Goal: Information Seeking & Learning: Check status

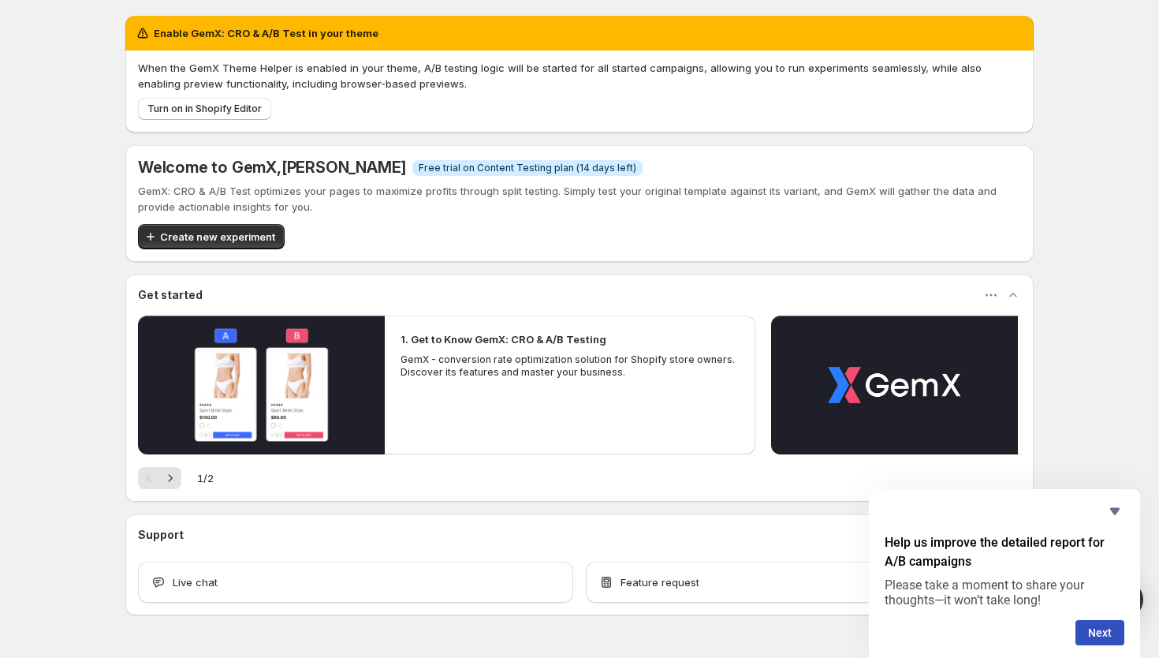
click at [1101, 141] on div "Enable GemX: CRO & A/B Test in your theme When the GemX Theme Helper is enabled…" at bounding box center [579, 350] width 1159 height 700
click at [1101, 18] on div "Enable GemX: CRO & A/B Test in your theme When the GemX Theme Helper is enabled…" at bounding box center [579, 350] width 1159 height 700
click at [658, 71] on p "When the GemX Theme Helper is enabled in your theme, A/B testing logic will be …" at bounding box center [579, 76] width 883 height 32
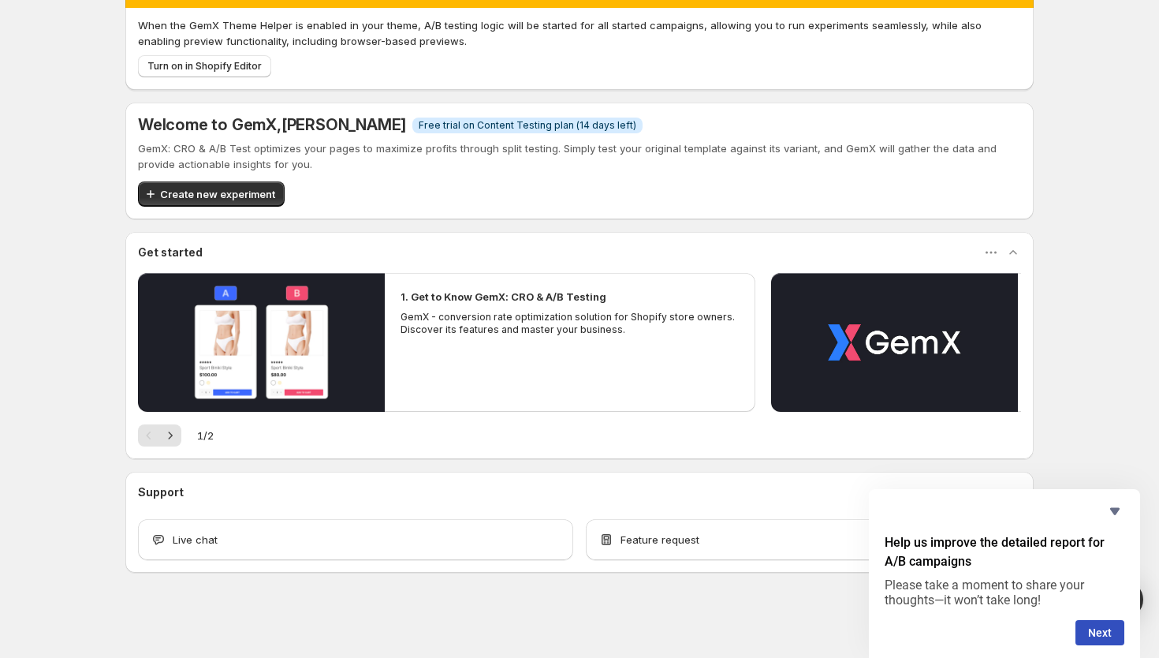
scroll to position [38, 0]
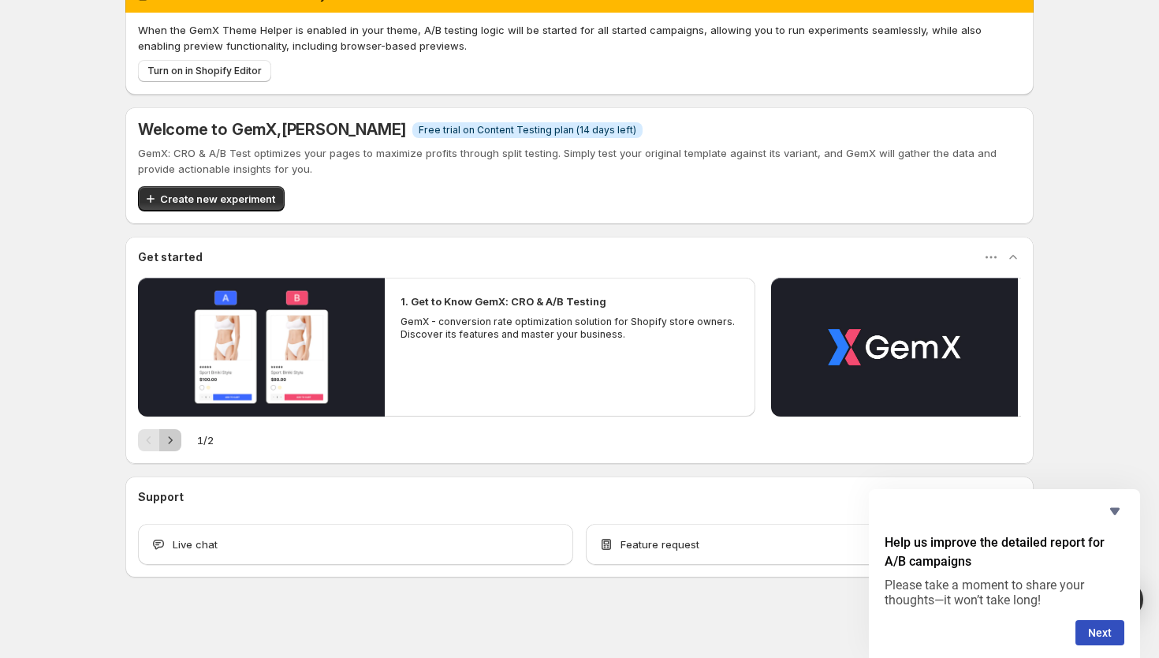
click at [172, 438] on icon "Next" at bounding box center [170, 440] width 16 height 16
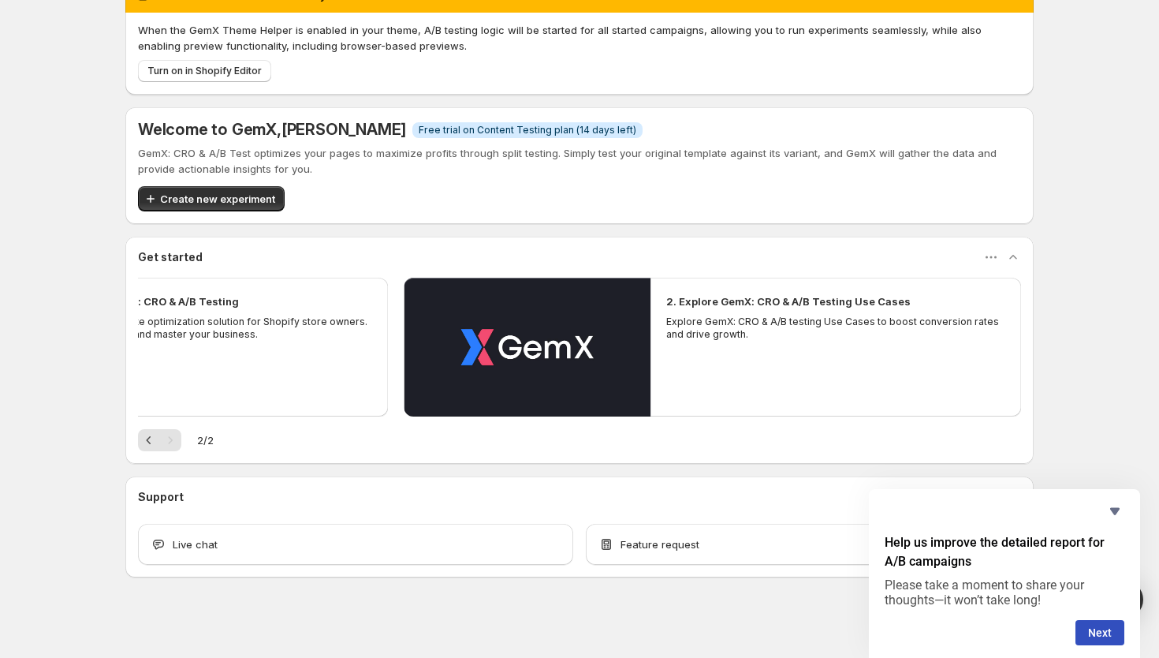
scroll to position [0, 0]
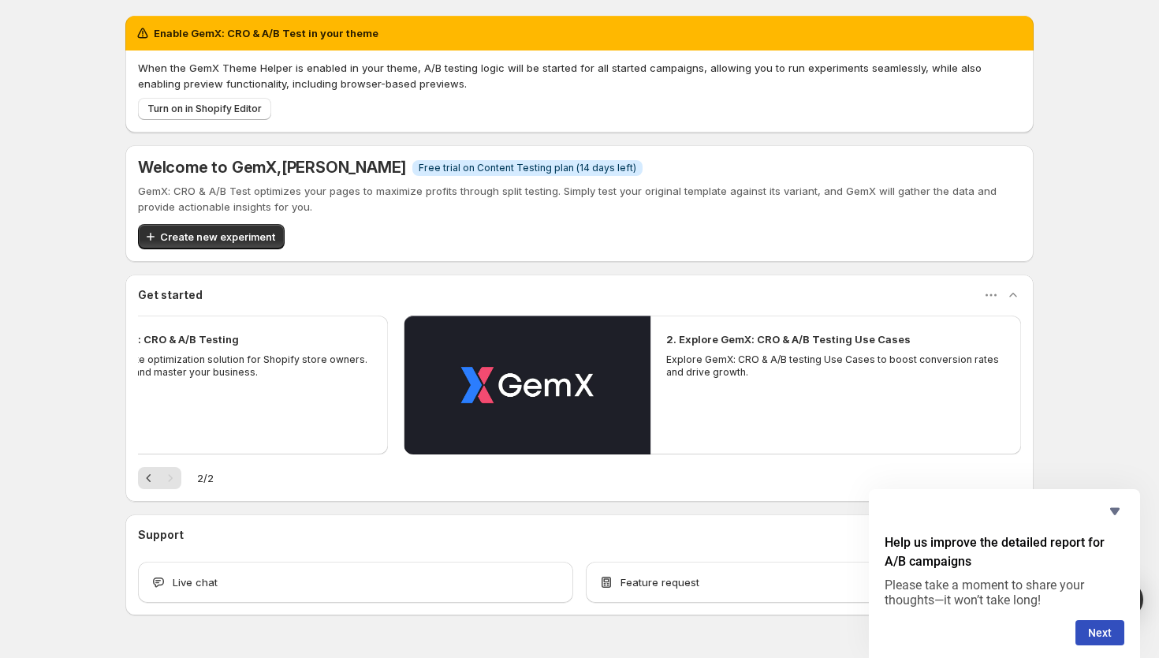
click at [534, 460] on div "1. Get to Know GemX: CRO & A/B Testing GemX - conversion rate optimization solu…" at bounding box center [579, 401] width 883 height 173
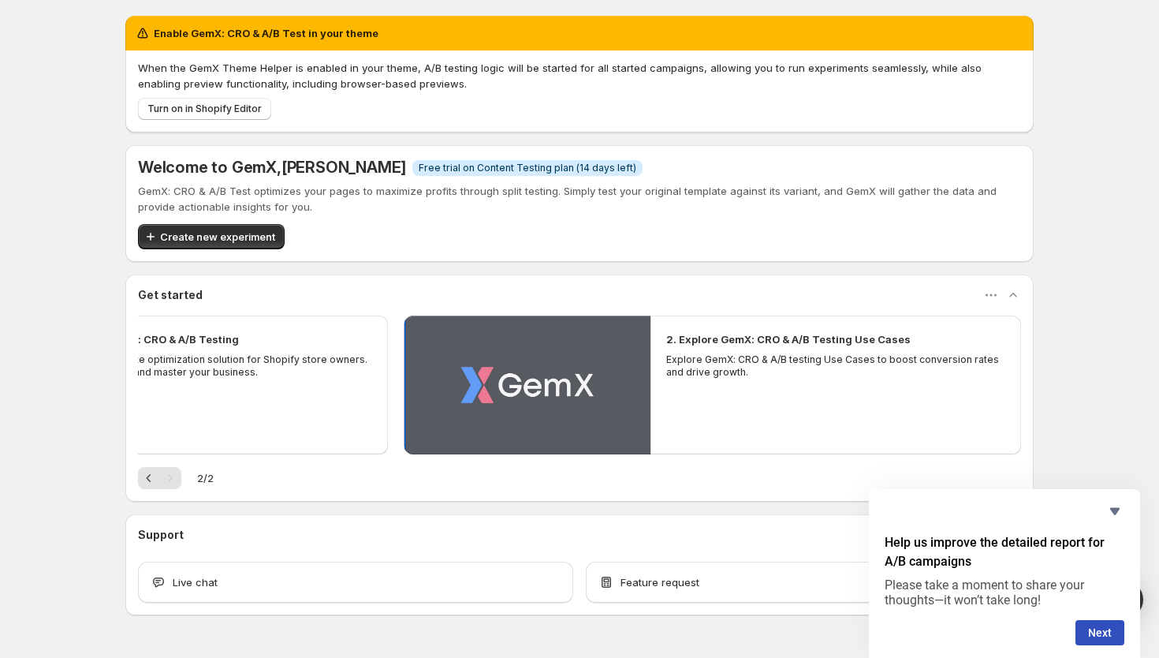
click at [535, 387] on button "Play video" at bounding box center [527, 384] width 247 height 139
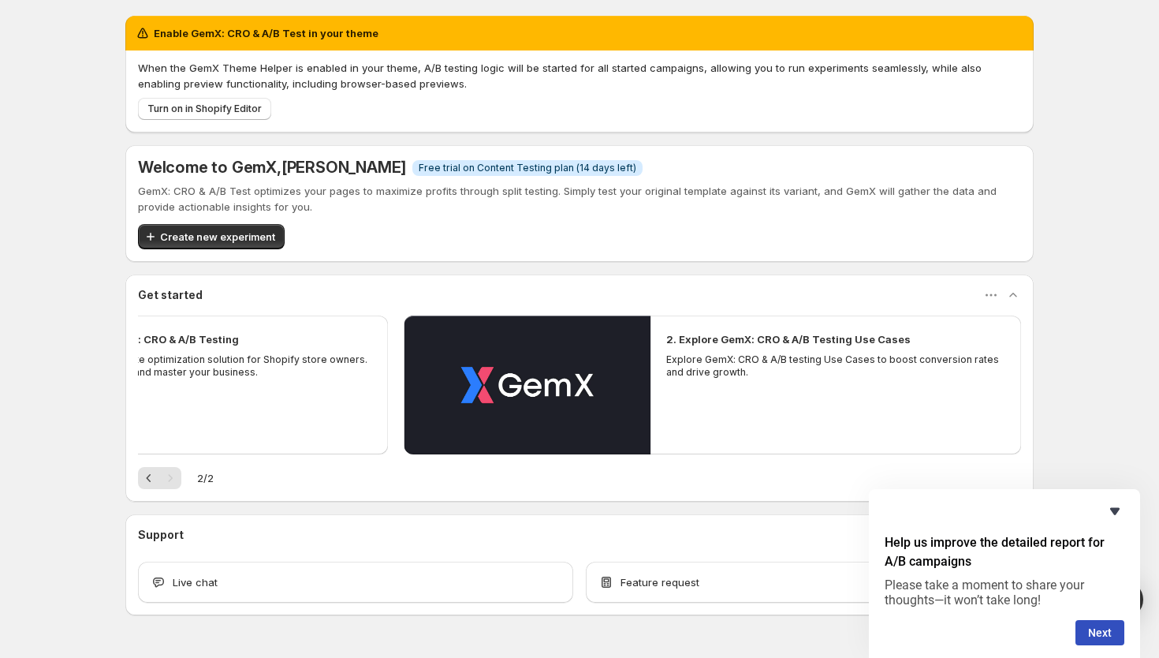
click at [1108, 515] on icon "Hide survey" at bounding box center [1114, 510] width 19 height 19
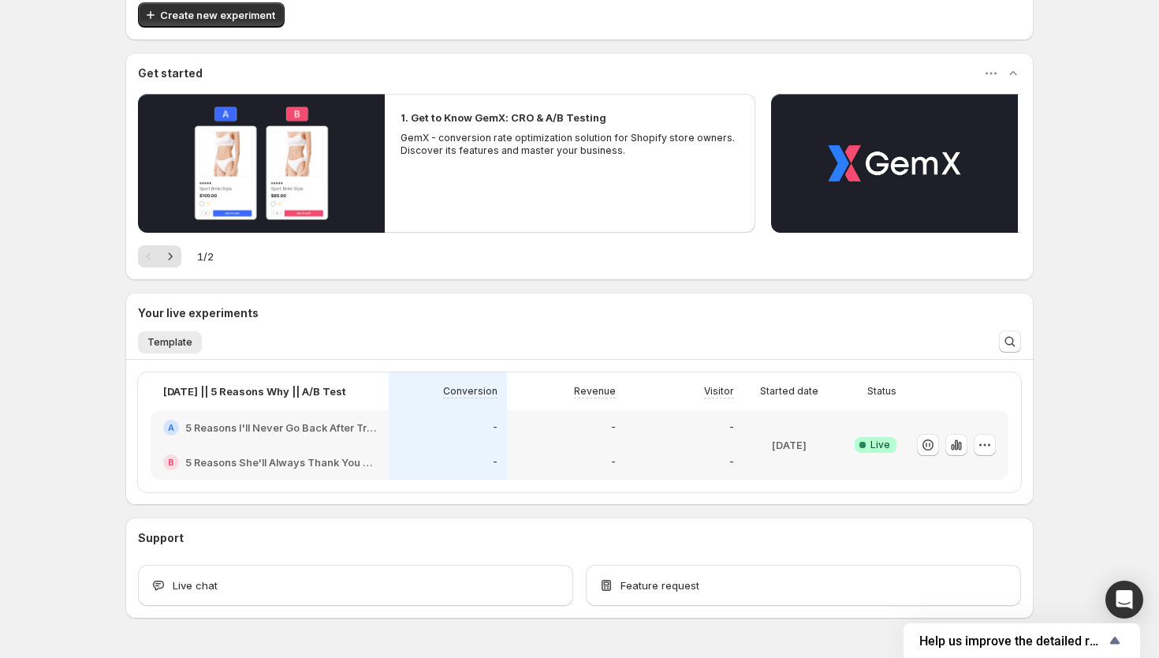
scroll to position [138, 0]
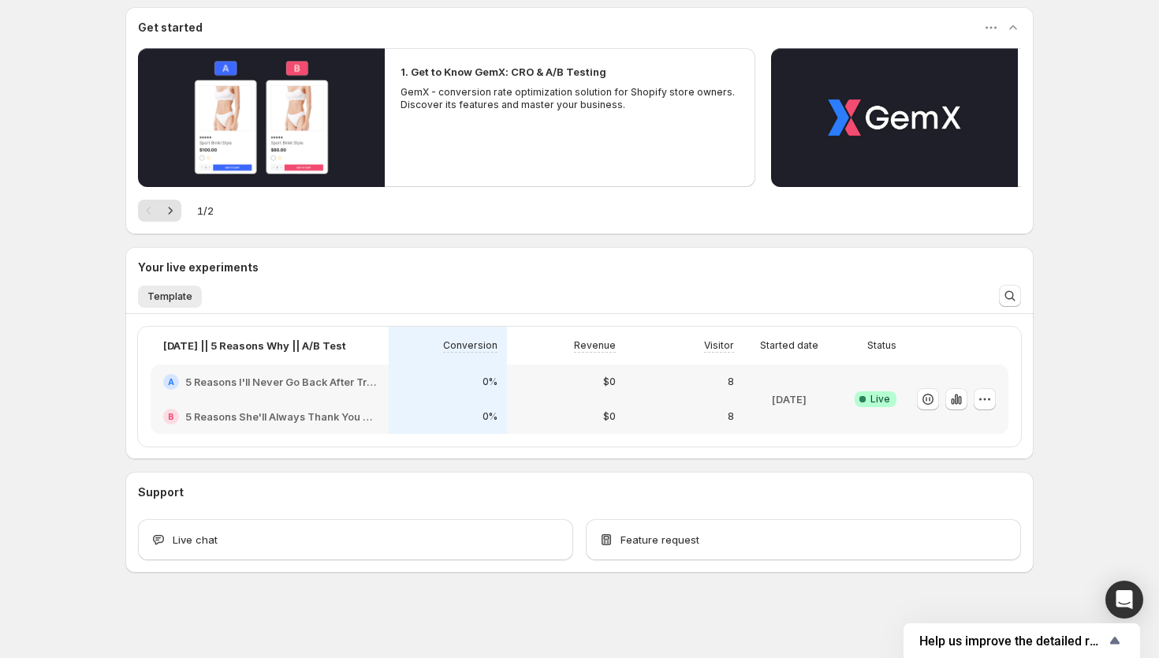
click at [628, 423] on div "8" at bounding box center [684, 416] width 118 height 35
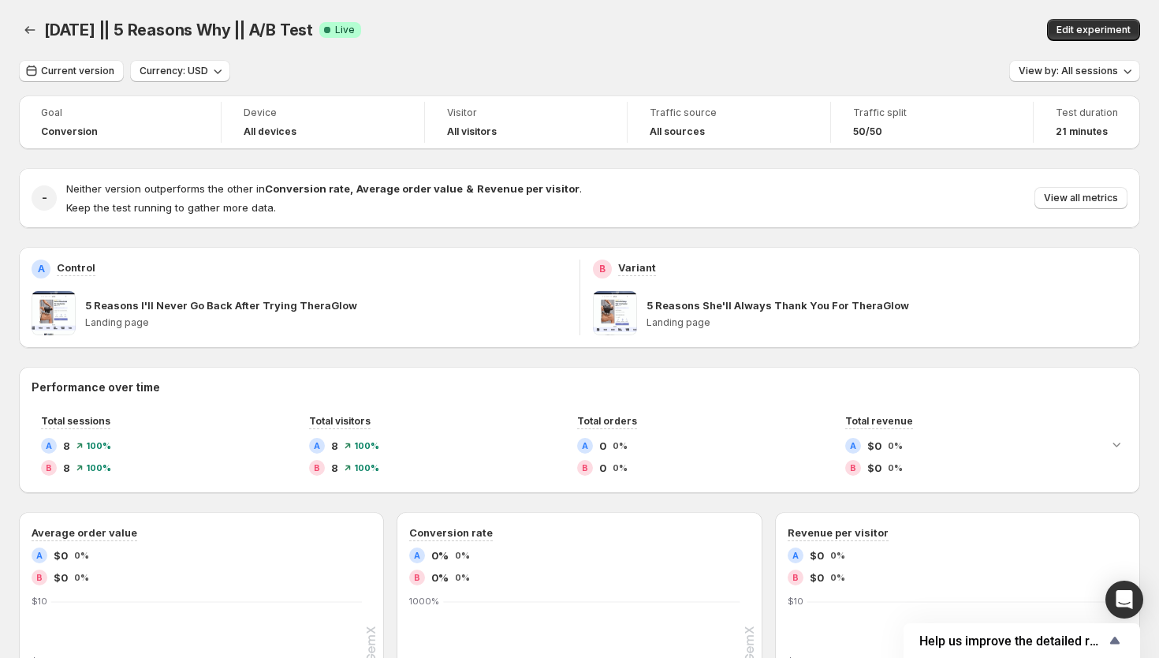
scroll to position [480, 0]
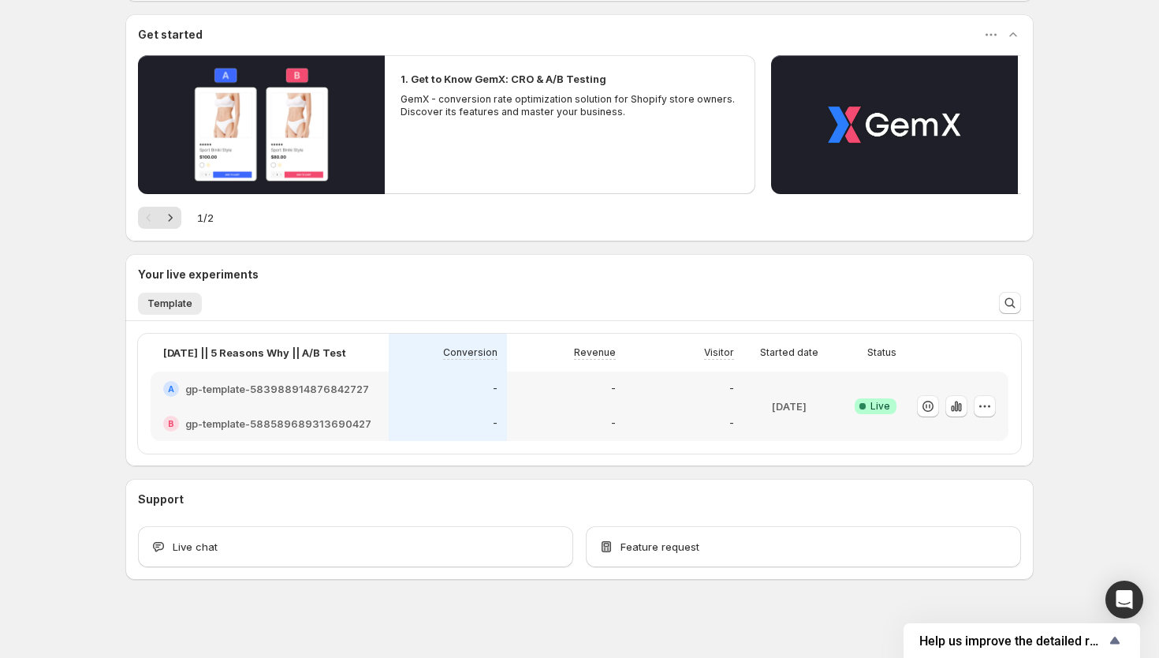
scroll to position [138, 0]
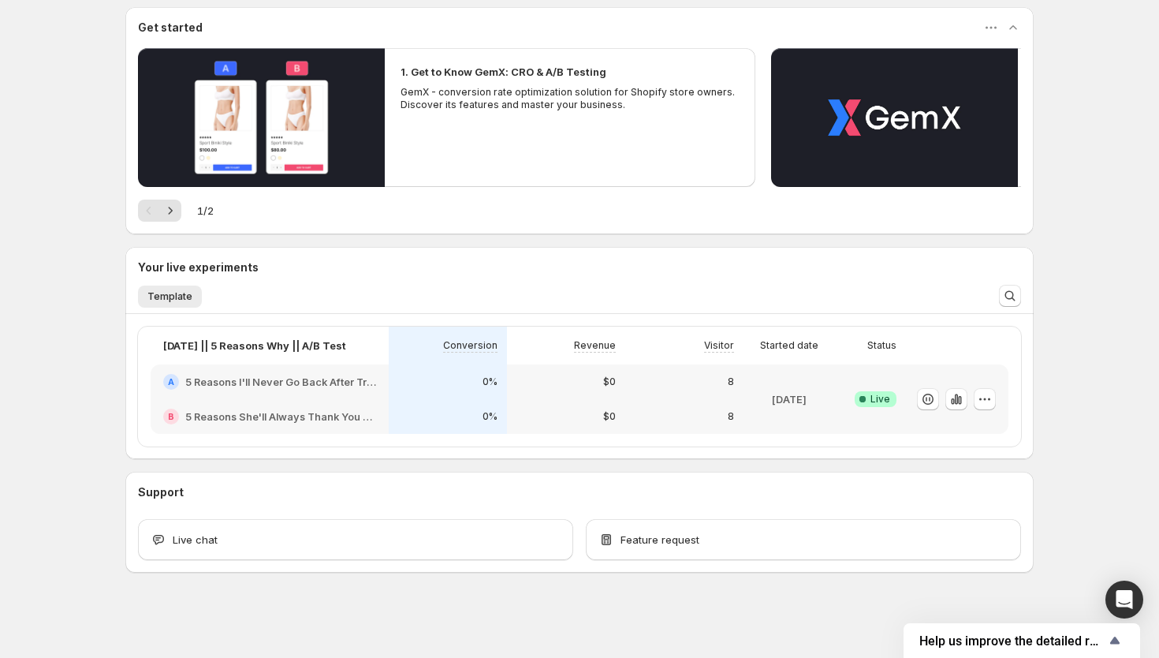
click at [862, 403] on icon at bounding box center [863, 399] width 16 height 16
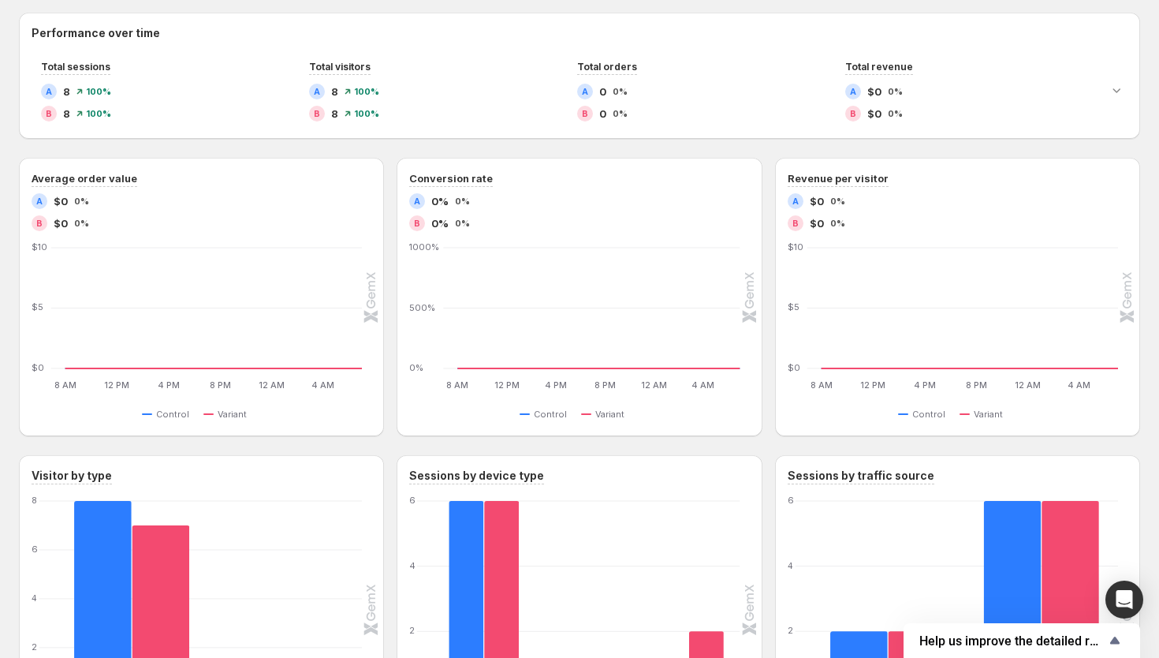
scroll to position [546, 0]
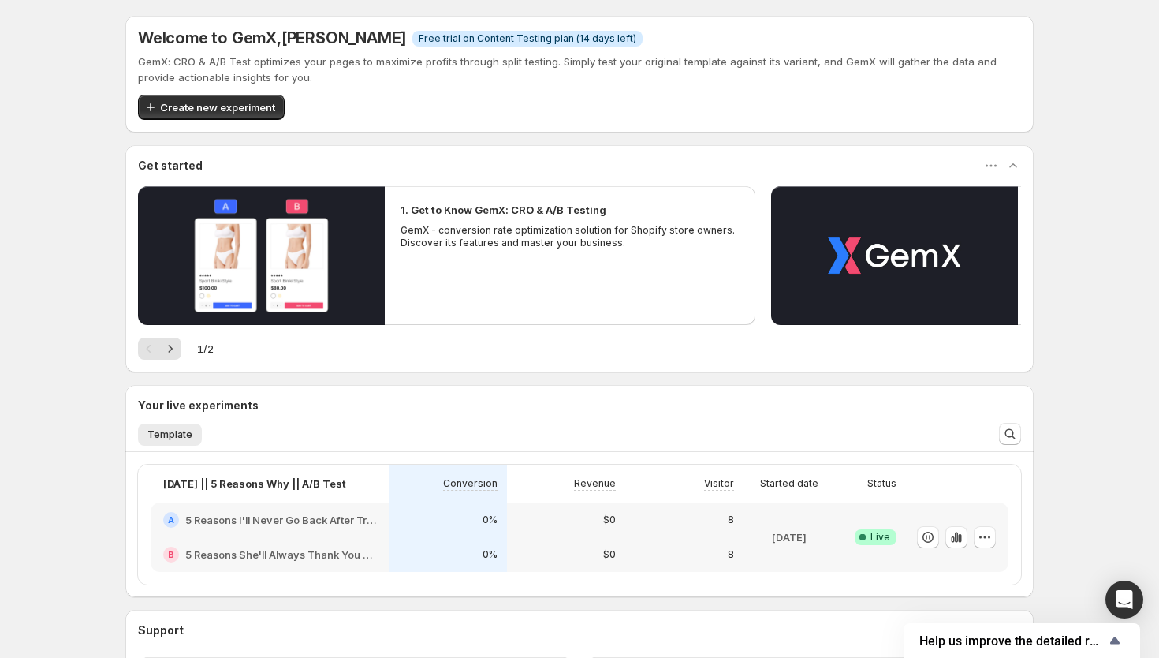
scroll to position [138, 0]
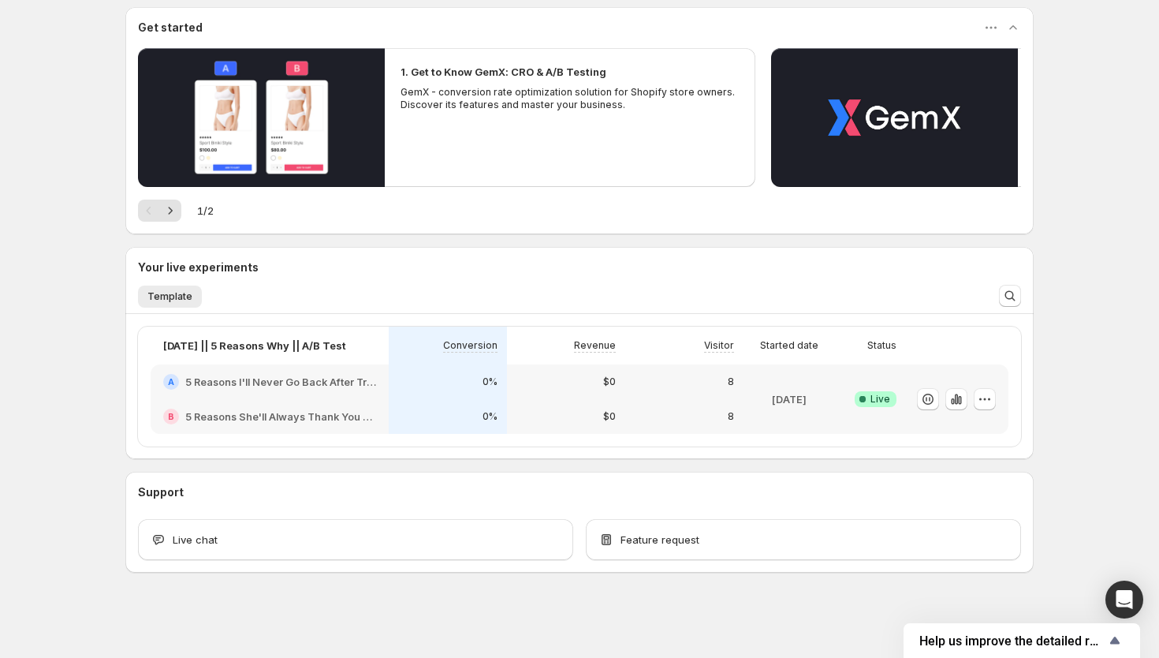
click at [629, 404] on div "8" at bounding box center [684, 416] width 118 height 35
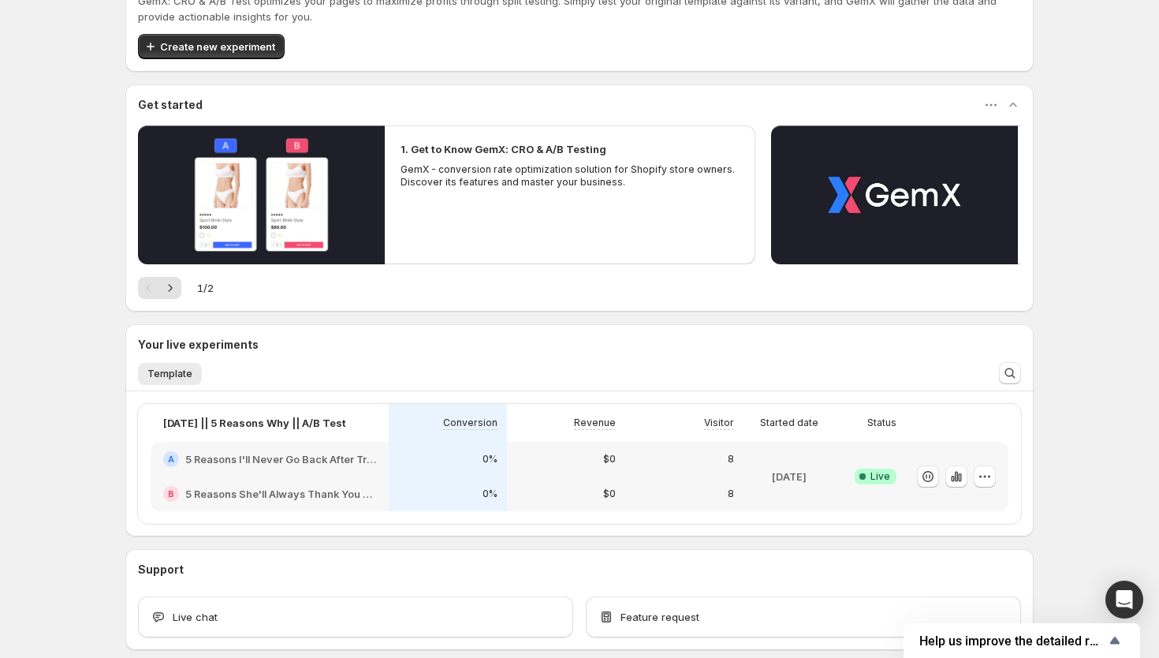
scroll to position [66, 0]
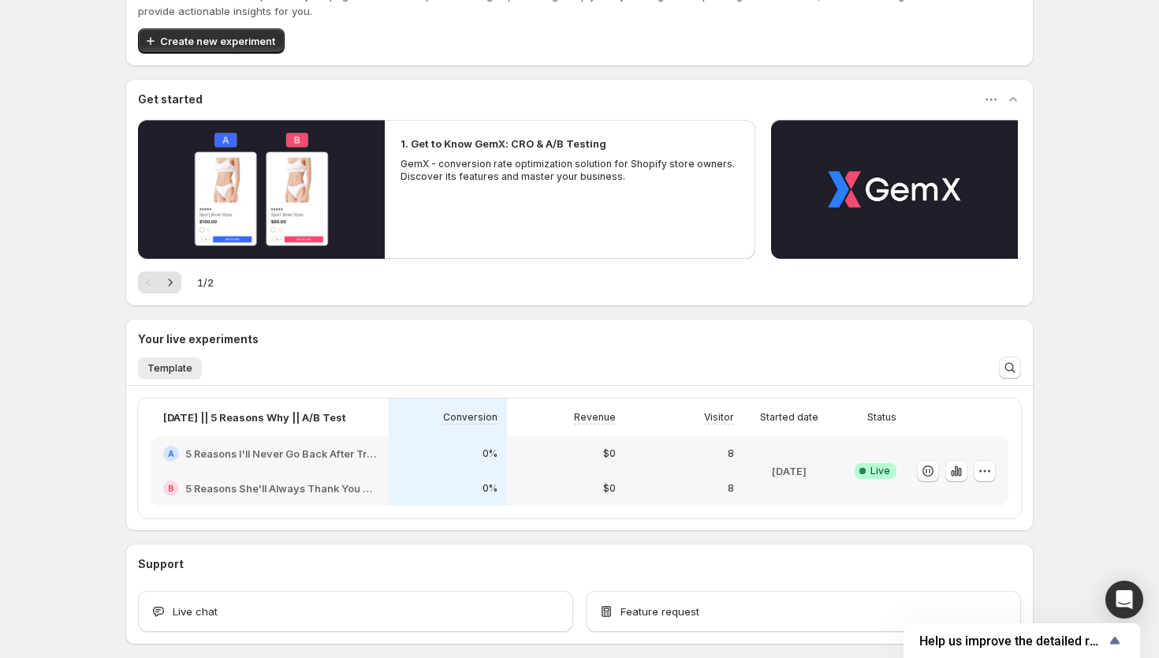
click at [724, 491] on div "8" at bounding box center [684, 488] width 99 height 16
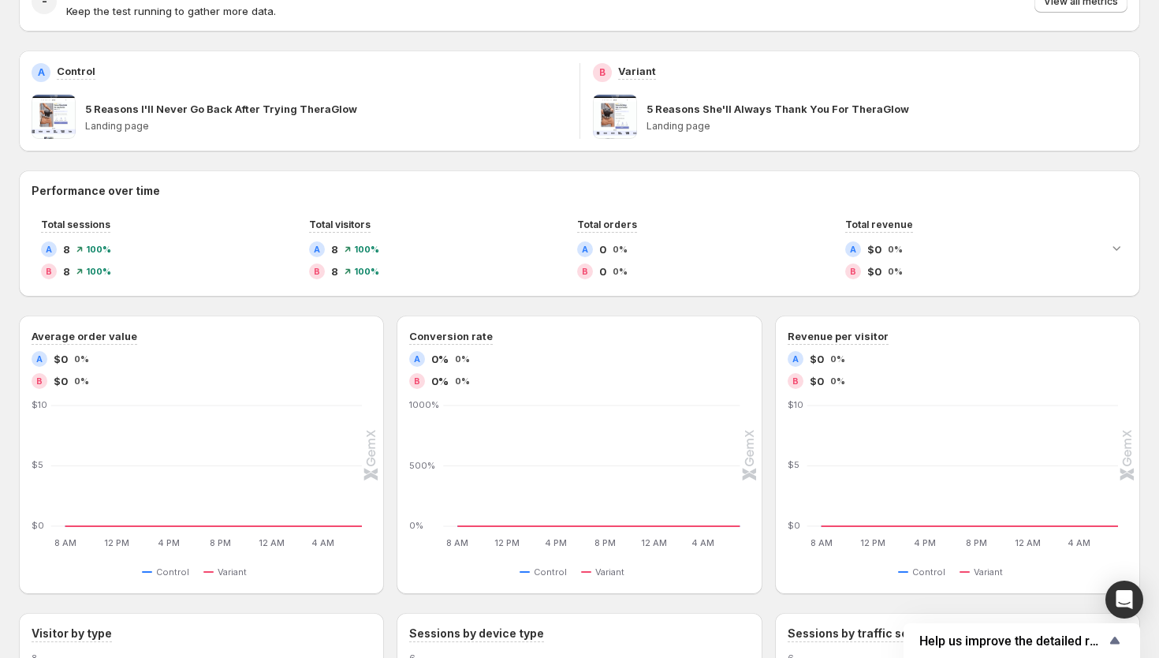
scroll to position [260, 0]
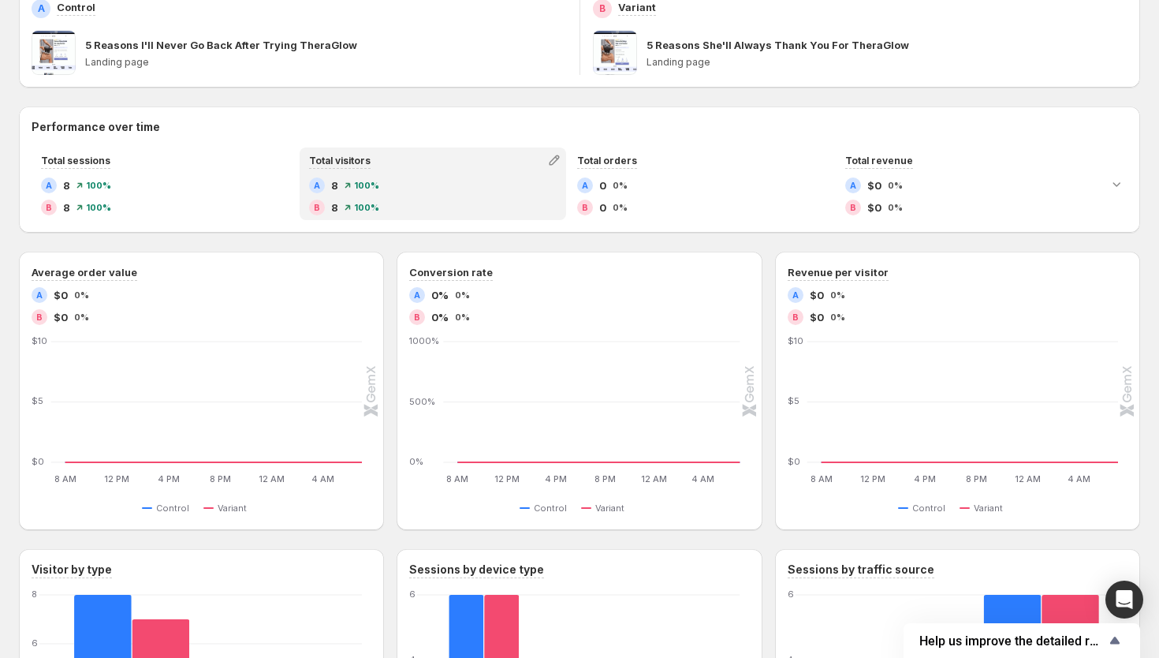
click at [334, 195] on div "A 8 100% B 8 100%" at bounding box center [433, 196] width 248 height 38
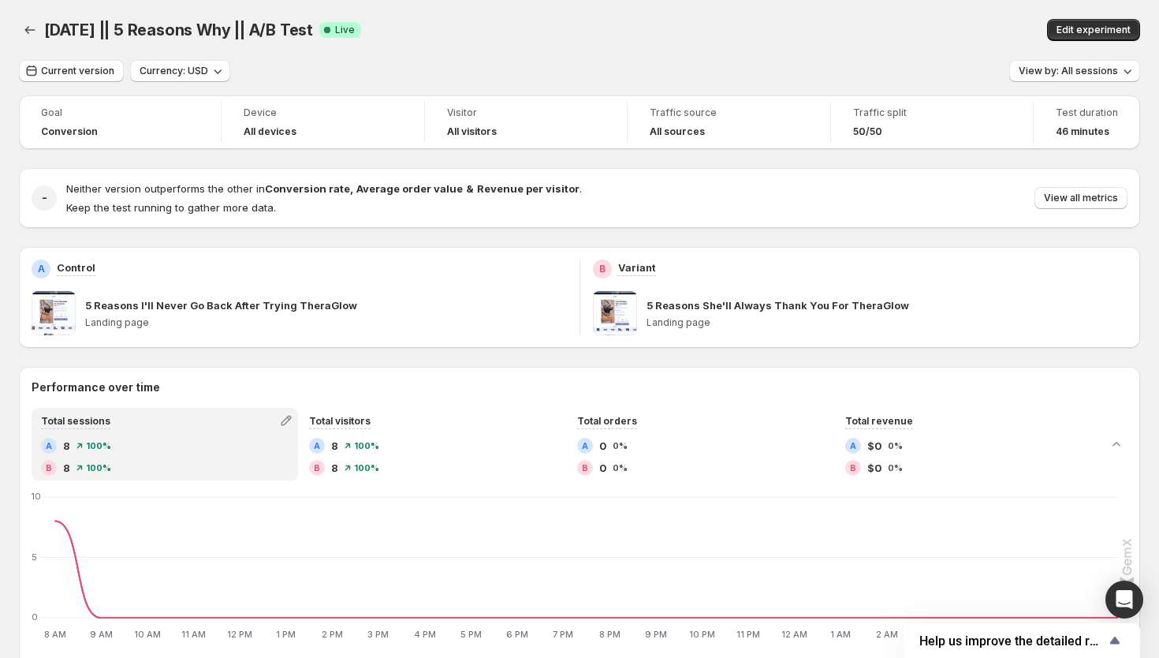
click at [1089, 132] on span "46 minutes" at bounding box center [1083, 131] width 54 height 13
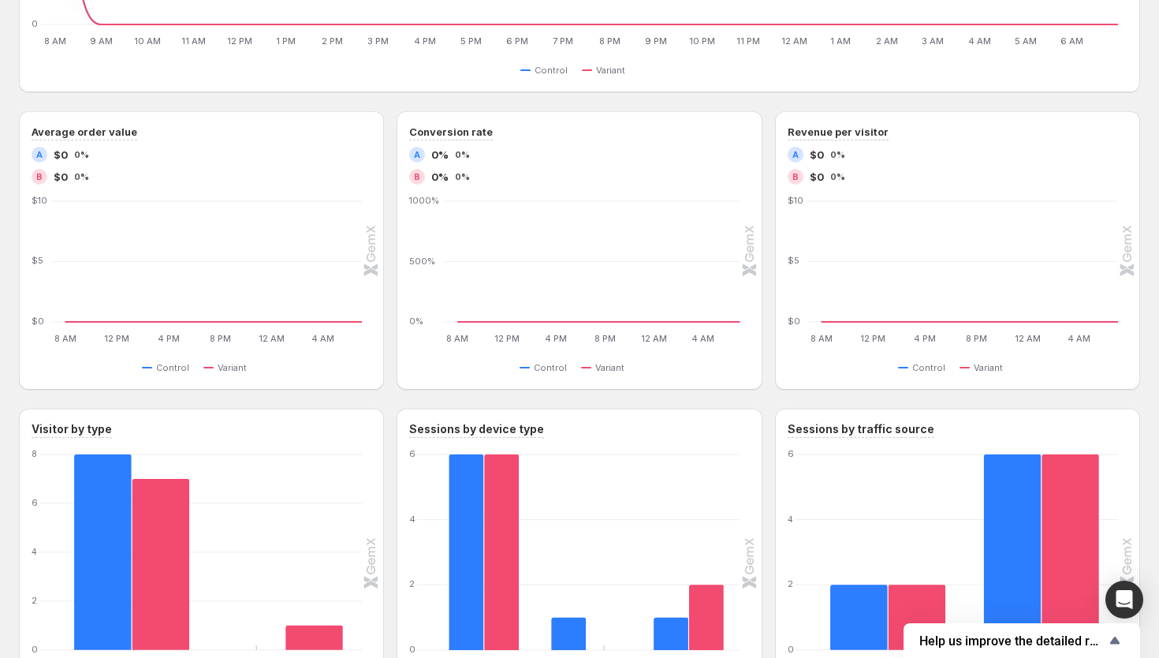
scroll to position [738, 0]
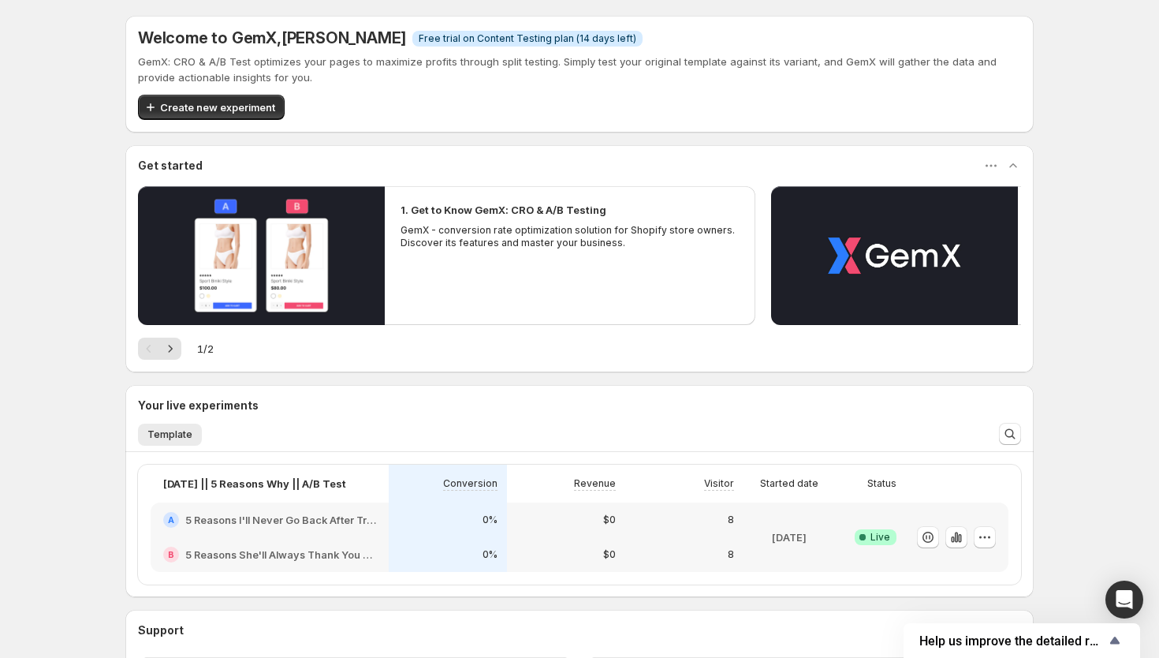
scroll to position [138, 0]
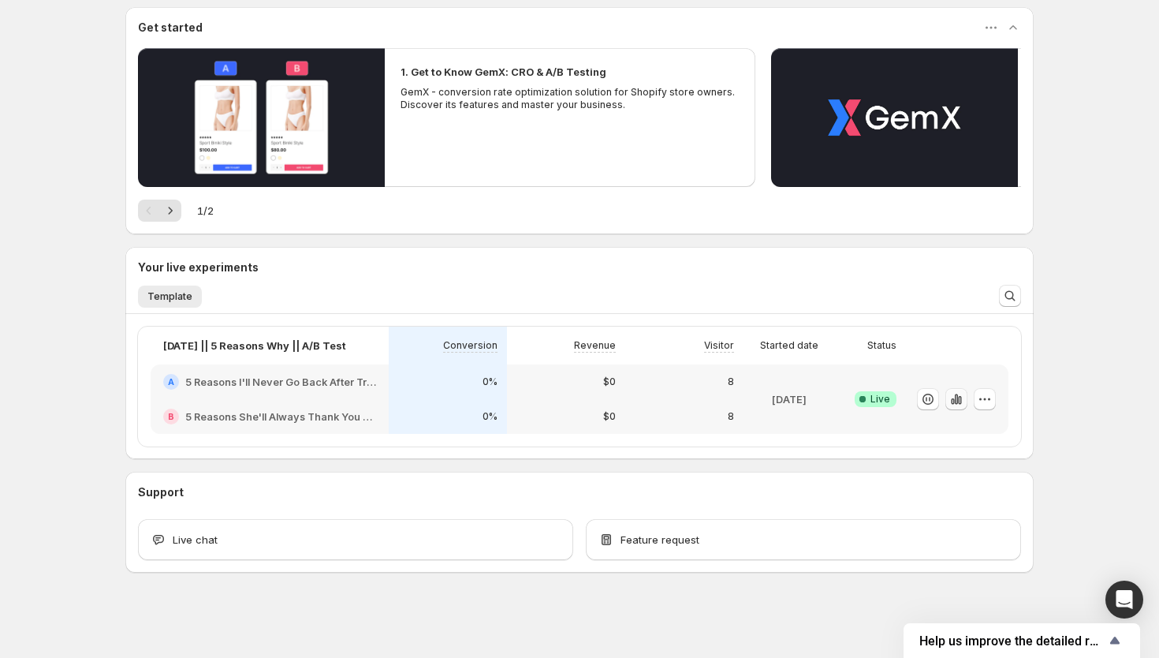
click at [960, 400] on icon "button" at bounding box center [956, 399] width 16 height 16
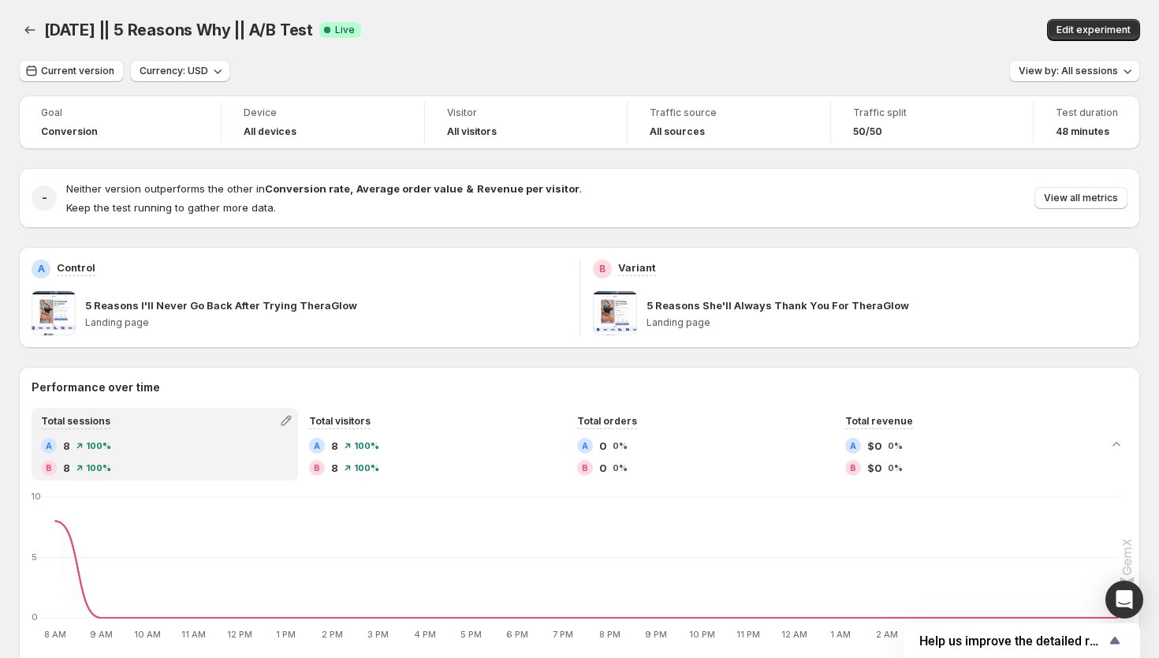
click at [870, 311] on p "5 Reasons She'll Always Thank You For TheraGlow" at bounding box center [778, 305] width 263 height 16
click at [666, 300] on p "5 Reasons She'll Always Thank You For TheraGlow" at bounding box center [778, 305] width 263 height 16
click at [647, 278] on div "Variant" at bounding box center [637, 268] width 38 height 19
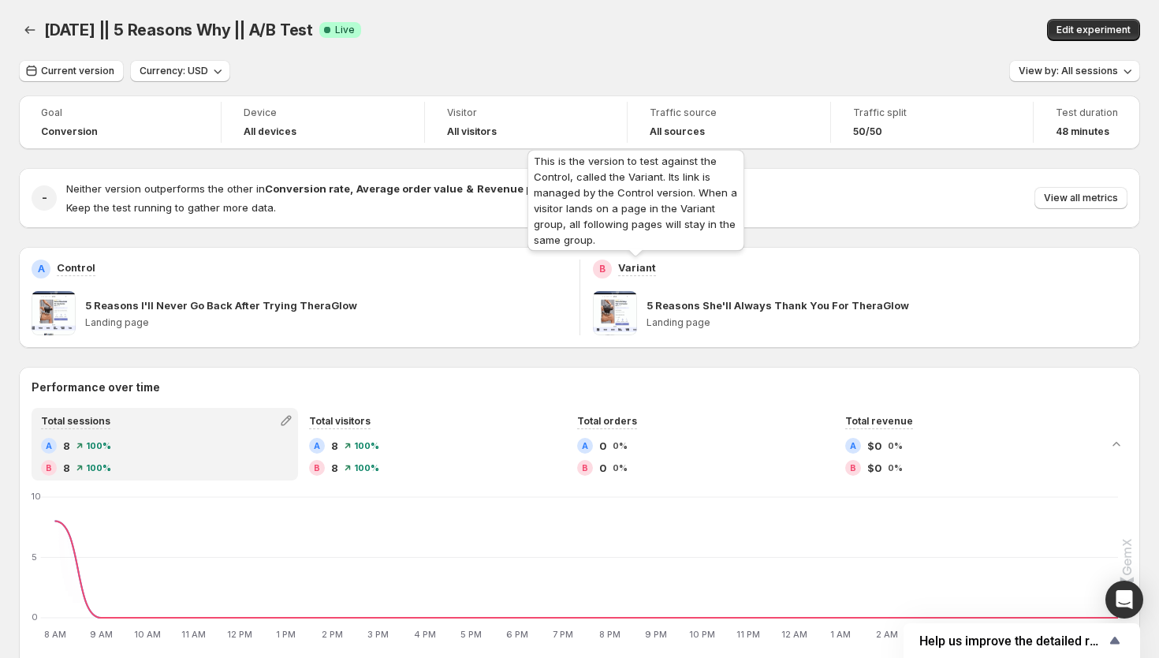
click at [643, 272] on p "Variant" at bounding box center [637, 267] width 38 height 16
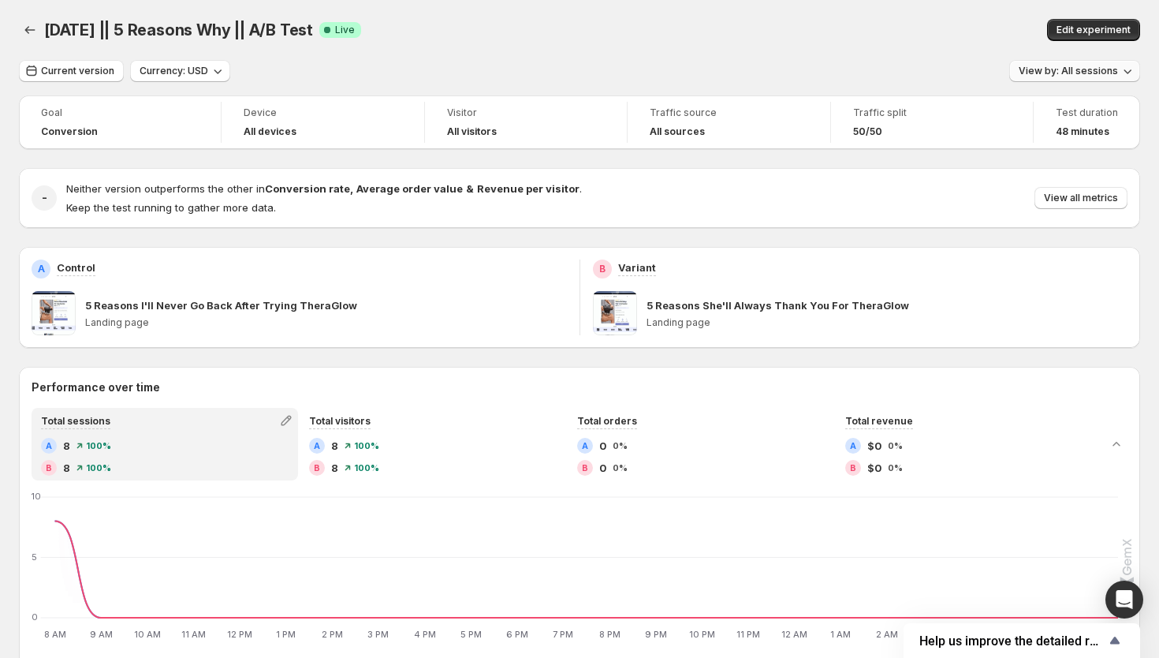
click at [1062, 74] on span "View by: All sessions" at bounding box center [1068, 71] width 99 height 13
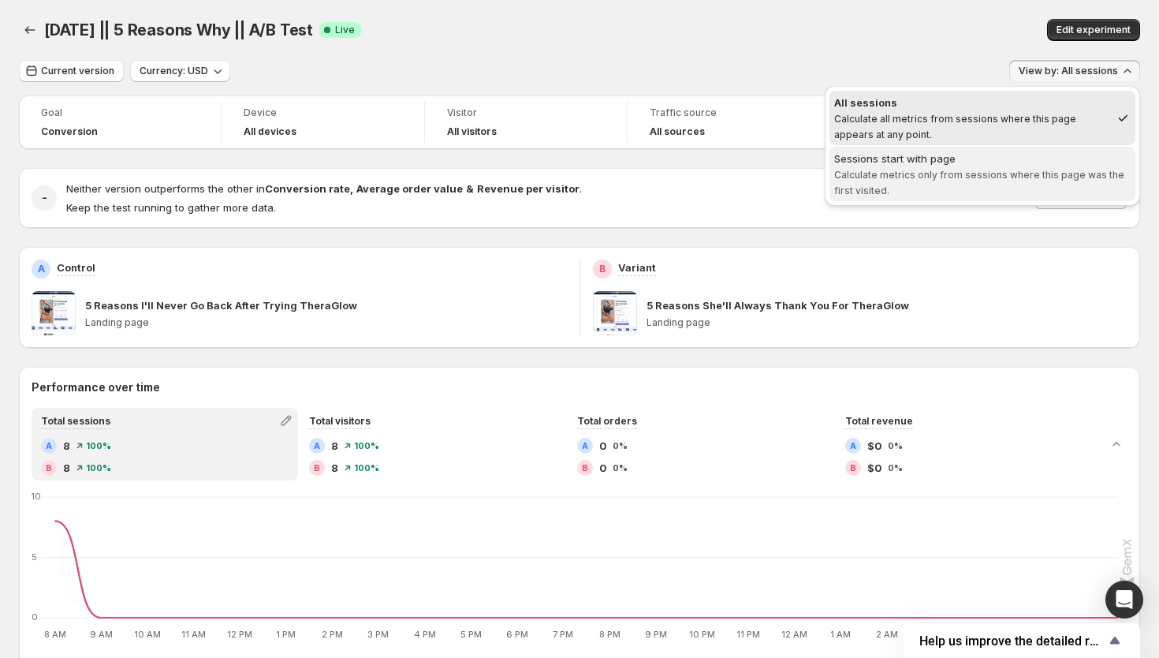
click at [1026, 182] on span "Sessions start with page Calculate metrics only from sessions where this page w…" at bounding box center [982, 174] width 296 height 47
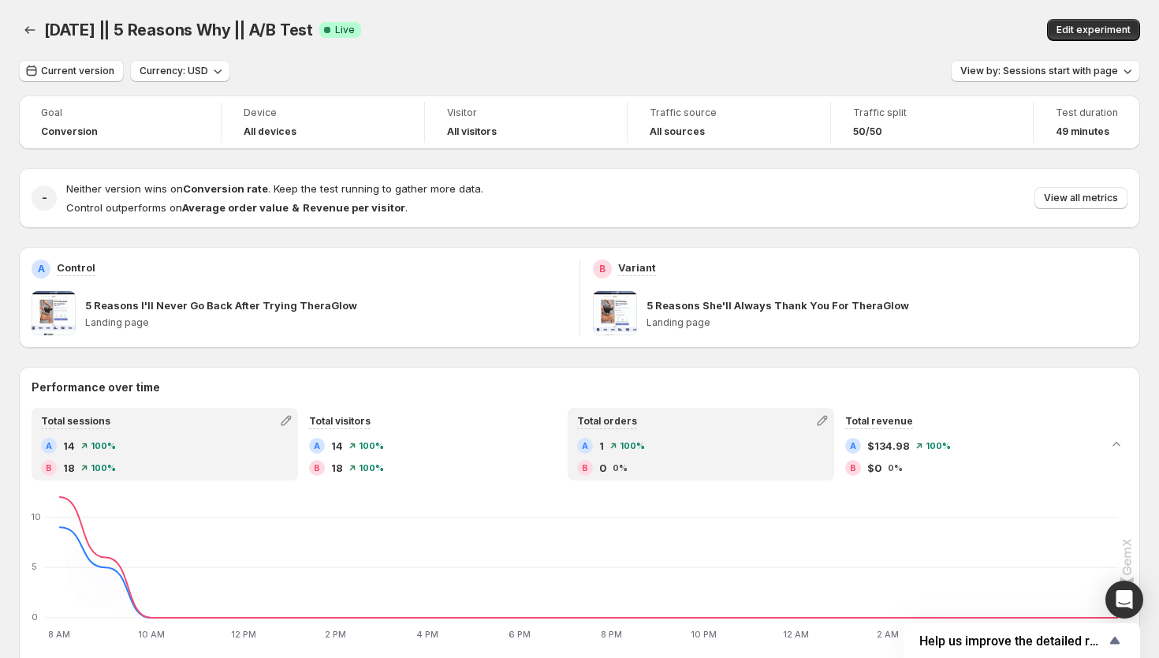
click at [610, 449] on icon at bounding box center [613, 445] width 6 height 6
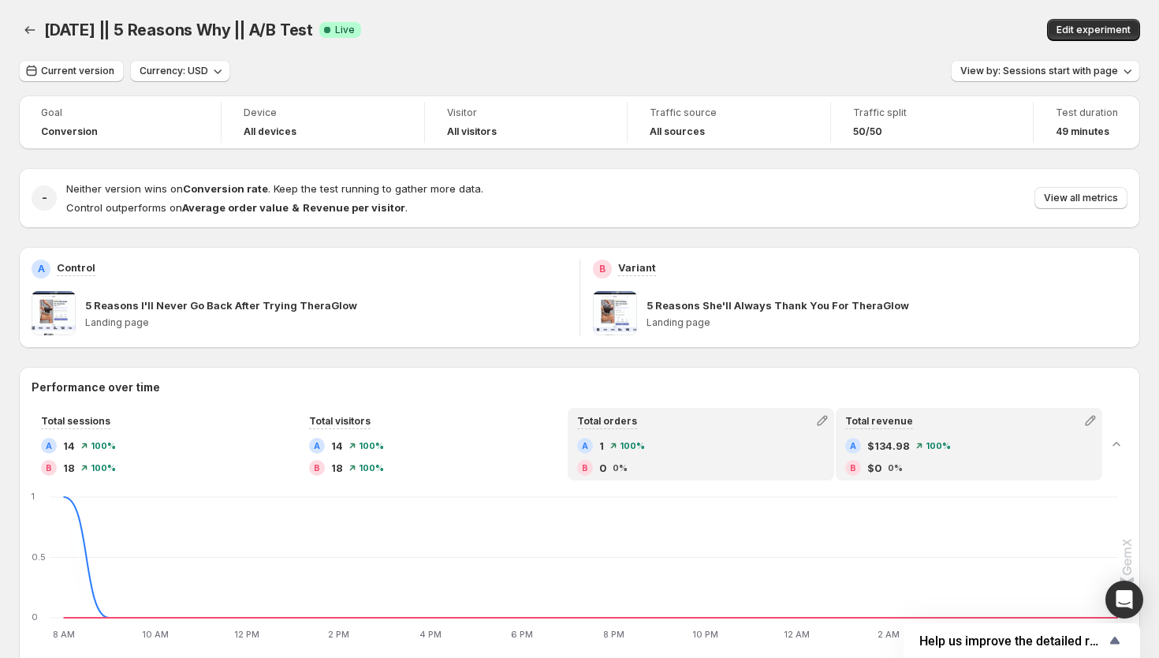
click at [886, 459] on div "A $134.98 100% B $0 0%" at bounding box center [969, 457] width 248 height 38
click at [719, 455] on div "A 1 100% B 0 0%" at bounding box center [701, 457] width 248 height 38
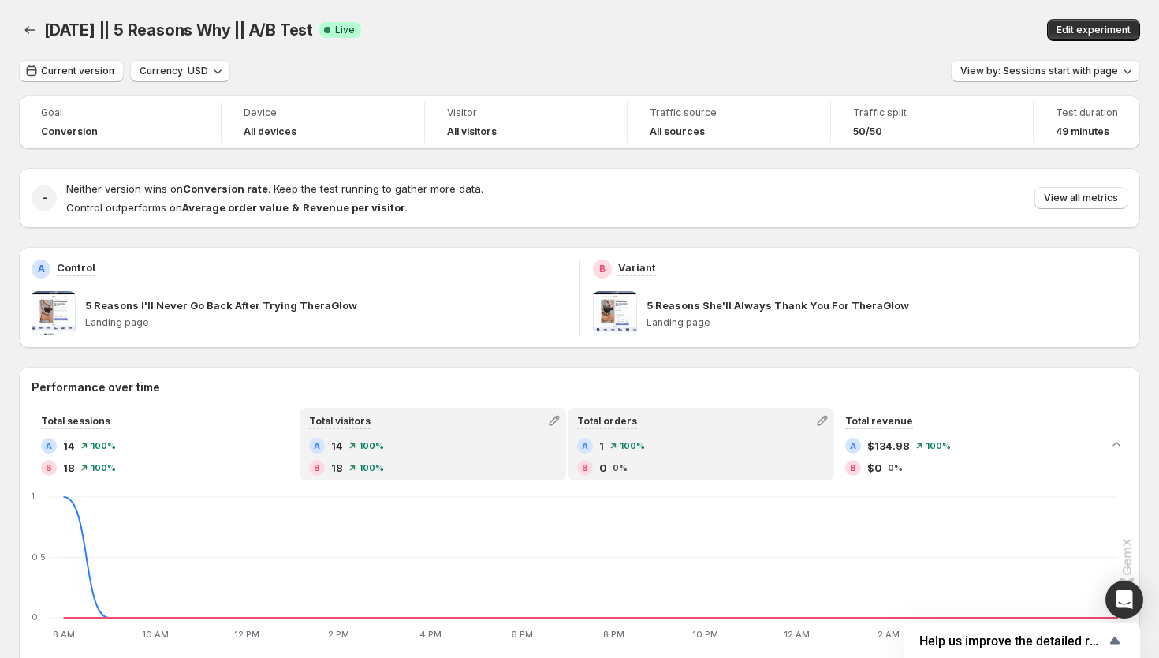
click at [481, 455] on div "A 14 100% B 18 100%" at bounding box center [433, 457] width 248 height 38
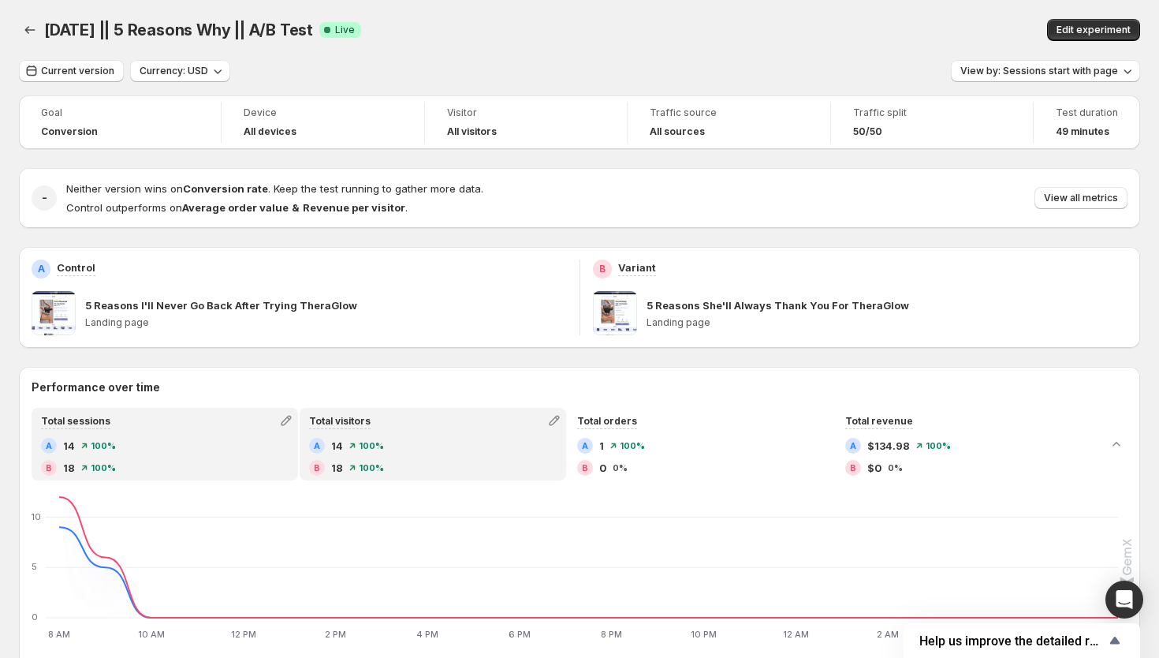
click at [102, 453] on div "A 14 100%" at bounding box center [165, 446] width 248 height 16
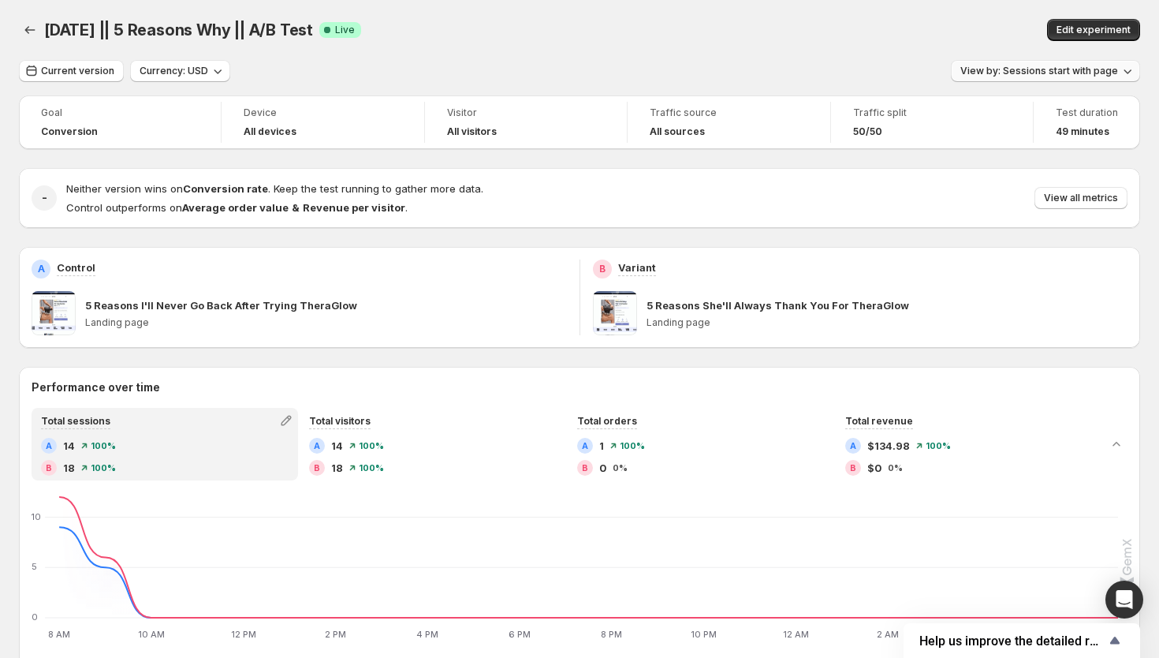
click at [1104, 77] on button "View by: Sessions start with page" at bounding box center [1045, 71] width 189 height 22
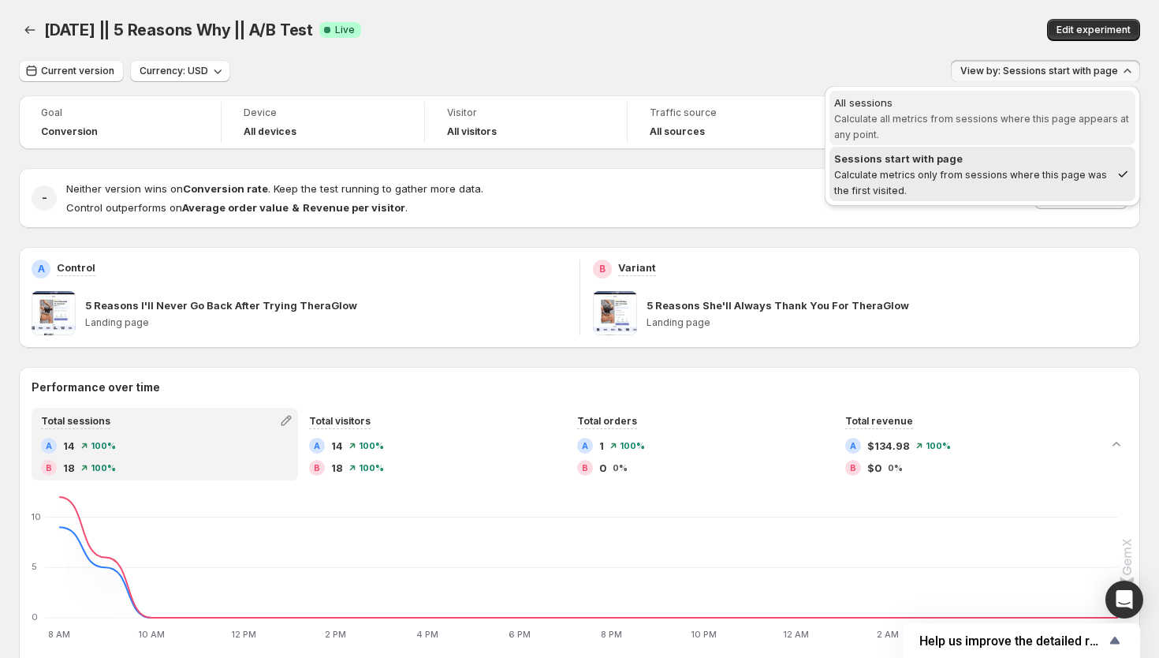
click at [1054, 122] on span "Calculate all metrics from sessions where this page appears at any point." at bounding box center [981, 127] width 295 height 28
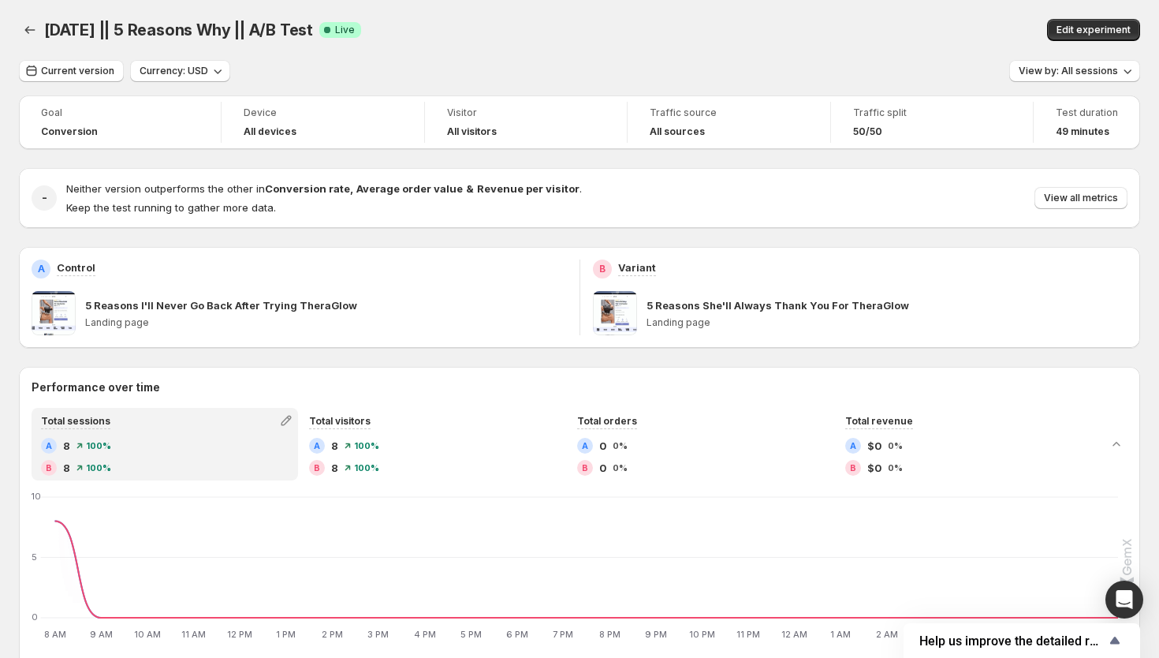
click at [1053, 73] on span "View by: All sessions" at bounding box center [1068, 71] width 99 height 13
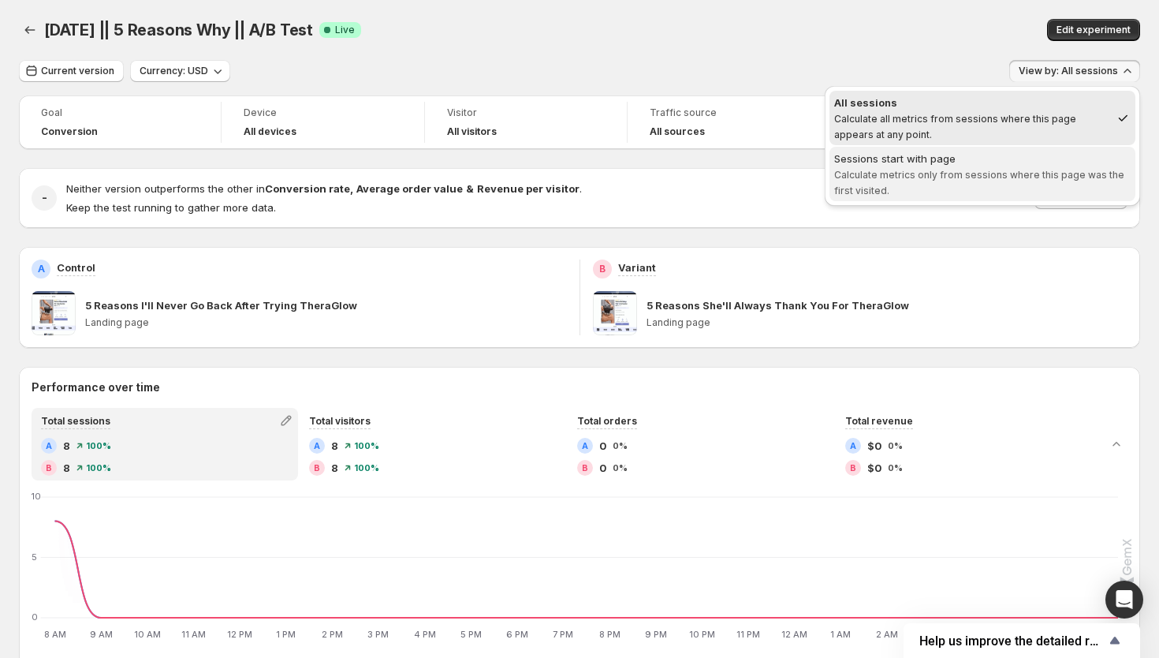
click at [1043, 162] on div "Sessions start with page" at bounding box center [982, 159] width 296 height 16
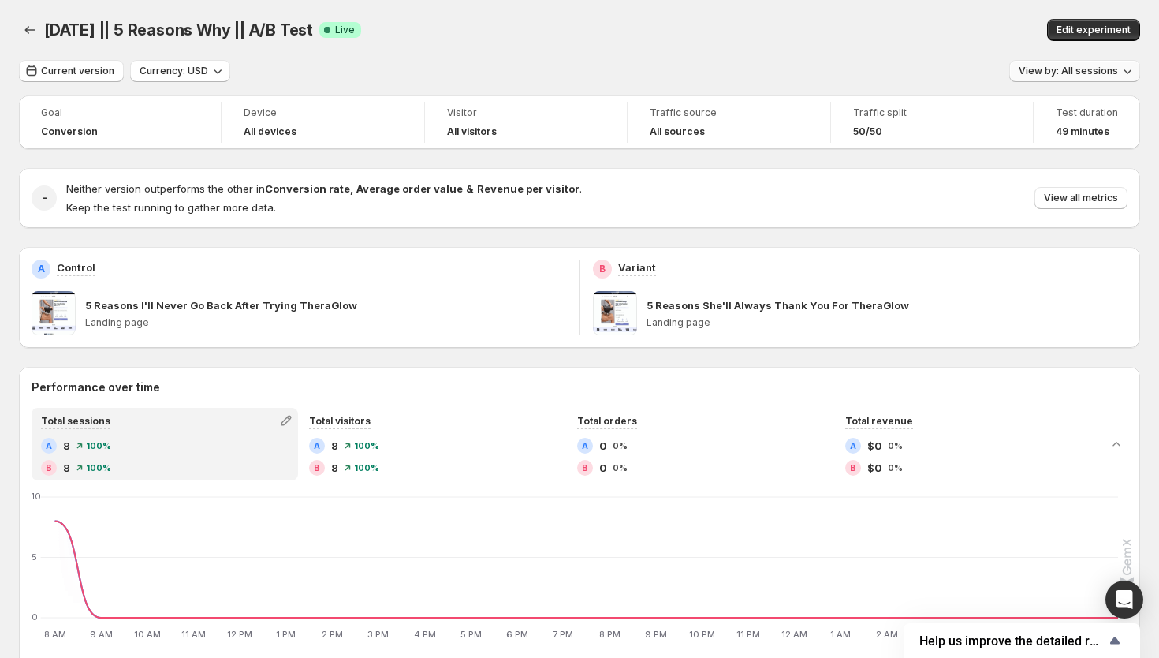
click at [1047, 67] on span "View by: All sessions" at bounding box center [1068, 71] width 99 height 13
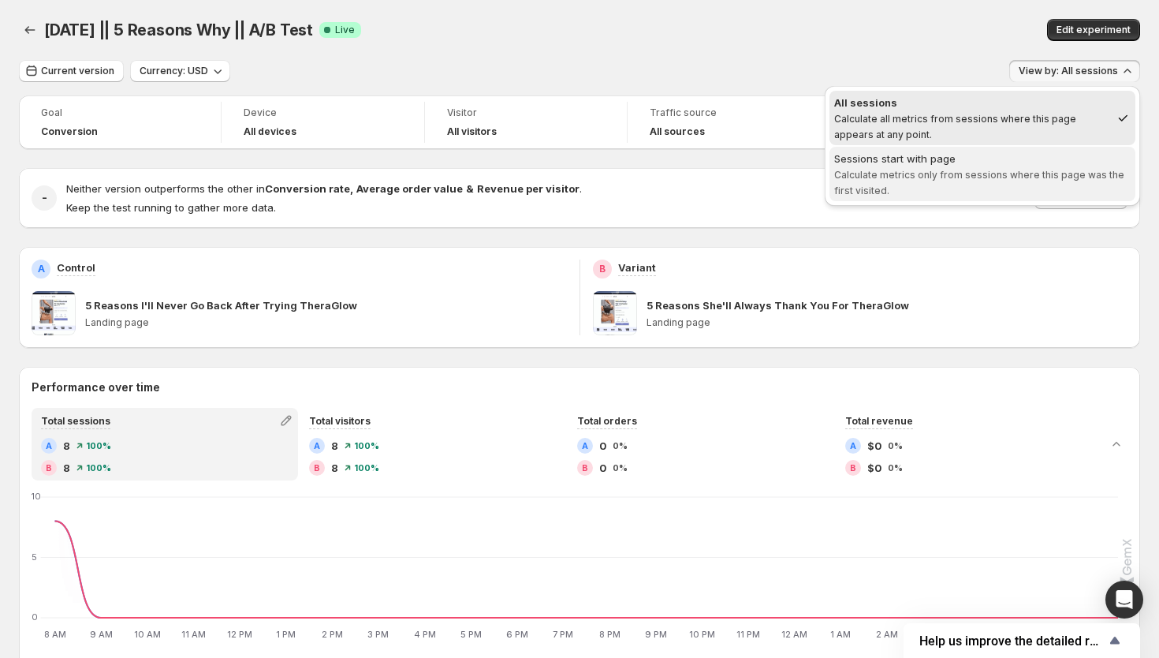
click at [1014, 163] on div "Sessions start with page" at bounding box center [982, 159] width 296 height 16
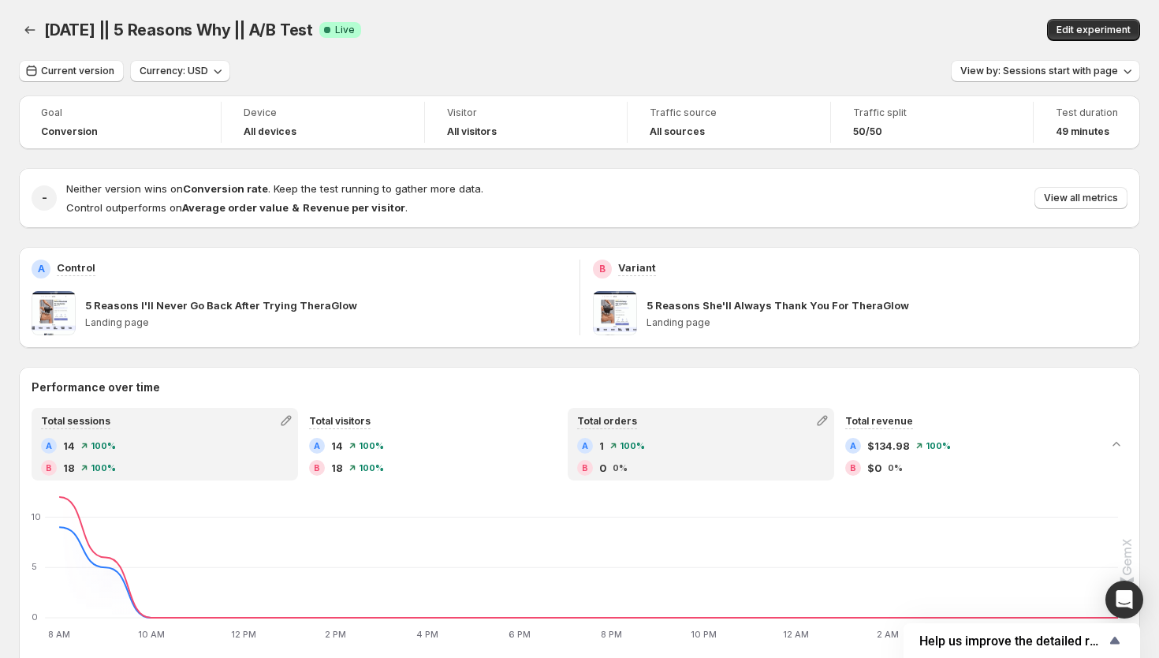
click at [689, 474] on div "B 0 0%" at bounding box center [701, 468] width 248 height 16
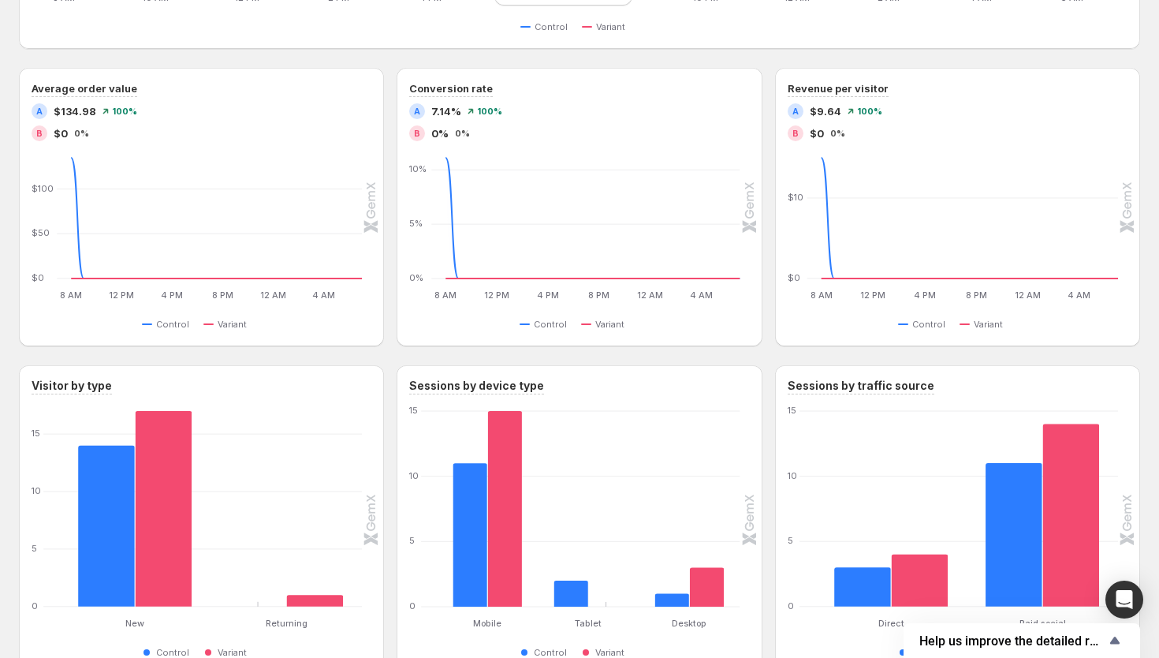
scroll to position [586, 0]
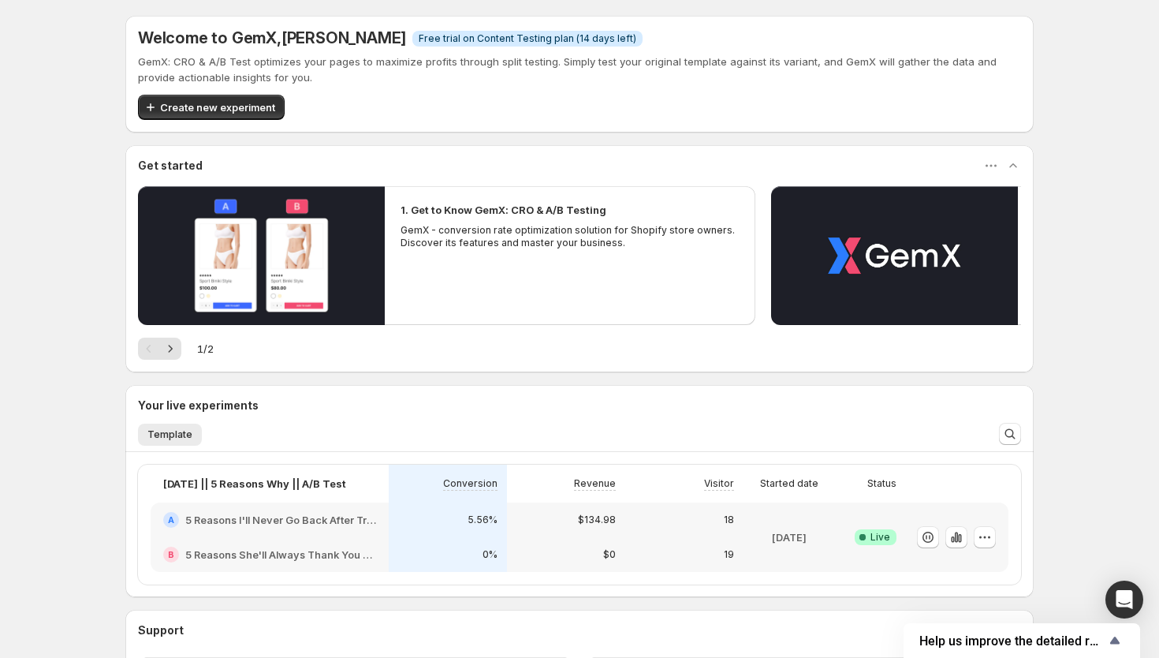
click at [693, 539] on div "19" at bounding box center [684, 554] width 118 height 35
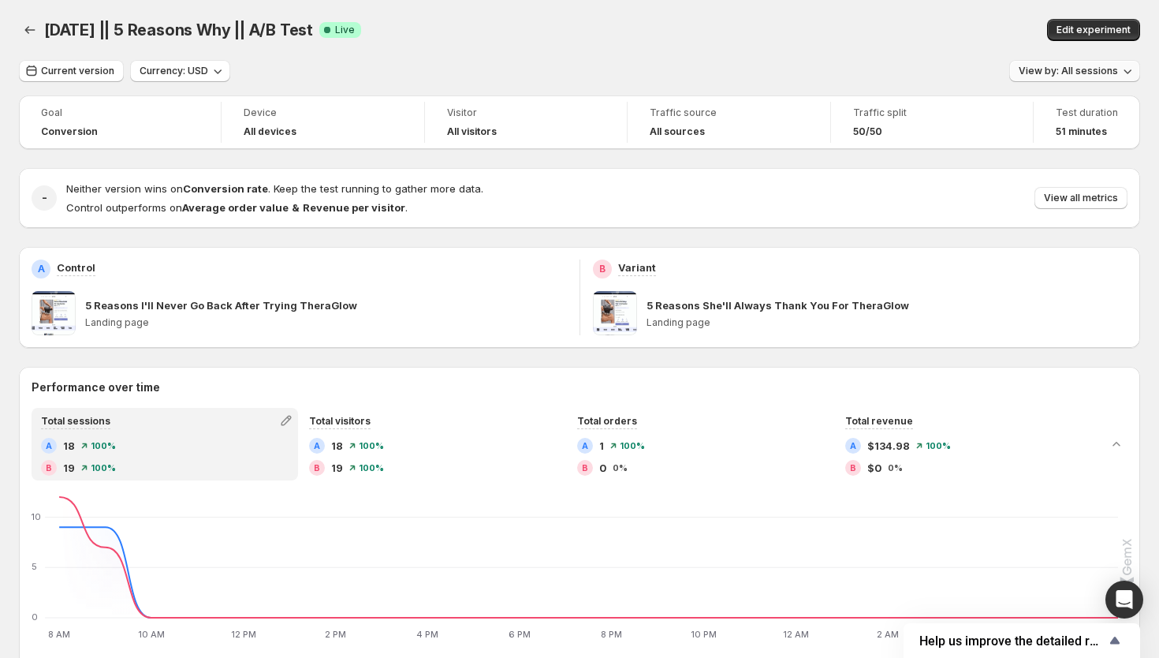
click at [1112, 76] on span "View by: All sessions" at bounding box center [1068, 71] width 99 height 13
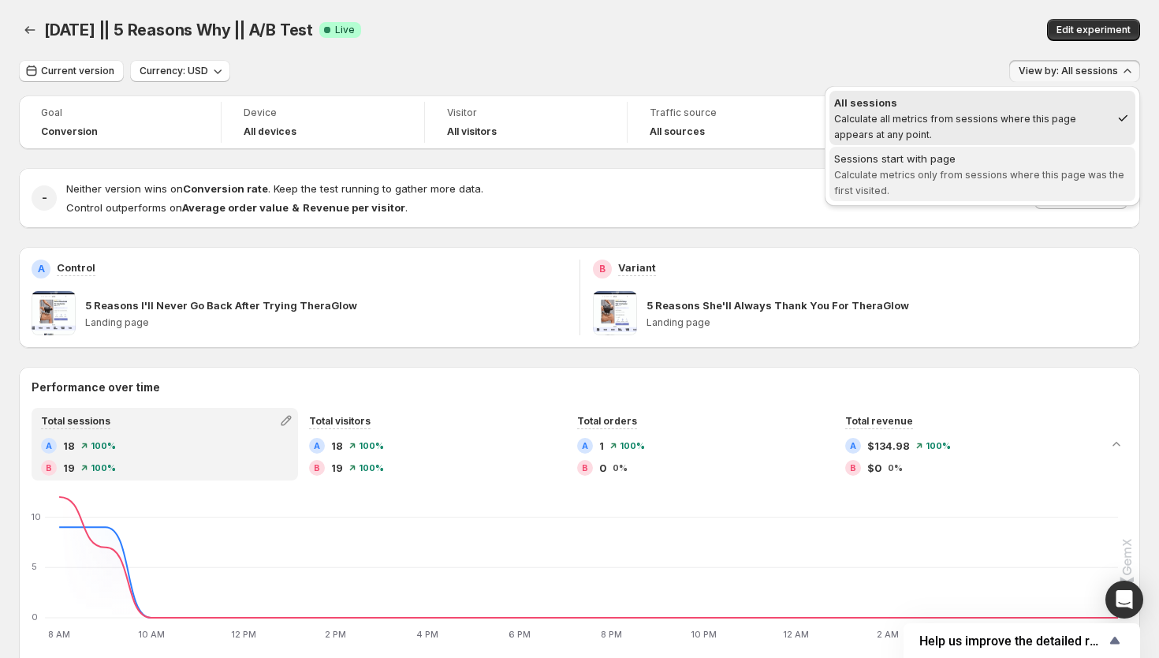
click at [1012, 177] on span "Calculate metrics only from sessions where this page was the first visited." at bounding box center [979, 183] width 290 height 28
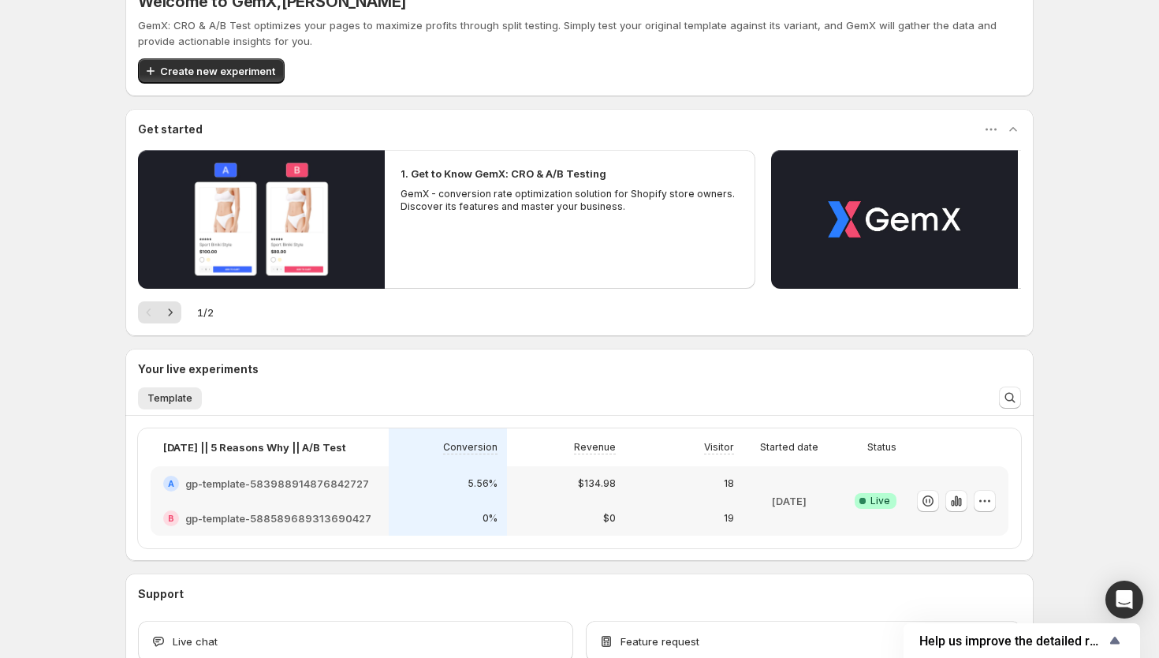
scroll to position [67, 0]
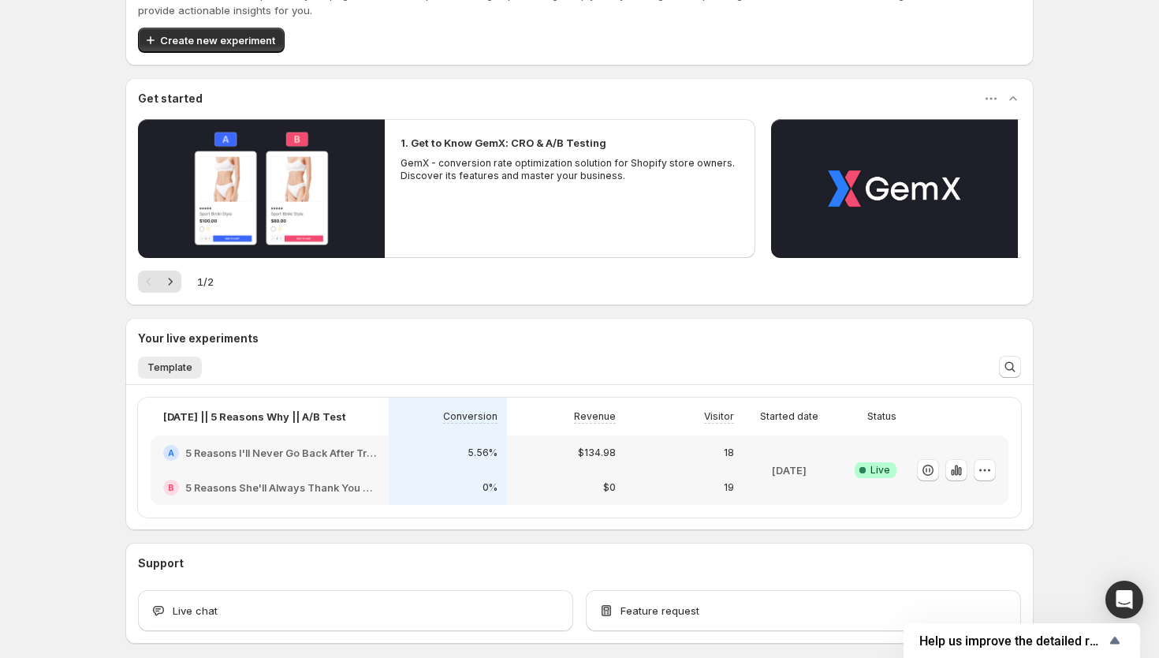
click at [673, 458] on div "18" at bounding box center [684, 453] width 99 height 16
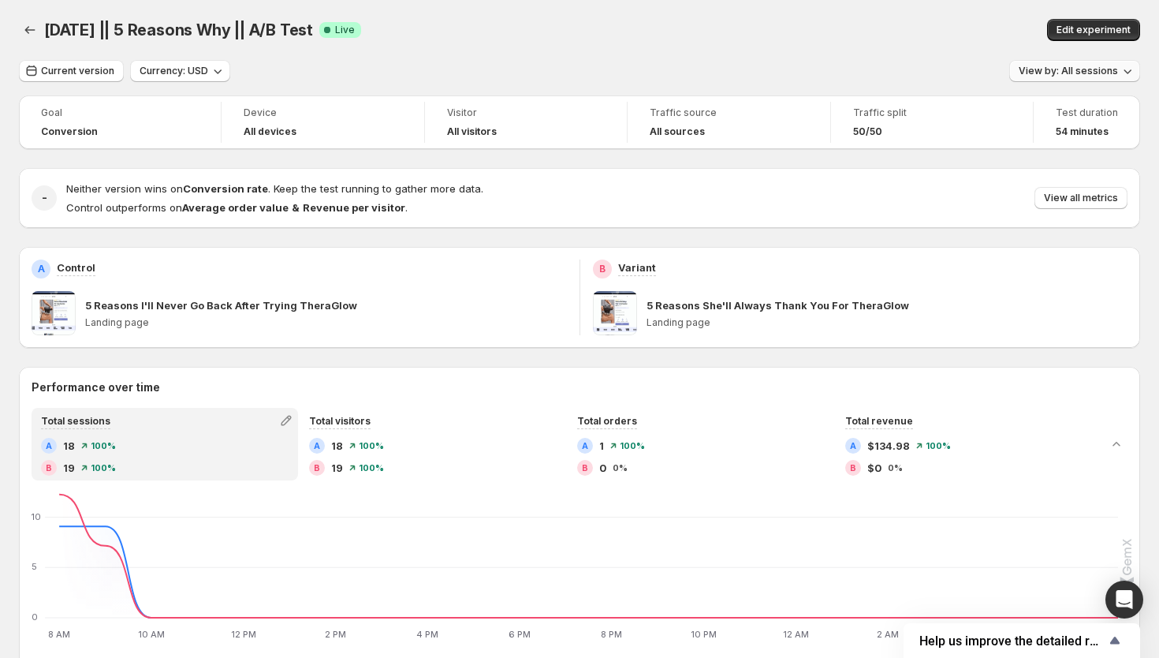
click at [1079, 62] on button "View by: All sessions" at bounding box center [1074, 71] width 131 height 22
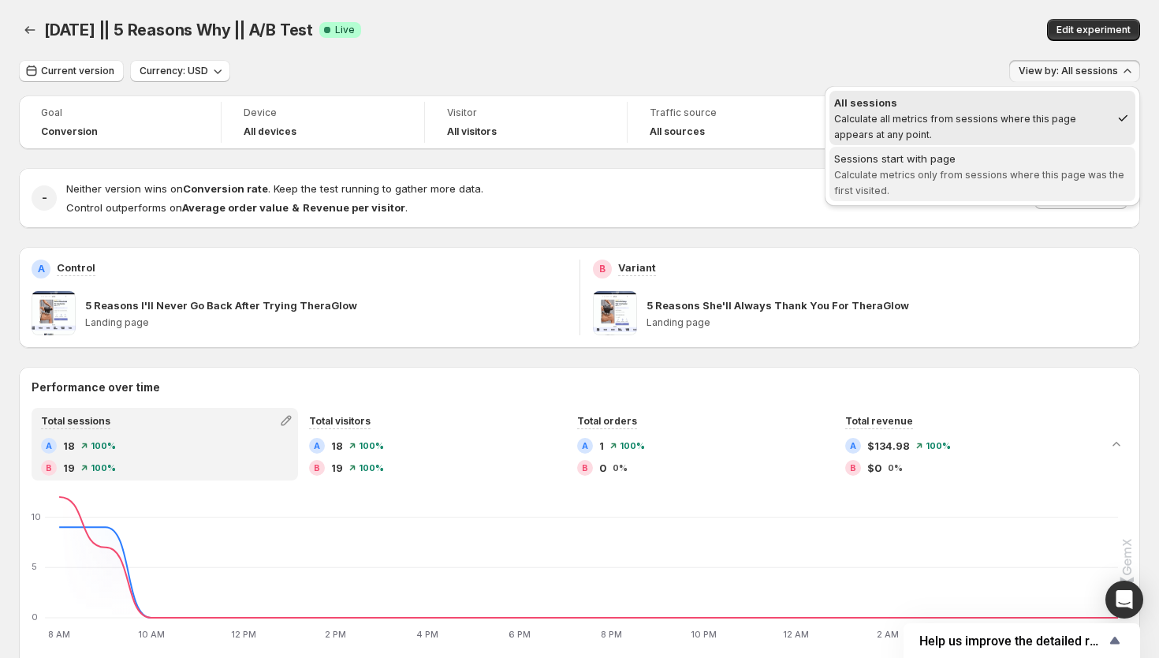
click at [1003, 188] on span "Sessions start with page Calculate metrics only from sessions where this page w…" at bounding box center [982, 174] width 296 height 47
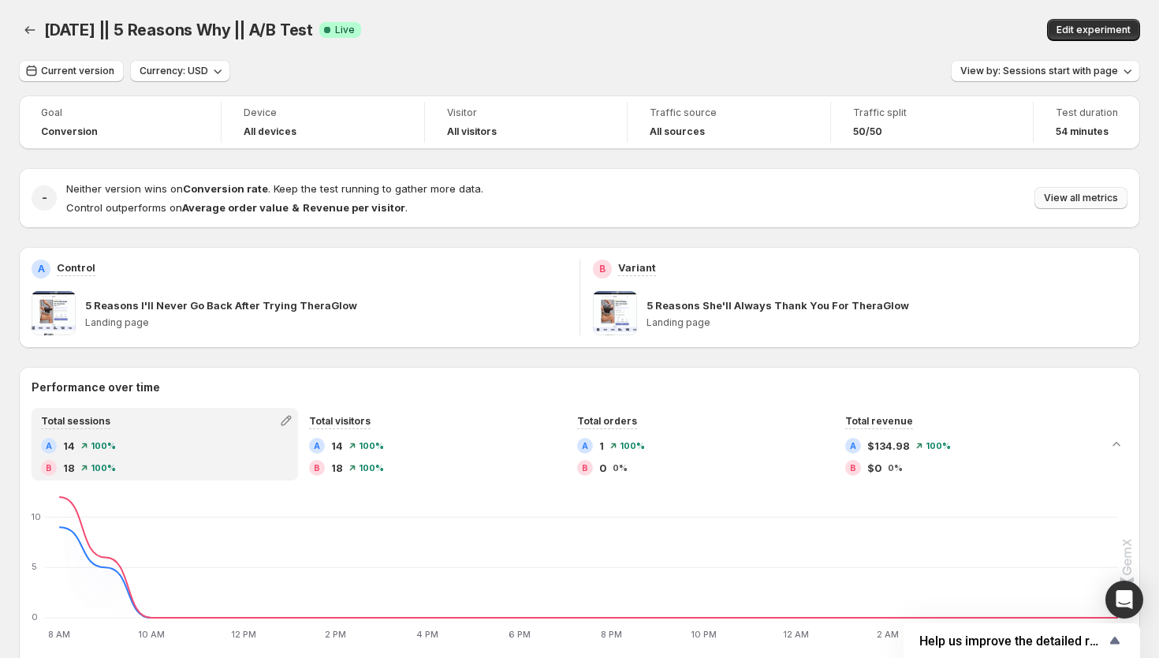
click at [1099, 201] on span "View all metrics" at bounding box center [1081, 198] width 74 height 13
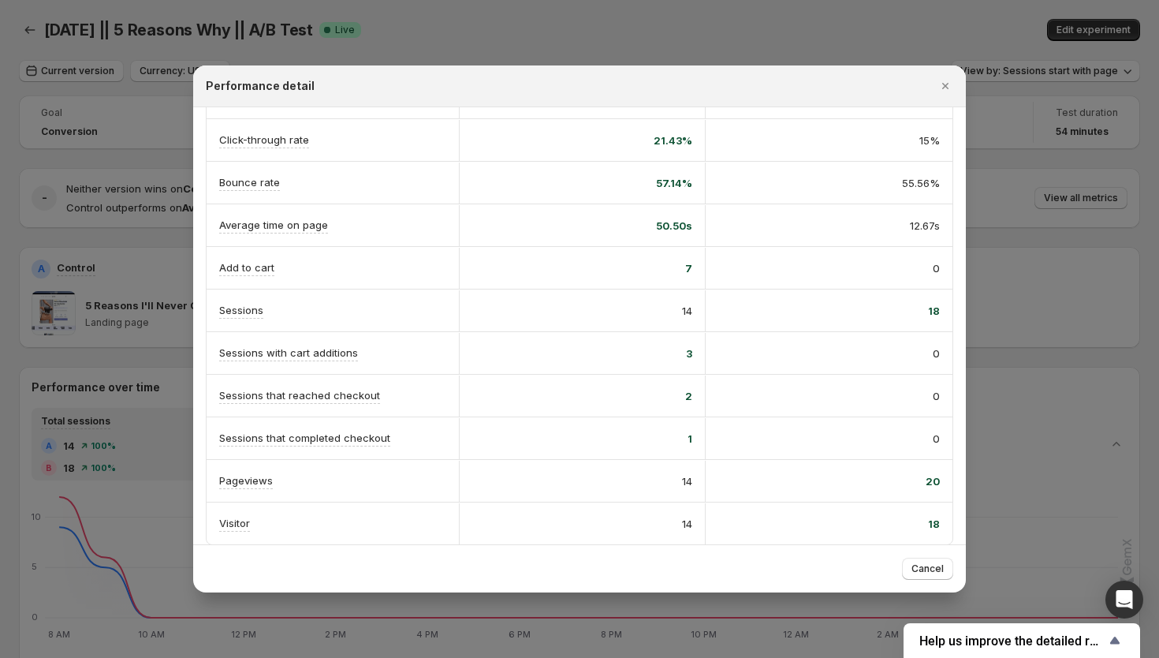
scroll to position [273, 0]
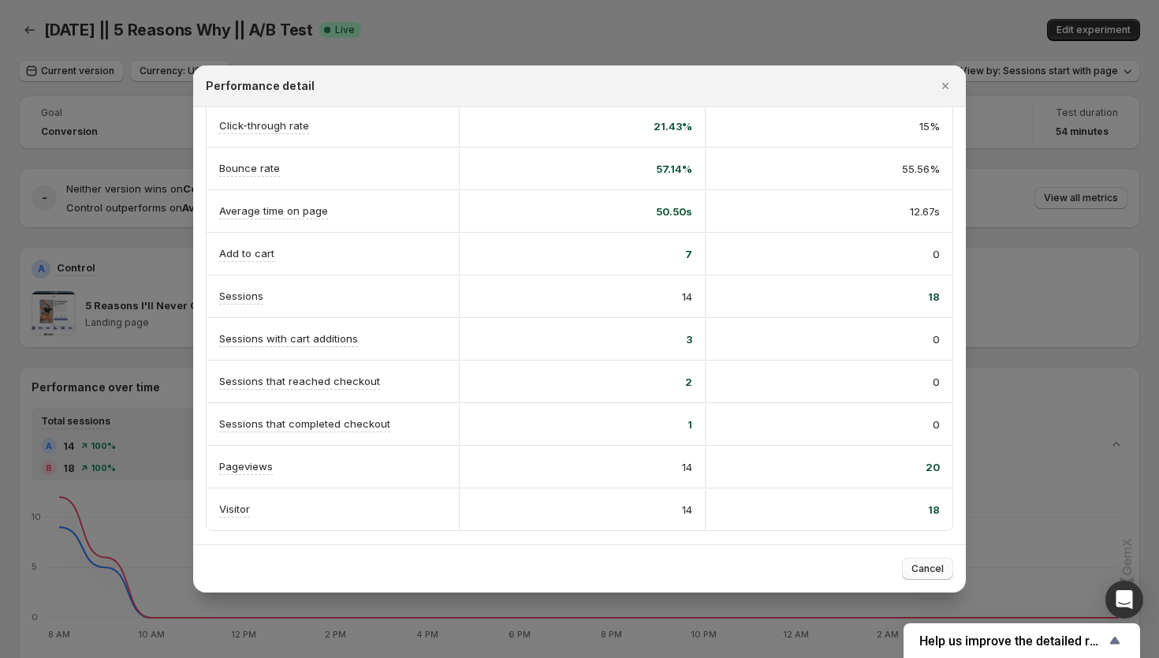
click at [922, 568] on span "Cancel" at bounding box center [927, 568] width 32 height 13
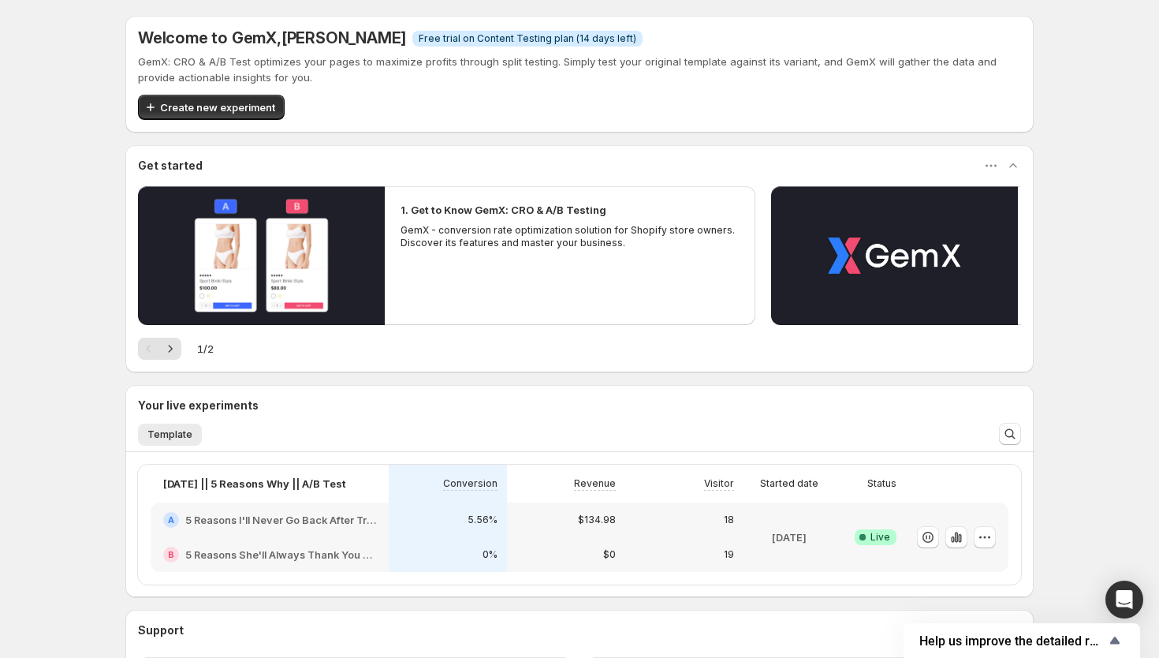
click at [750, 552] on div "[DATE]" at bounding box center [789, 537] width 79 height 50
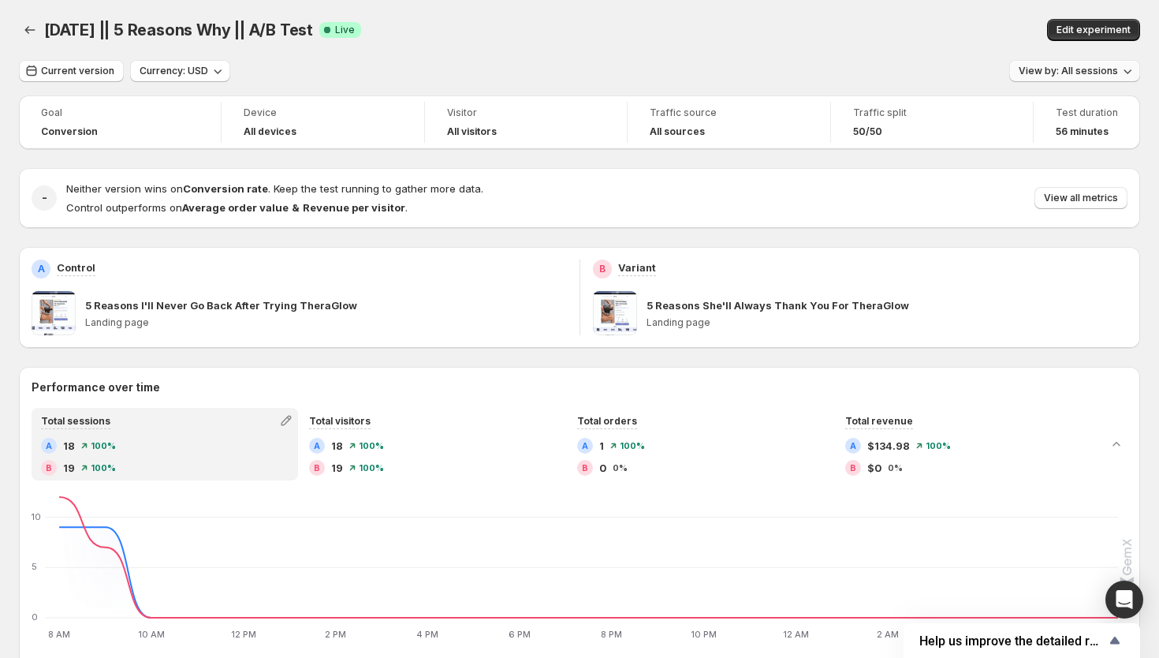
click at [1097, 76] on span "View by: All sessions" at bounding box center [1068, 71] width 99 height 13
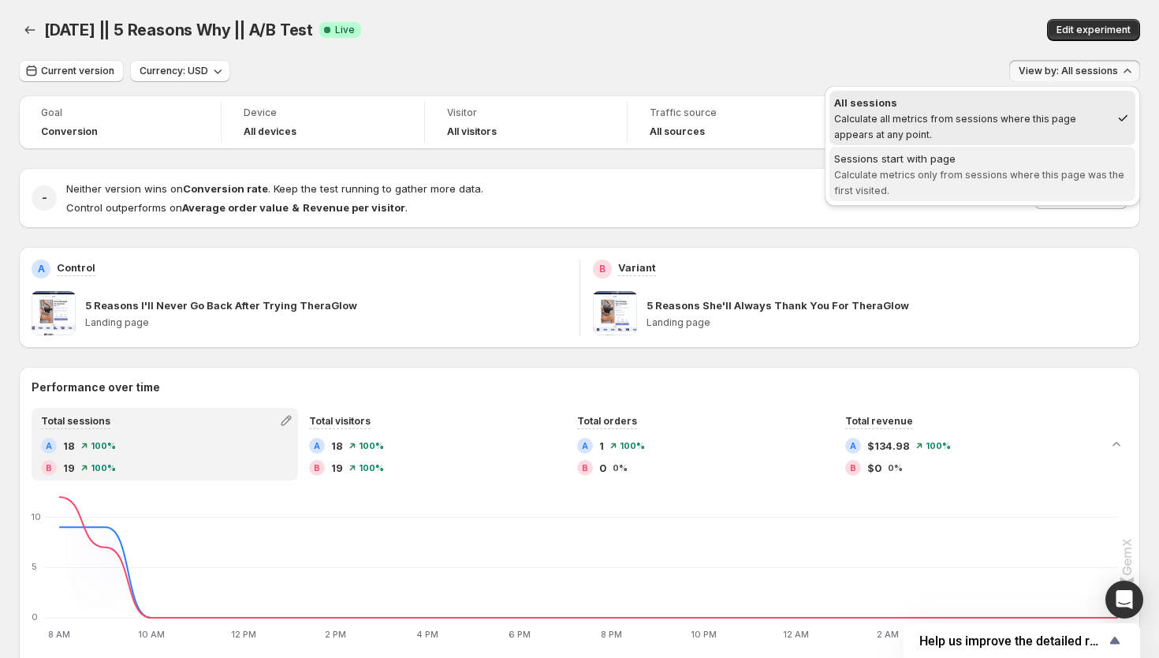
click at [1020, 166] on div "Sessions start with page" at bounding box center [982, 159] width 296 height 16
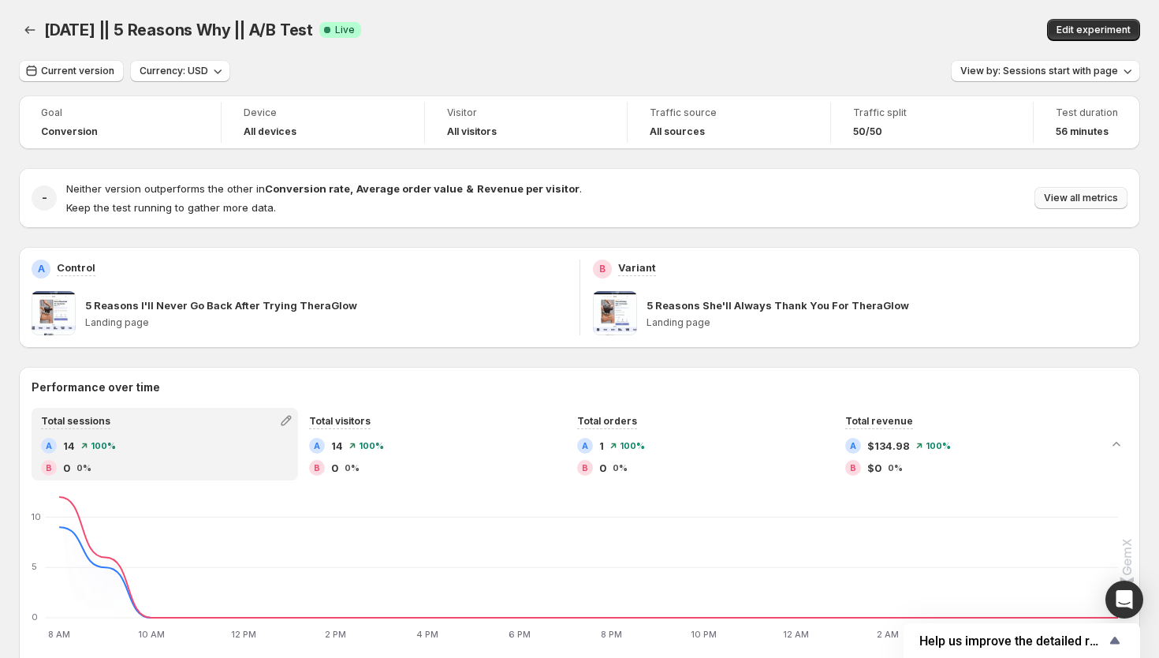
click at [1055, 199] on span "View all metrics" at bounding box center [1081, 198] width 74 height 13
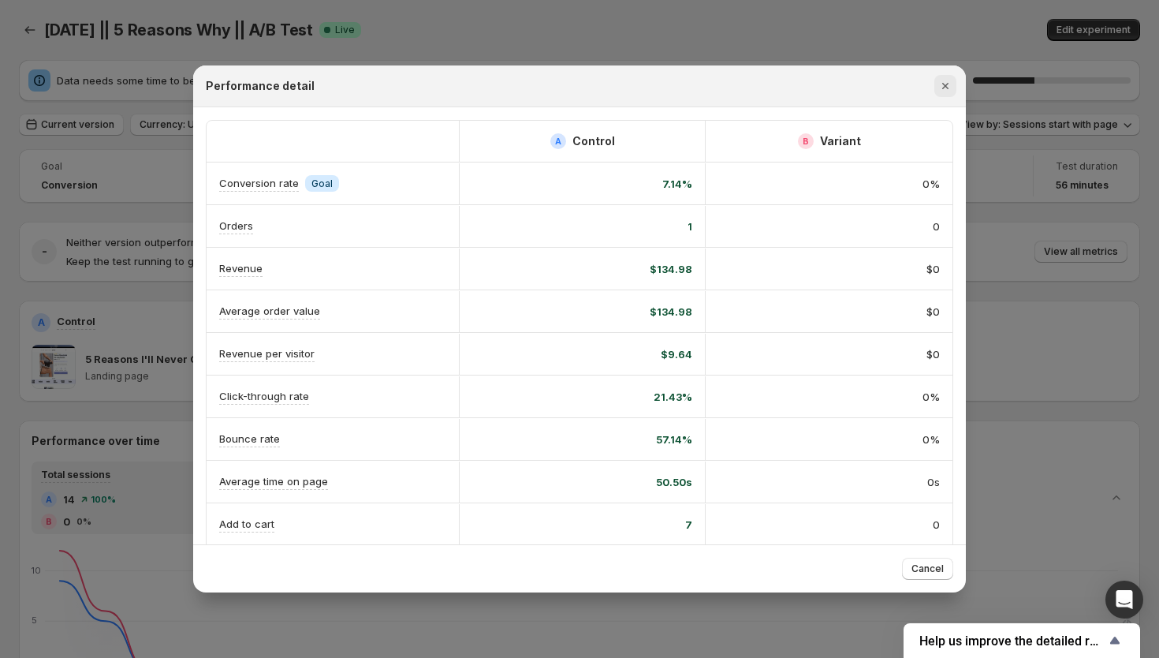
click at [949, 84] on icon "Close" at bounding box center [945, 86] width 16 height 16
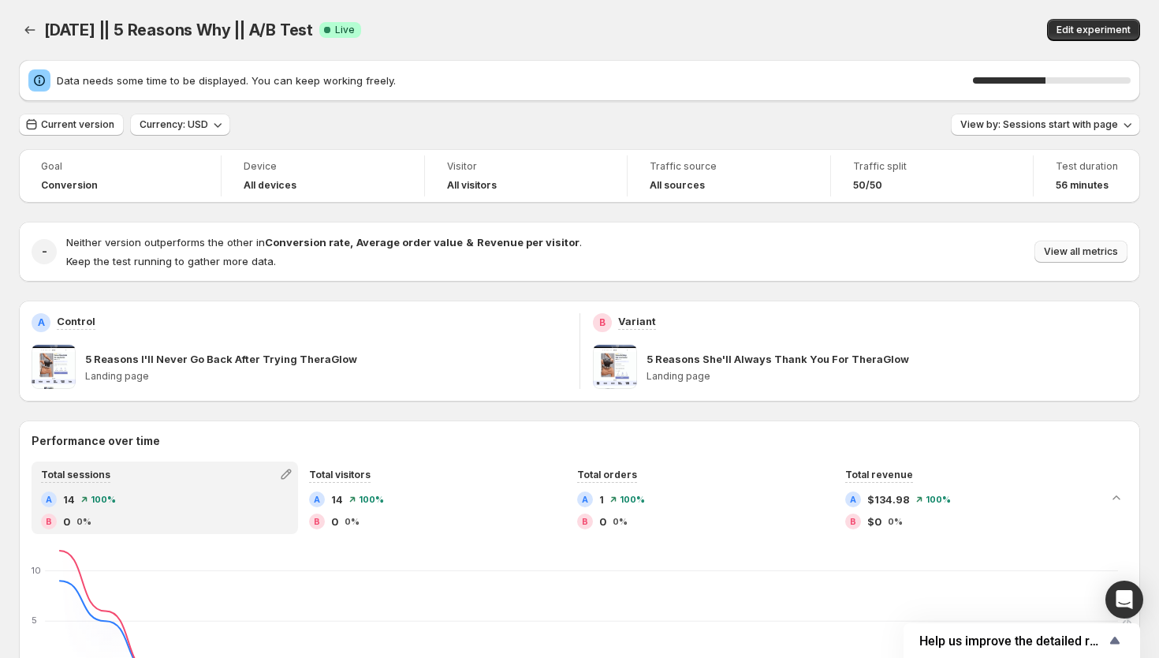
click at [1099, 250] on span "View all metrics" at bounding box center [1081, 251] width 74 height 13
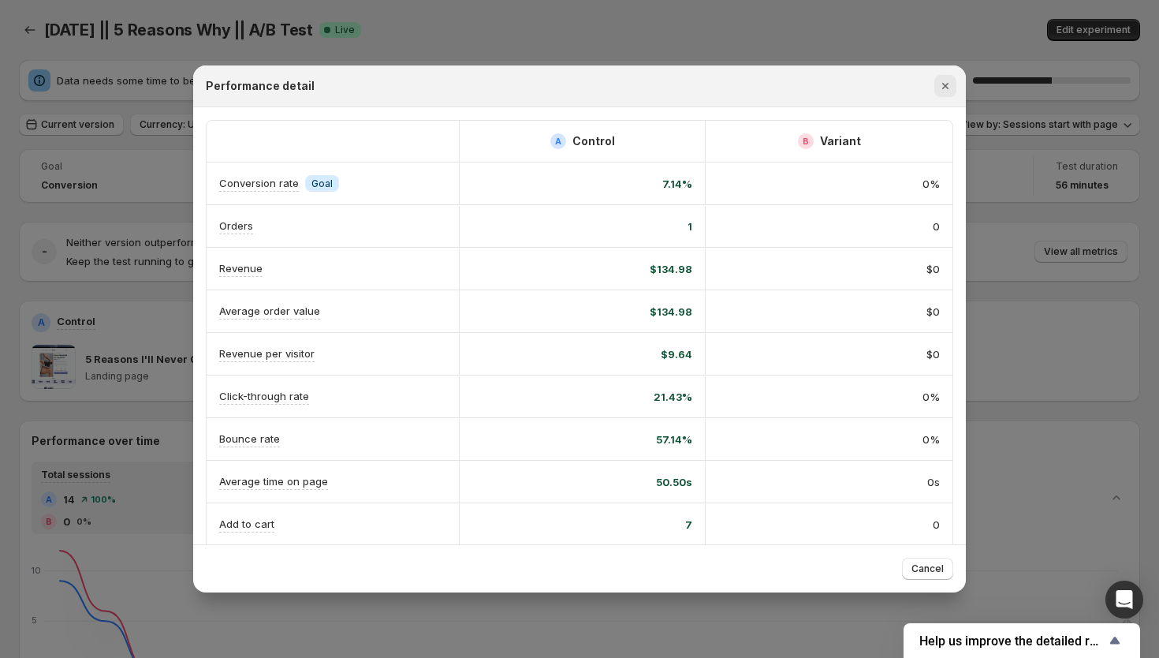
click at [945, 88] on icon "Close" at bounding box center [945, 86] width 16 height 16
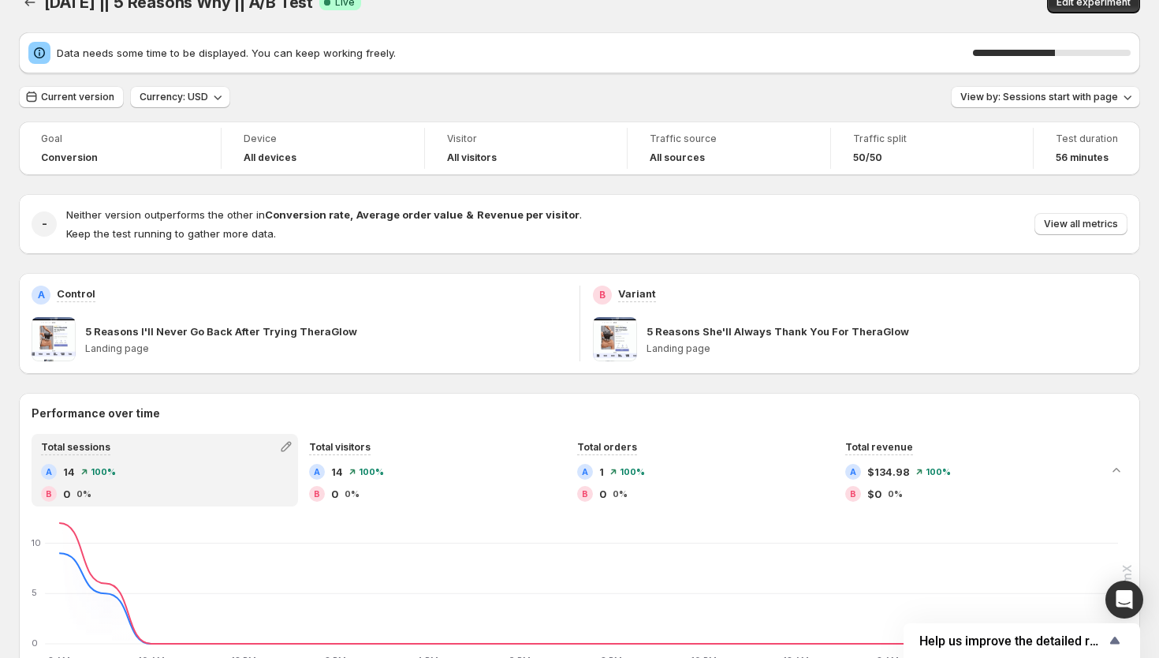
scroll to position [59, 0]
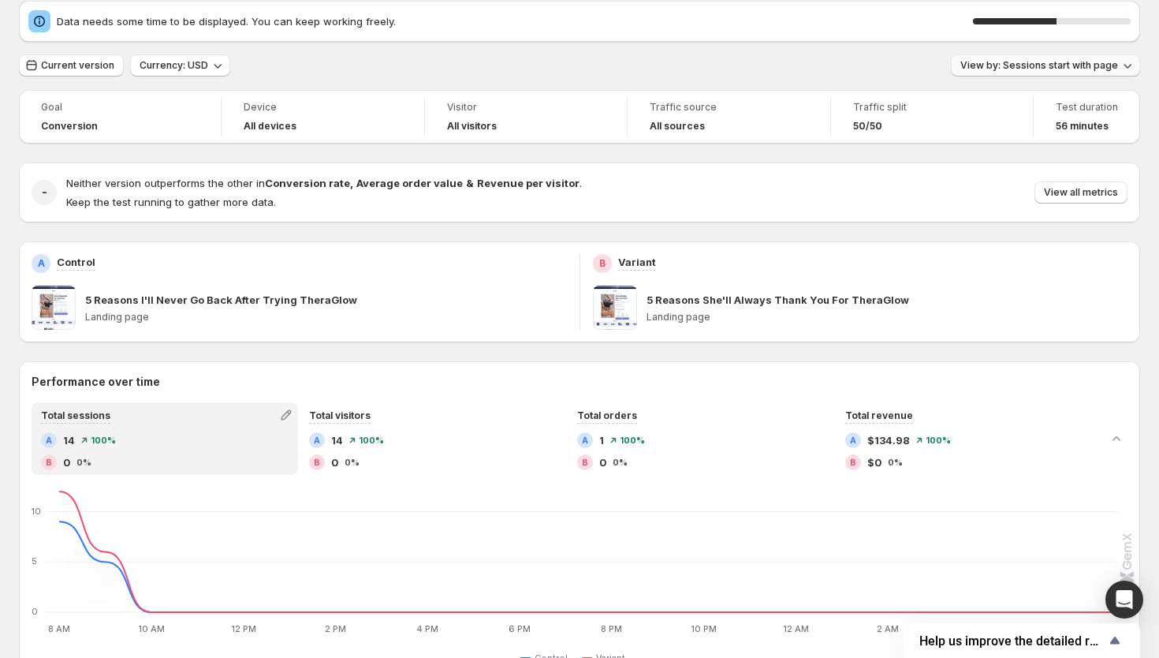
click at [1023, 62] on span "View by: Sessions start with page" at bounding box center [1039, 65] width 158 height 13
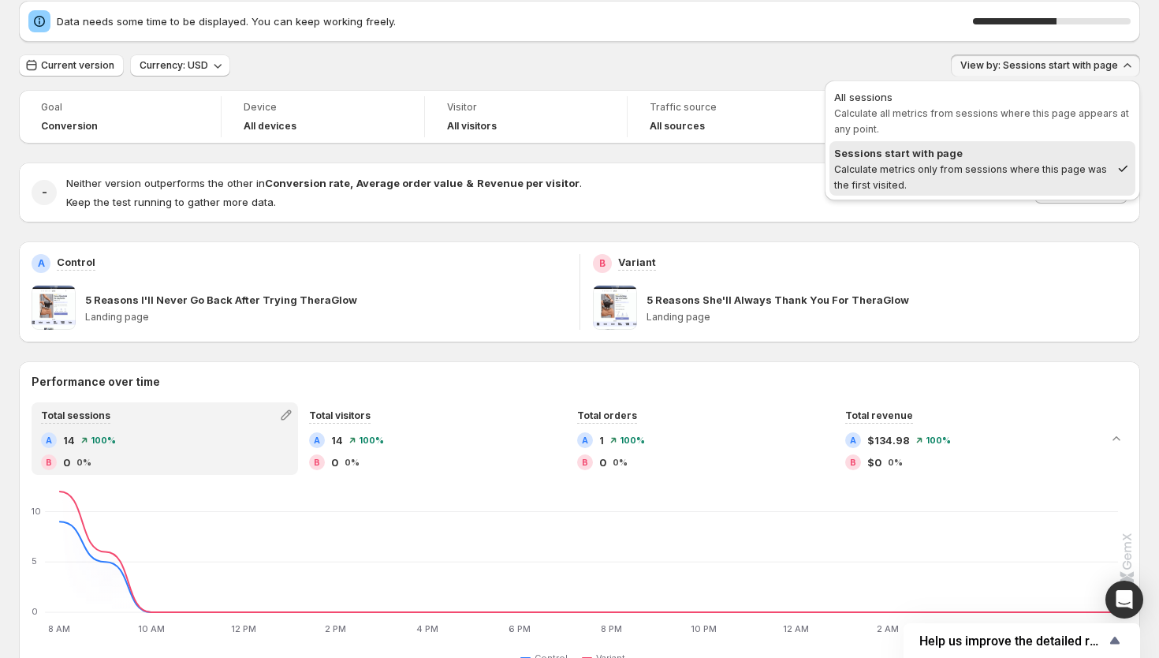
click at [1008, 181] on span "Sessions start with page Calculate metrics only from sessions where this page w…" at bounding box center [972, 168] width 276 height 47
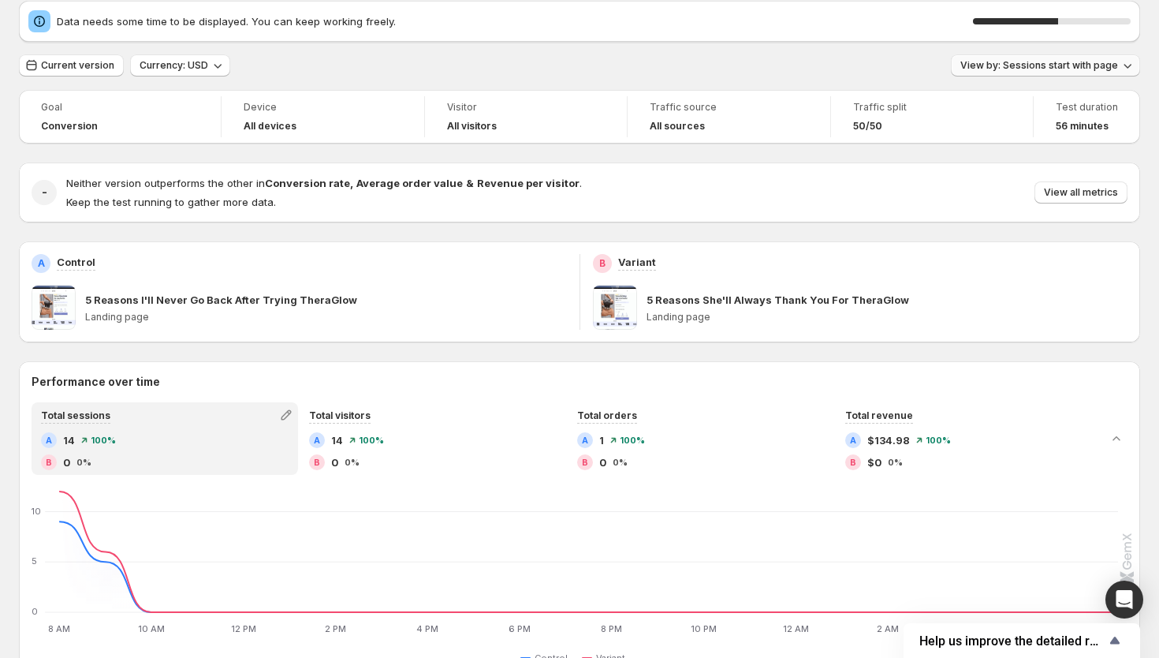
click at [1045, 65] on span "View by: Sessions start with page" at bounding box center [1039, 65] width 158 height 13
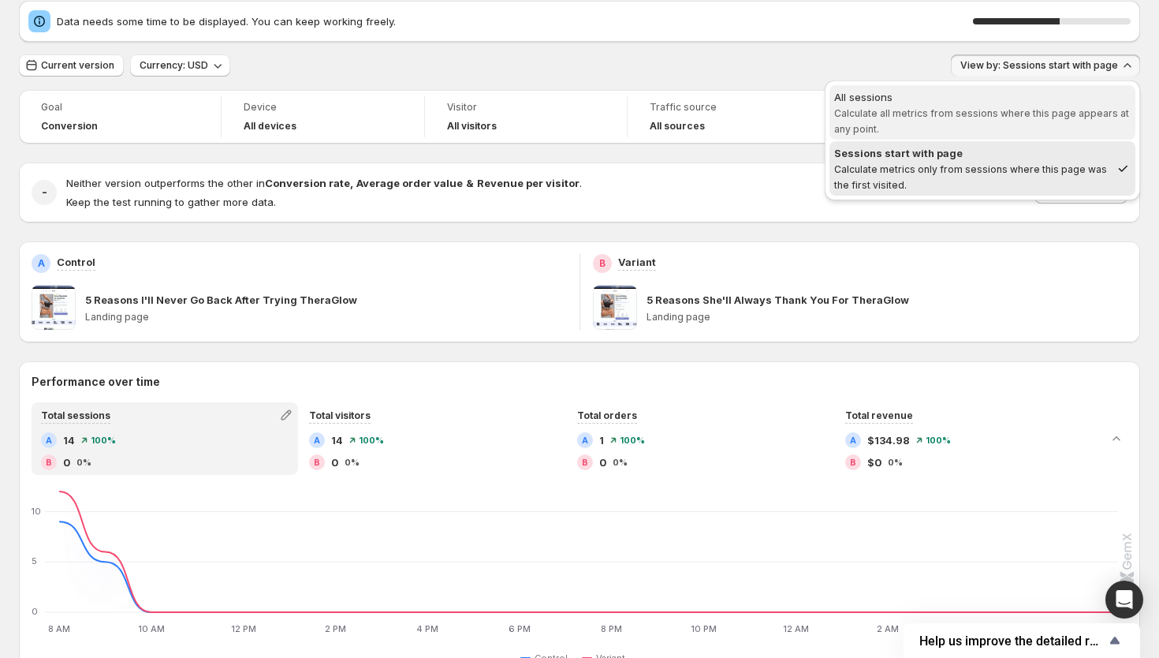
click at [999, 111] on span "Calculate all metrics from sessions where this page appears at any point." at bounding box center [981, 121] width 295 height 28
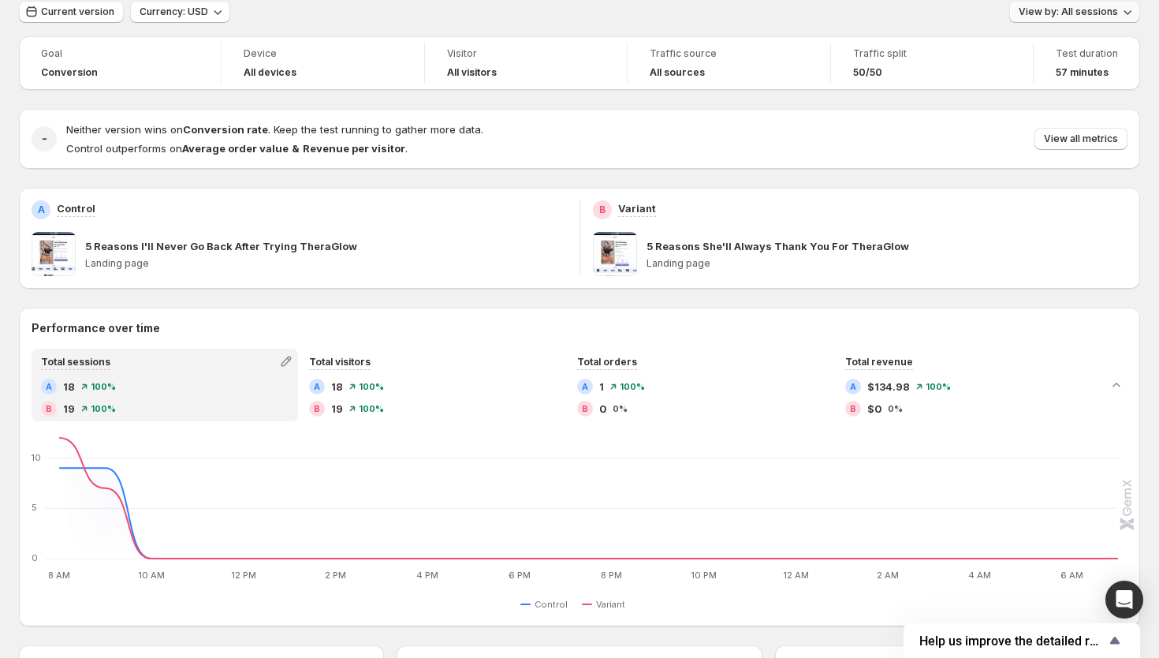
click at [1064, 9] on span "View by: All sessions" at bounding box center [1068, 12] width 99 height 13
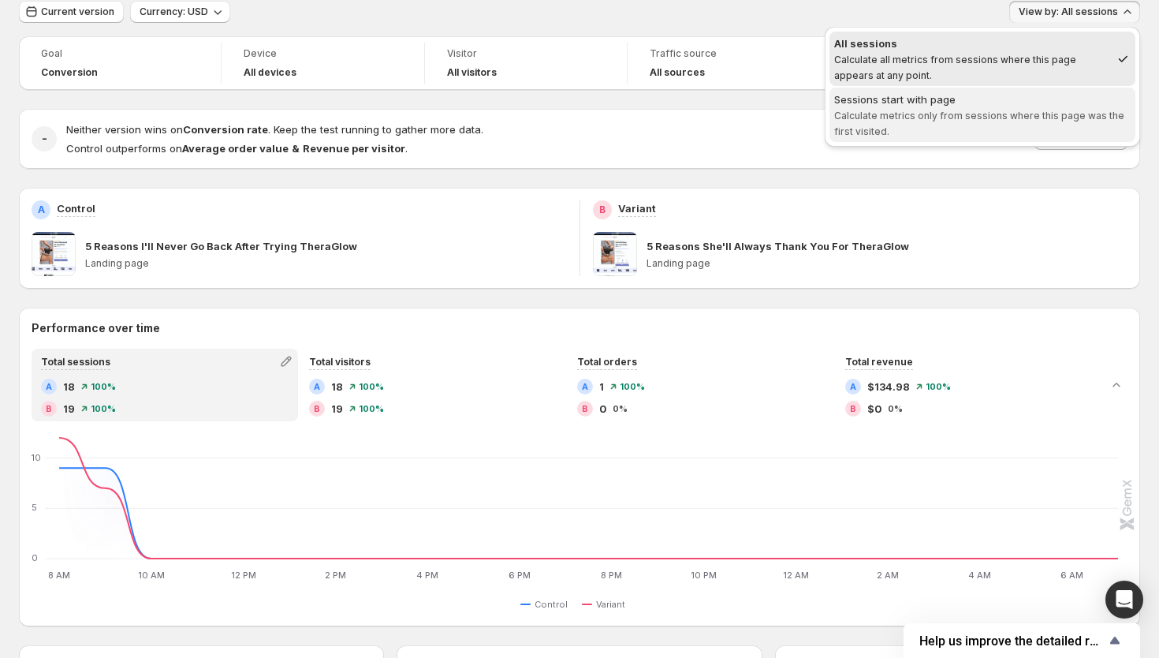
click at [1027, 98] on div "Sessions start with page" at bounding box center [982, 99] width 296 height 16
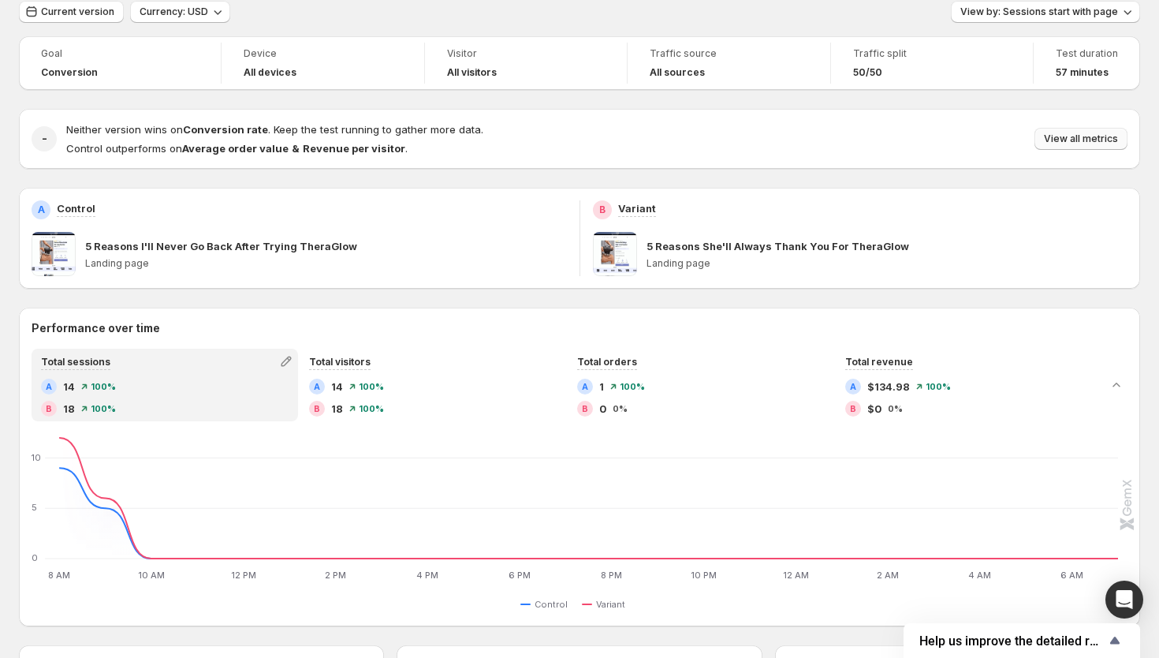
click at [1078, 139] on span "View all metrics" at bounding box center [1081, 138] width 74 height 13
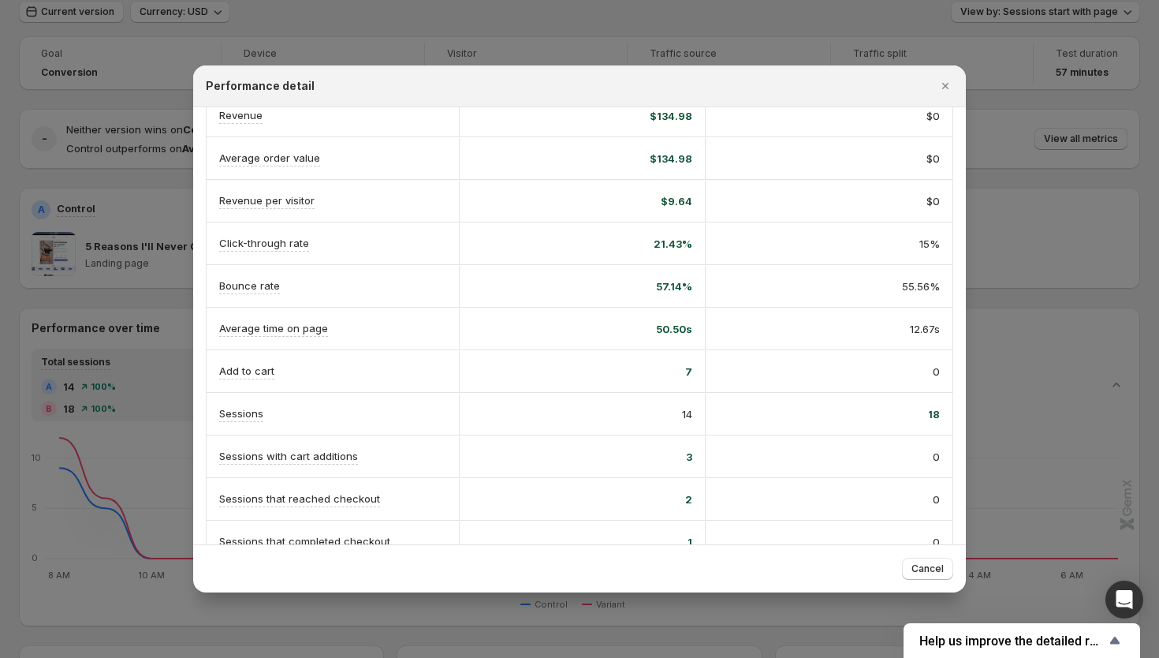
scroll to position [192, 0]
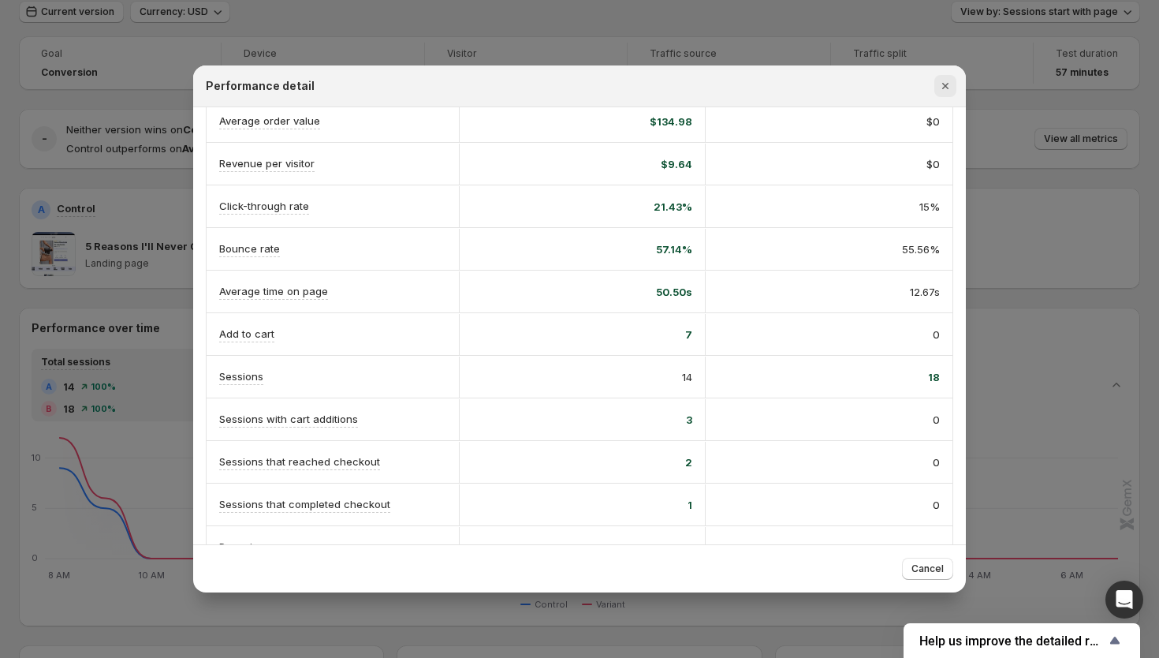
click at [948, 86] on icon "Close" at bounding box center [945, 86] width 16 height 16
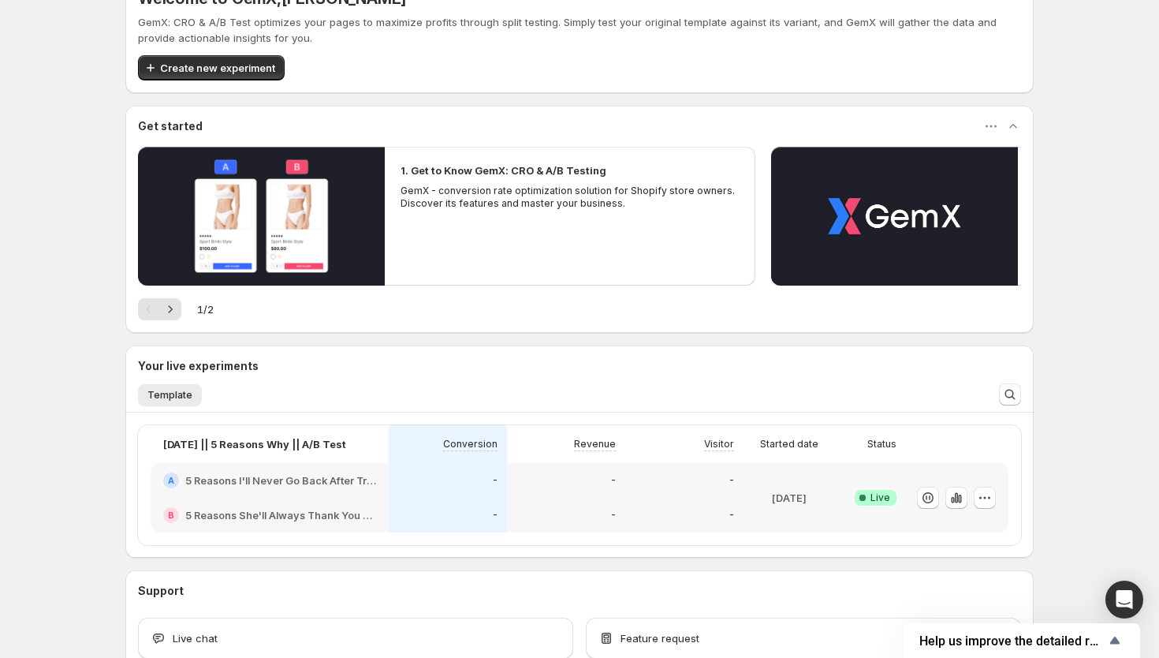
scroll to position [138, 0]
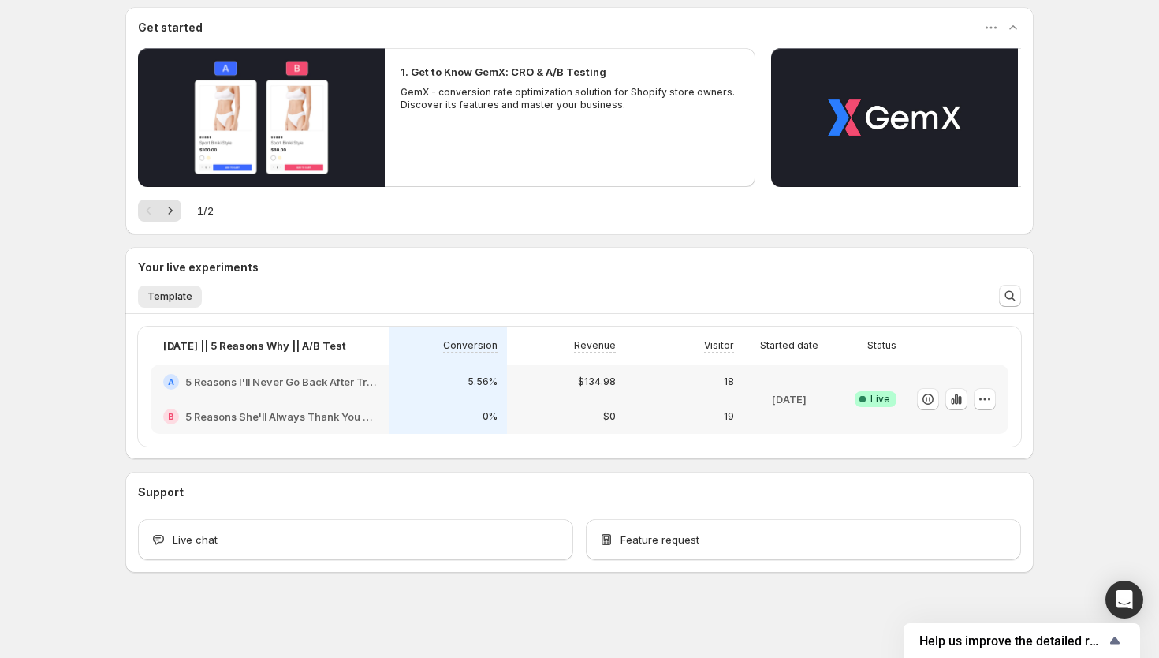
click at [752, 417] on div "[DATE]" at bounding box center [789, 399] width 79 height 50
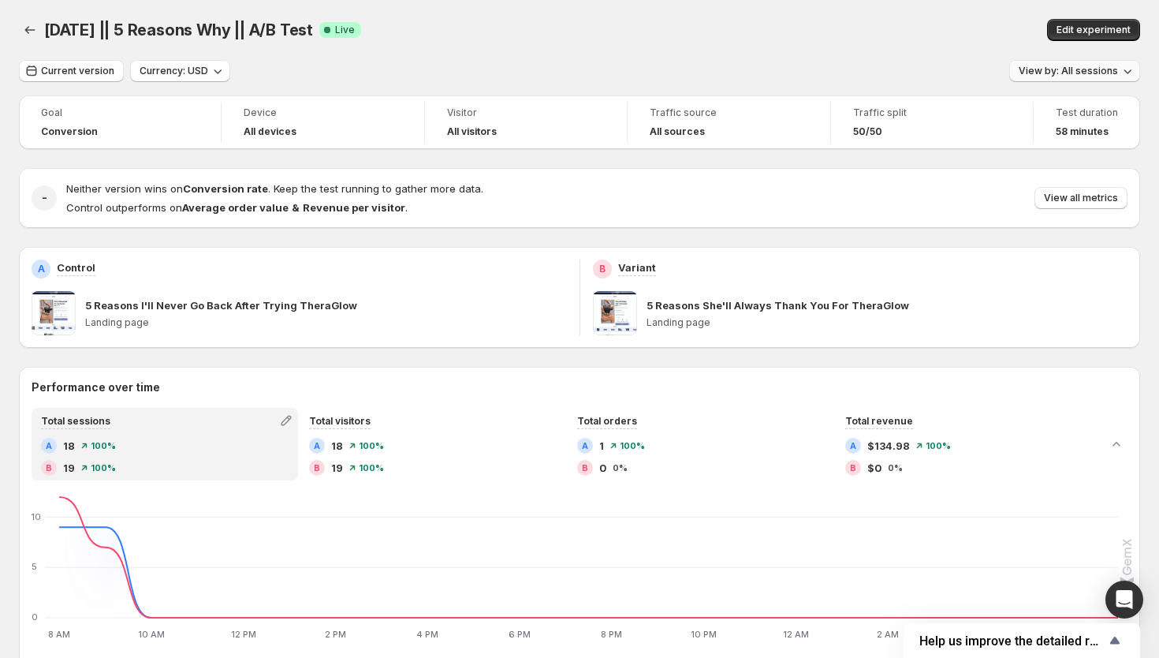
click at [1107, 66] on span "View by: All sessions" at bounding box center [1068, 71] width 99 height 13
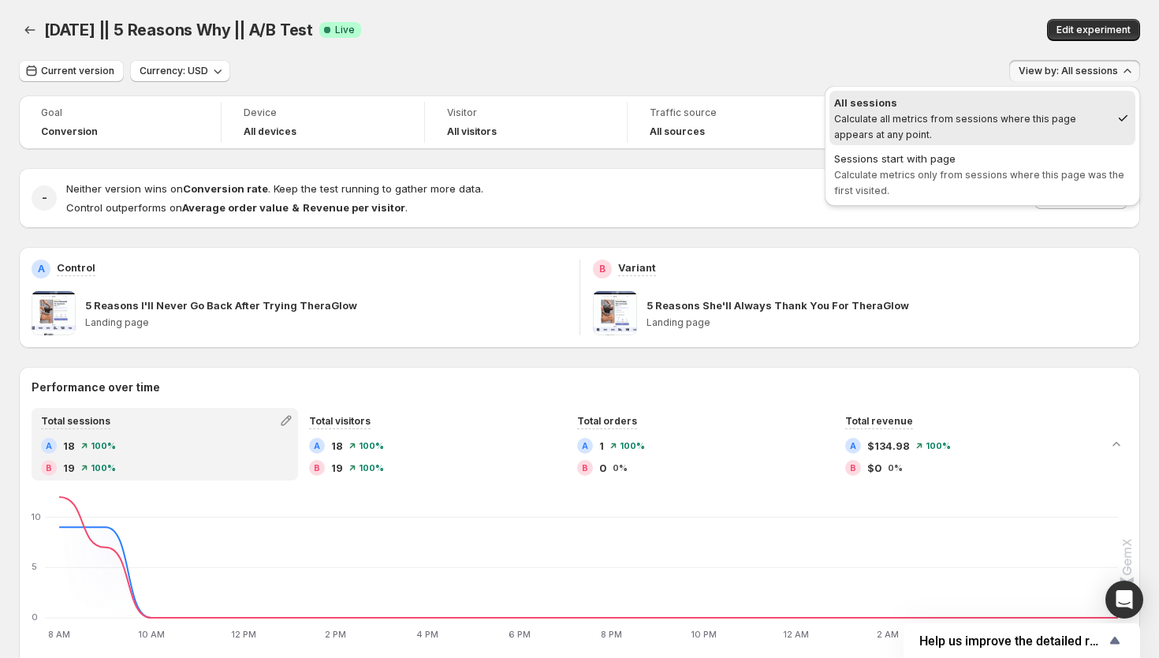
click at [1042, 247] on div "B Variant 5 Reasons She'll Always Thank You For TheraGlow Landing page" at bounding box center [860, 297] width 561 height 101
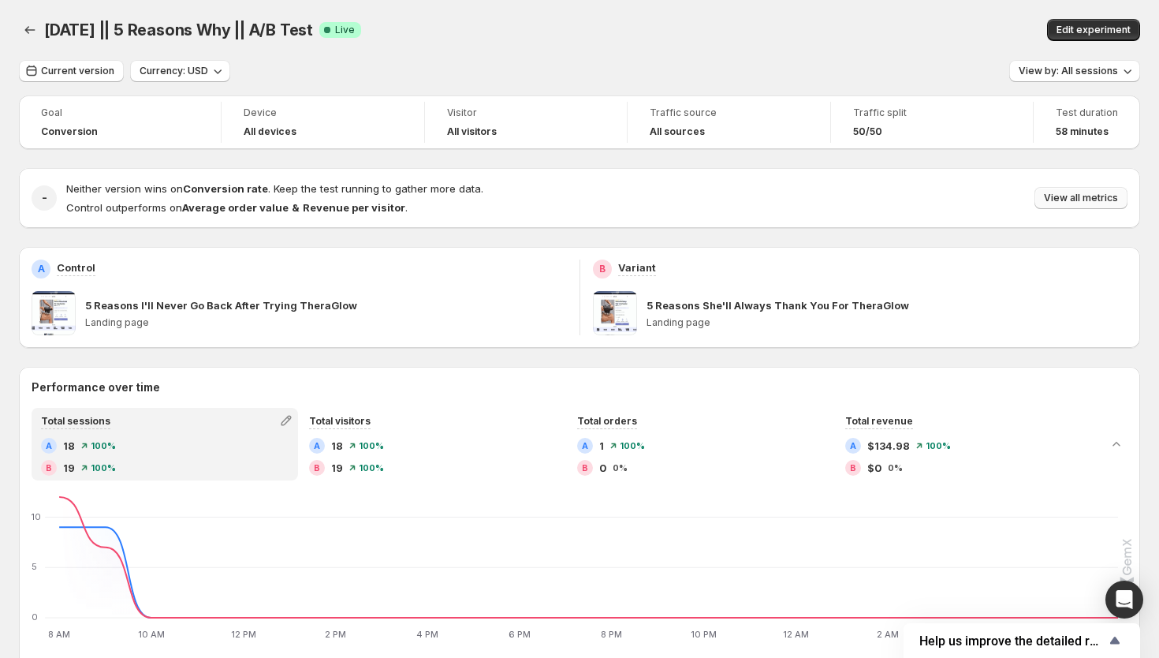
click at [1069, 197] on span "View all metrics" at bounding box center [1081, 198] width 74 height 13
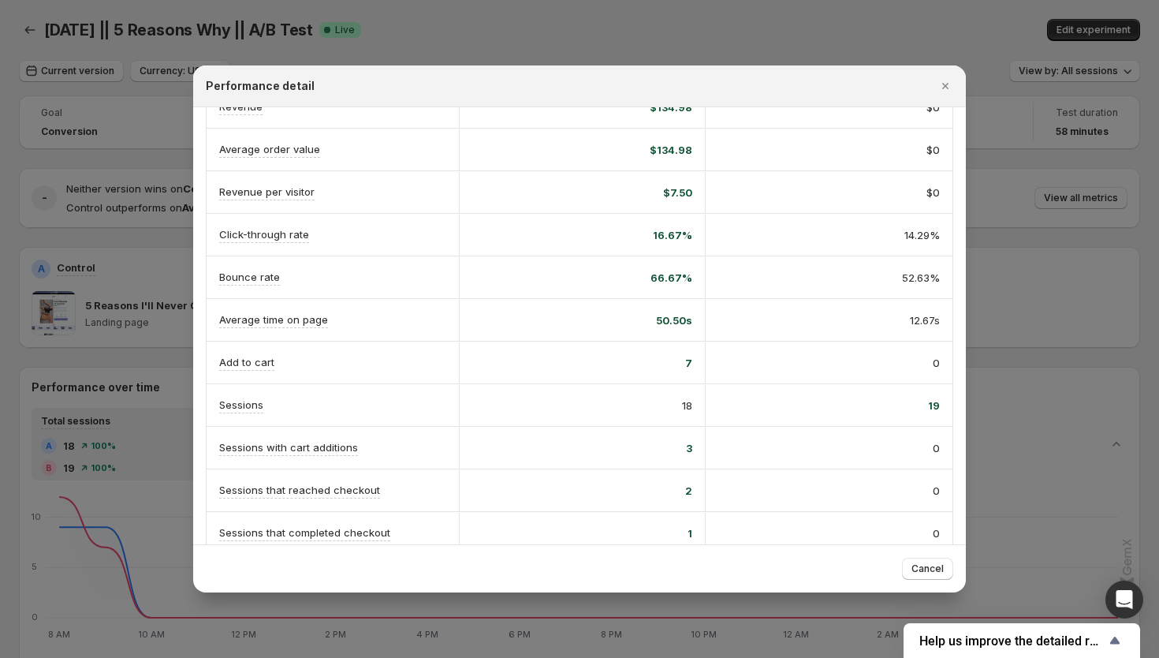
scroll to position [273, 0]
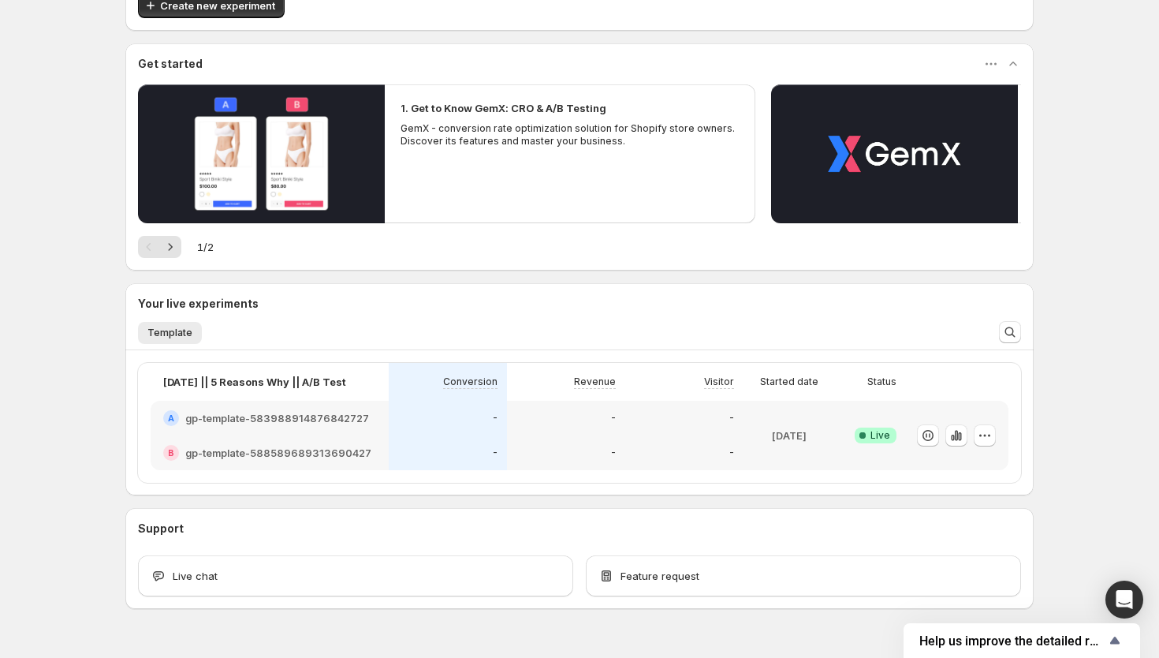
scroll to position [129, 0]
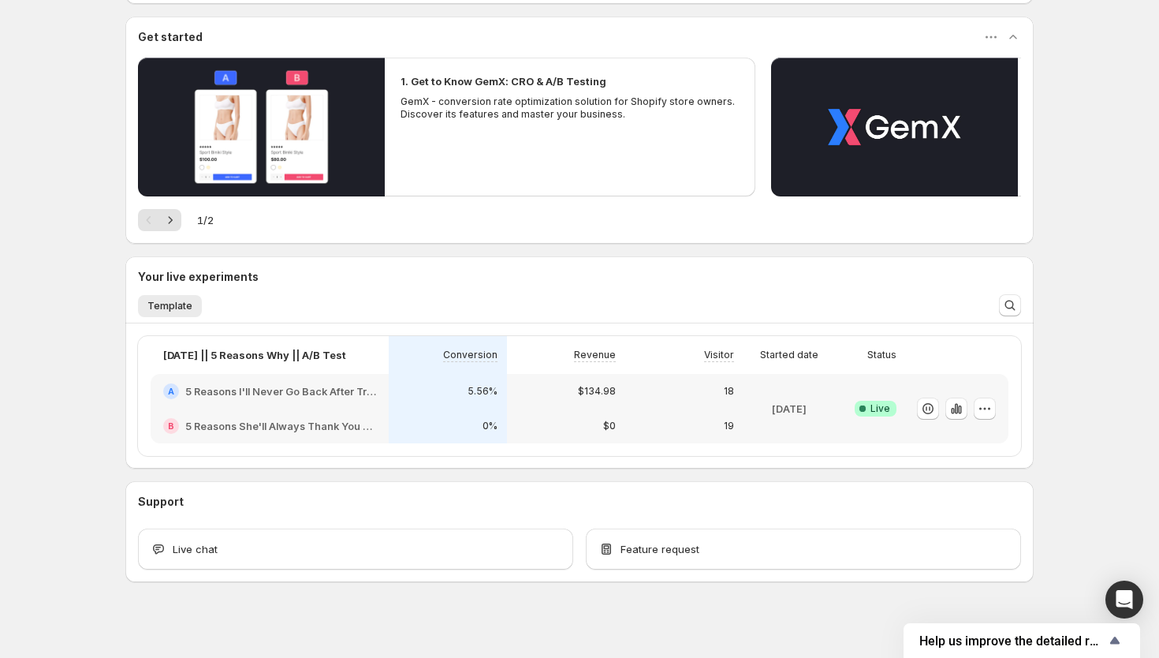
click at [568, 418] on div "$0" at bounding box center [565, 426] width 99 height 16
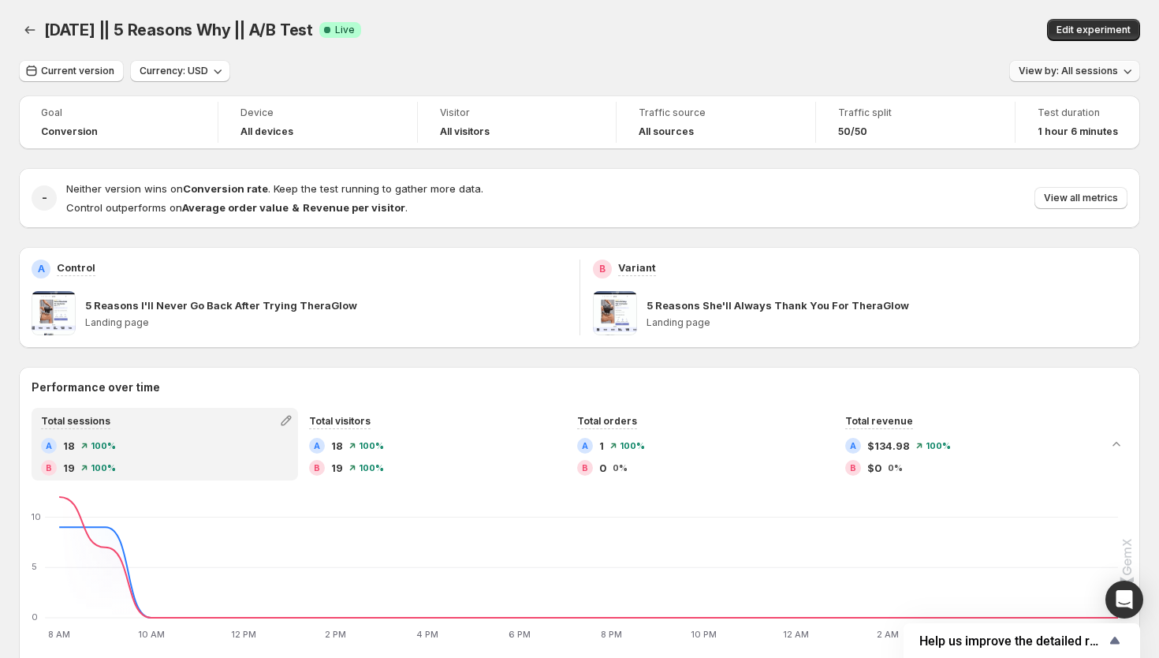
click at [1068, 80] on button "View by: All sessions" at bounding box center [1074, 71] width 131 height 22
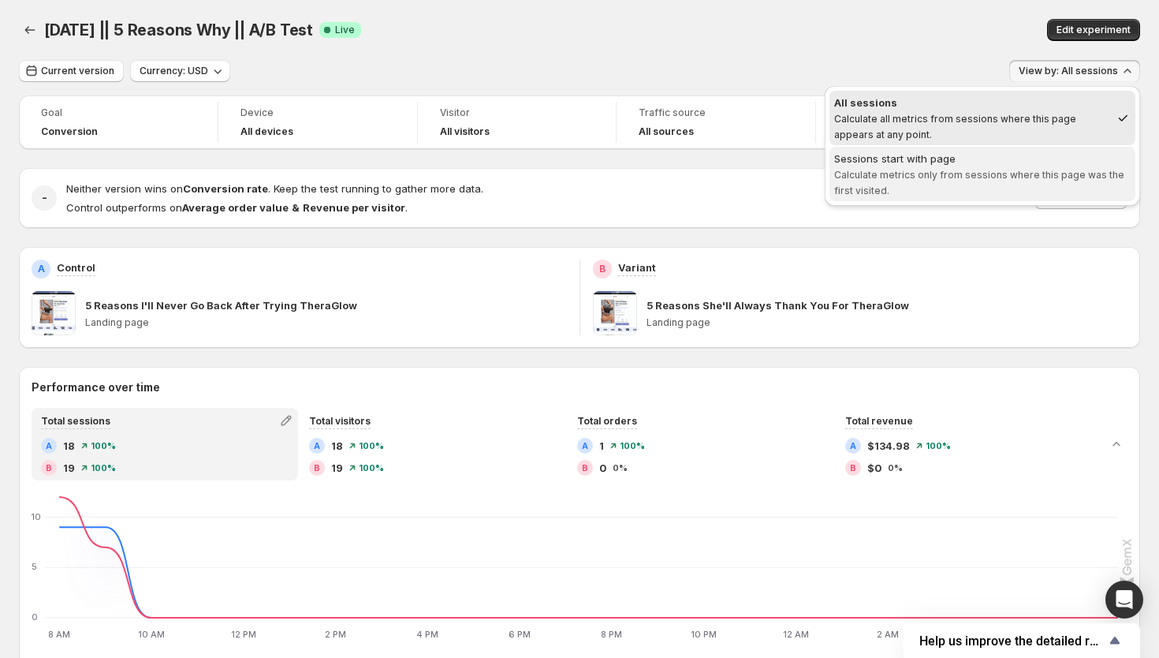
click at [1047, 152] on div "Sessions start with page" at bounding box center [982, 159] width 296 height 16
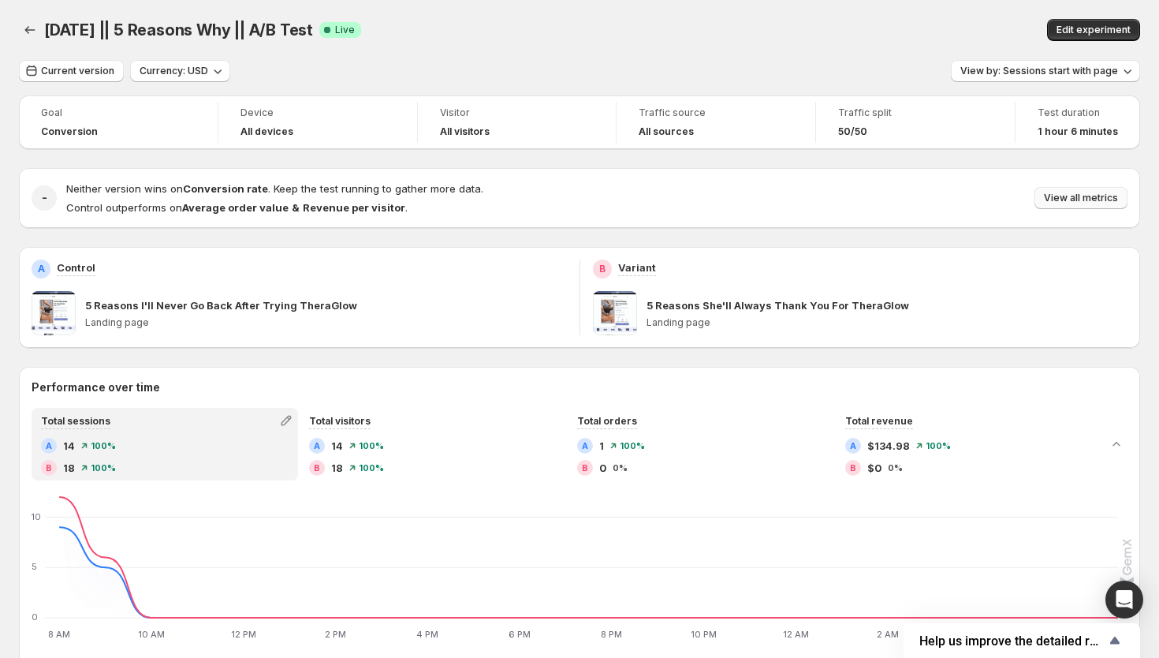
click at [1073, 201] on span "View all metrics" at bounding box center [1081, 198] width 74 height 13
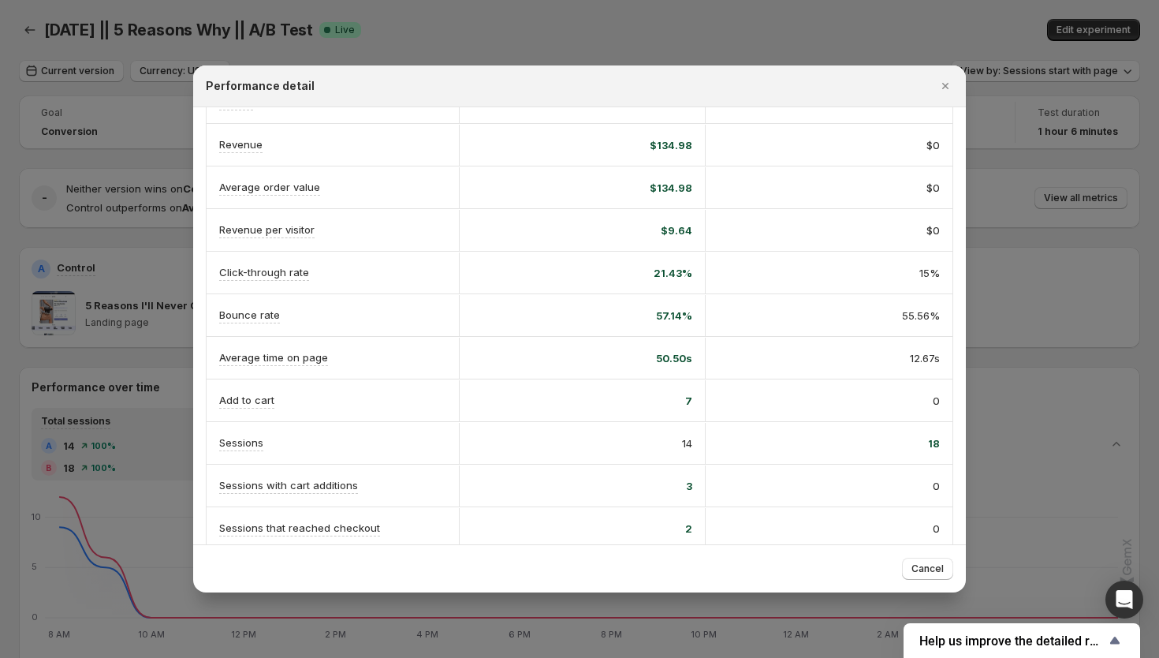
scroll to position [166, 0]
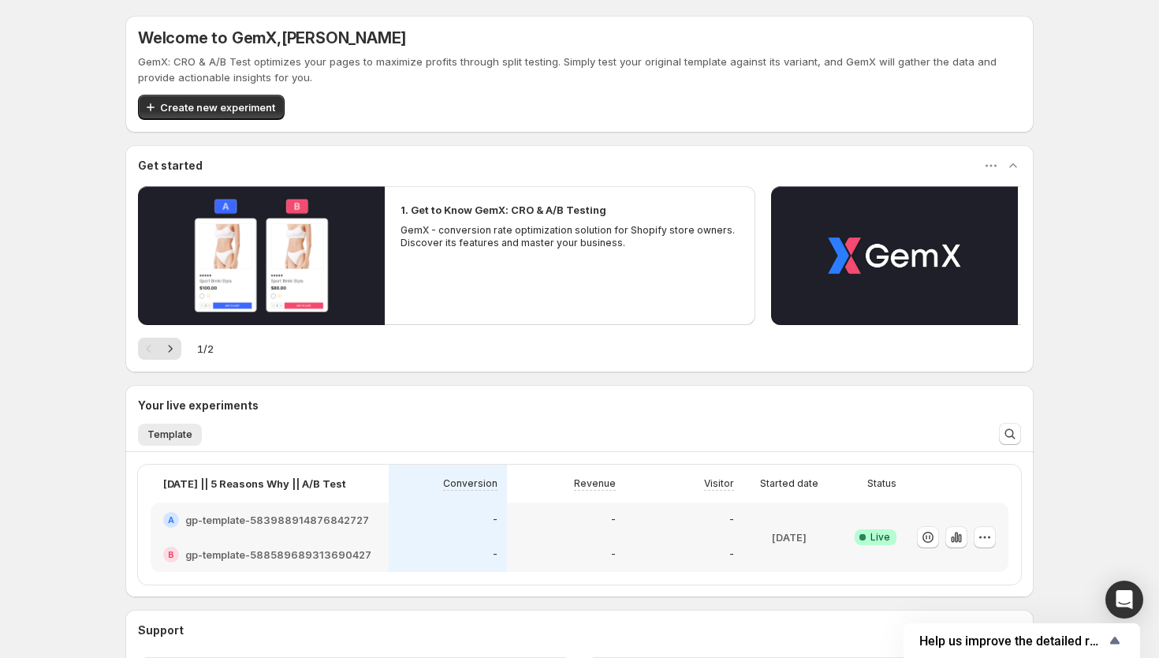
scroll to position [138, 0]
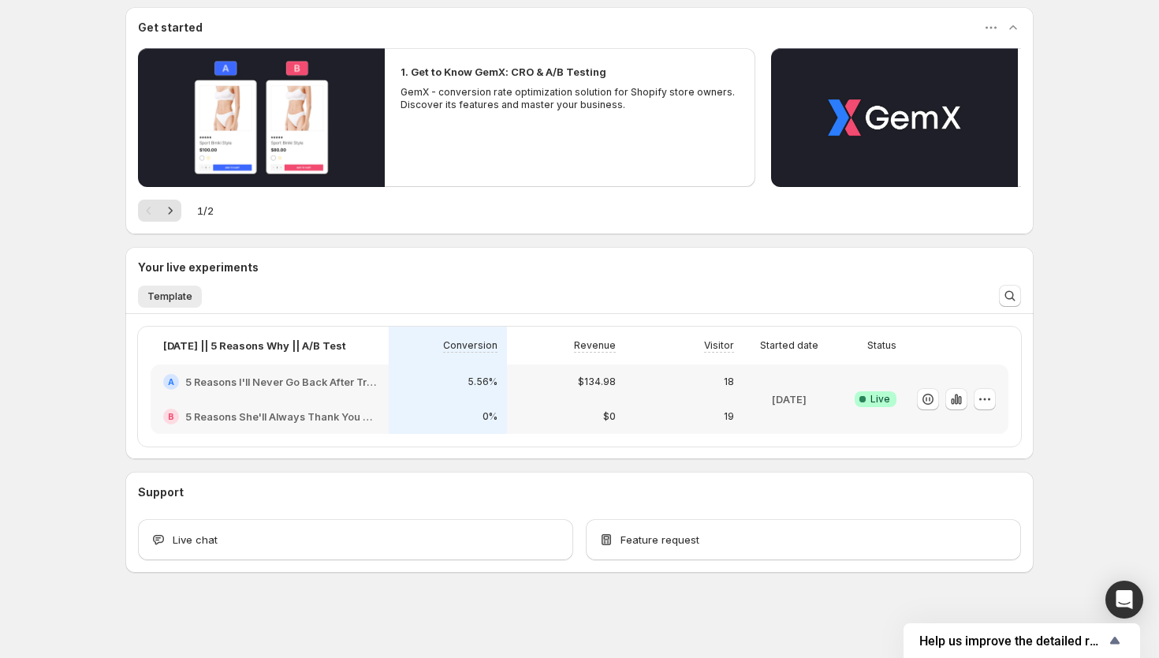
click at [568, 419] on div "$0" at bounding box center [565, 416] width 99 height 16
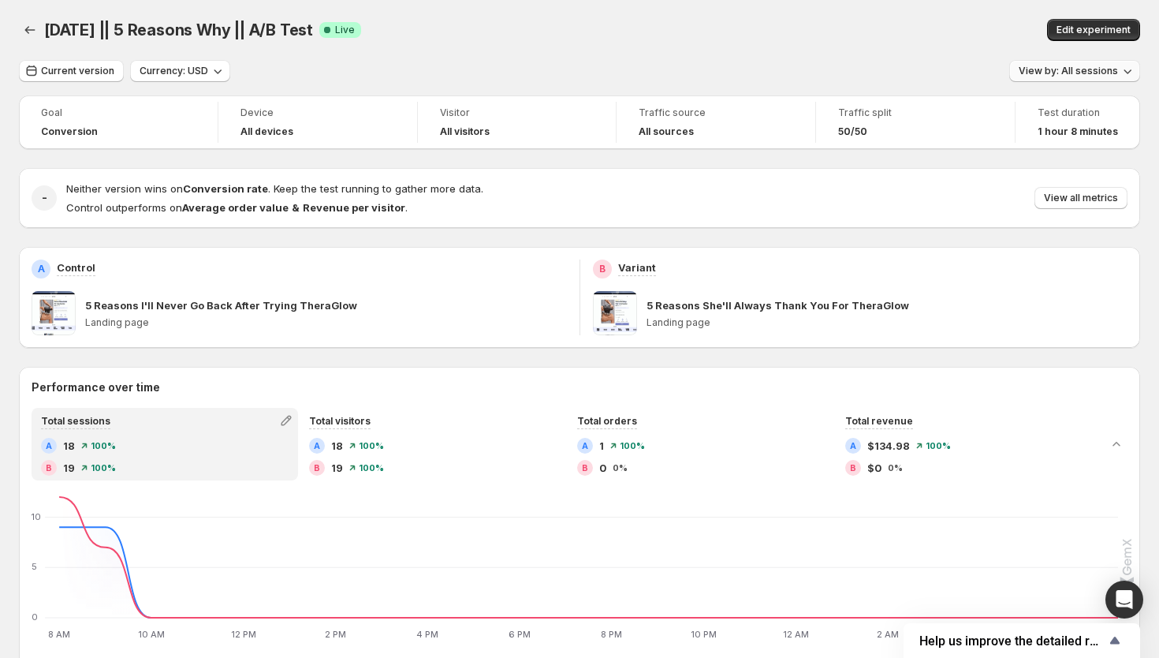
click at [1083, 75] on span "View by: All sessions" at bounding box center [1068, 71] width 99 height 13
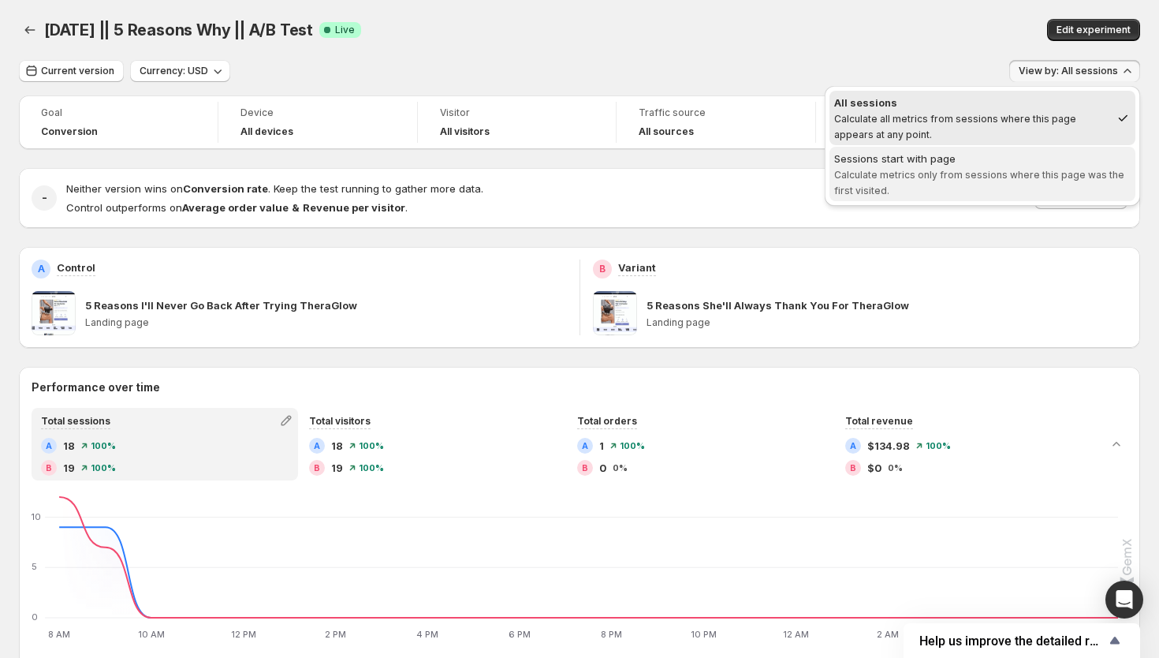
click at [1032, 173] on span "Calculate metrics only from sessions where this page was the first visited." at bounding box center [979, 183] width 290 height 28
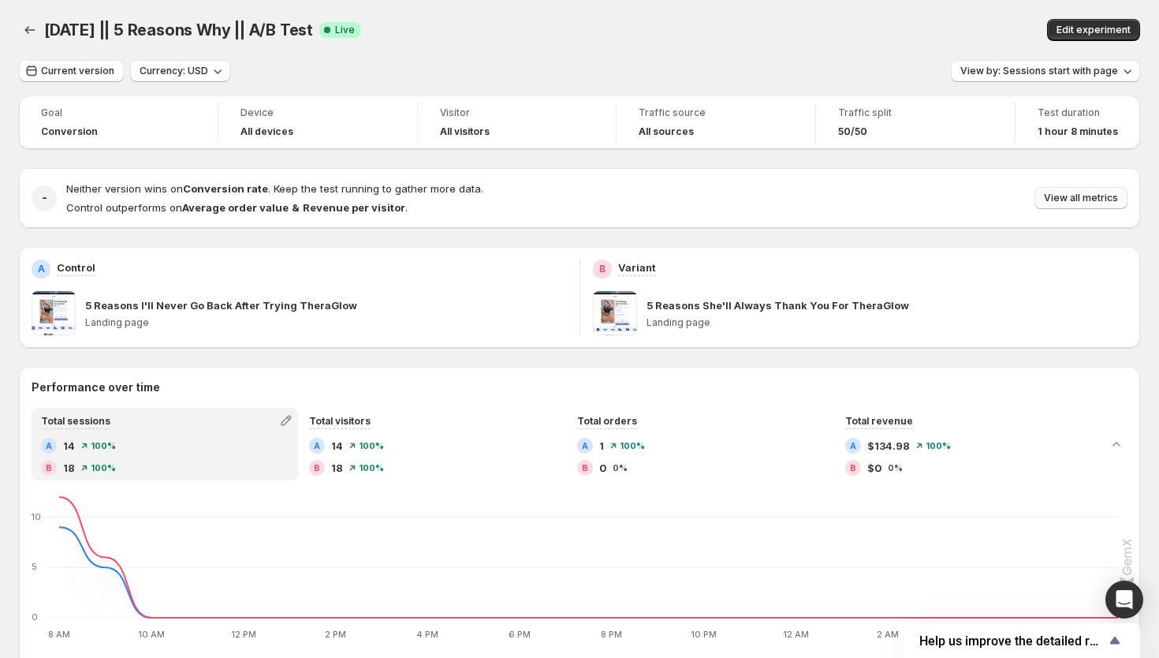
click at [1054, 192] on button "View all metrics" at bounding box center [1080, 198] width 93 height 22
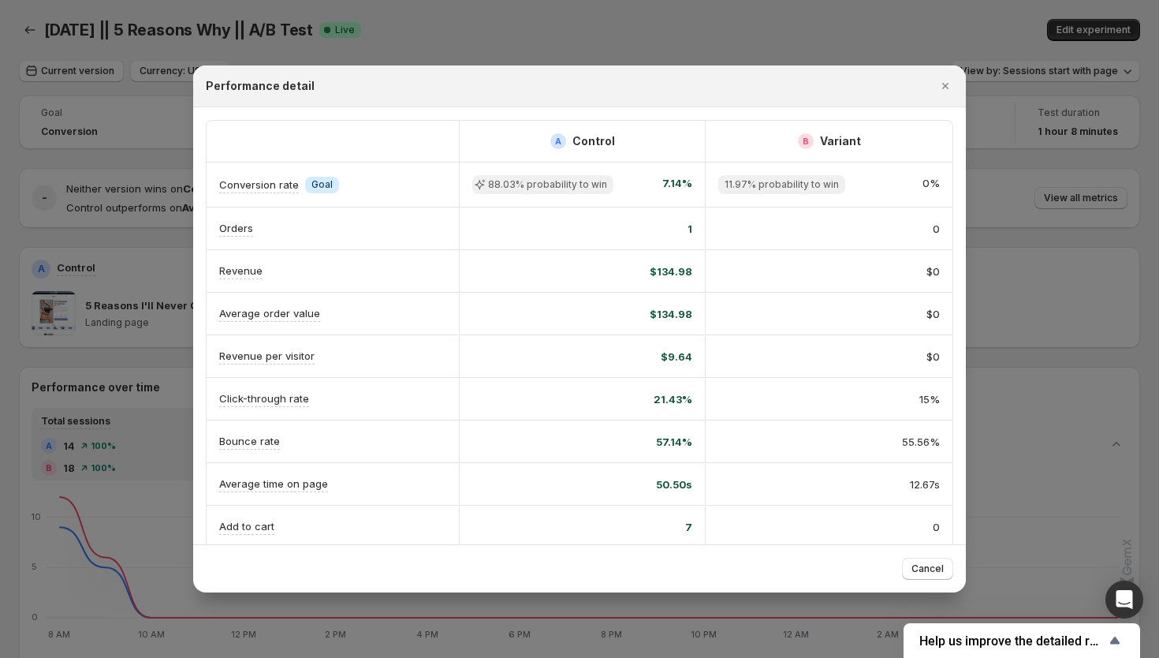
scroll to position [140, 0]
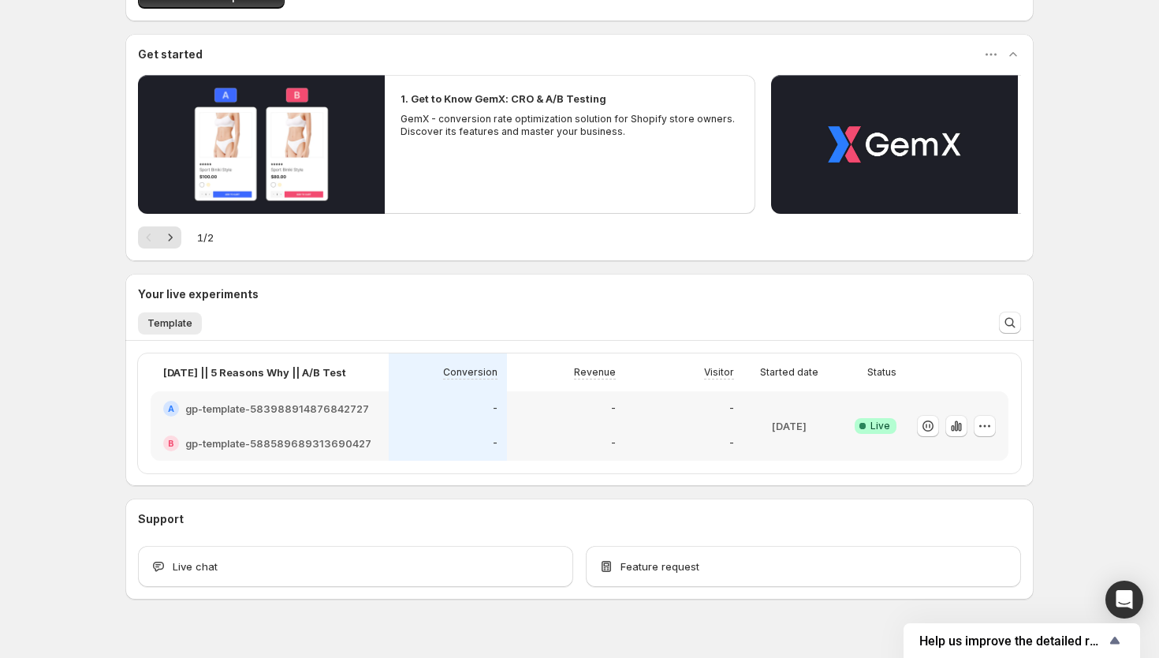
scroll to position [138, 0]
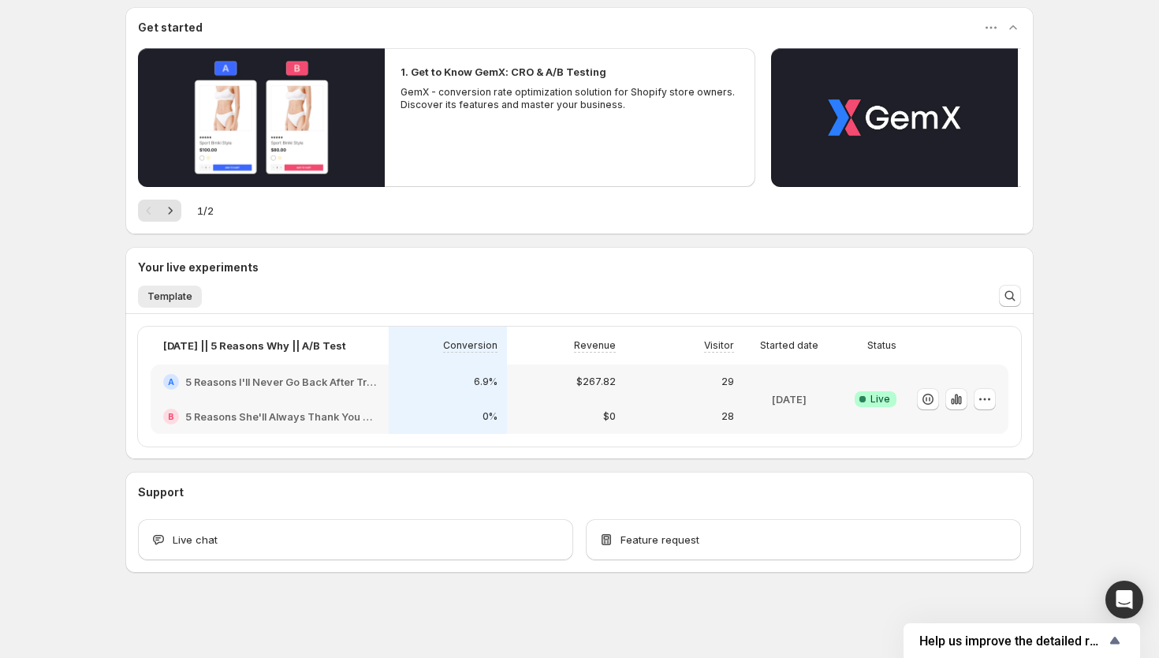
click at [693, 387] on div "29" at bounding box center [684, 382] width 99 height 16
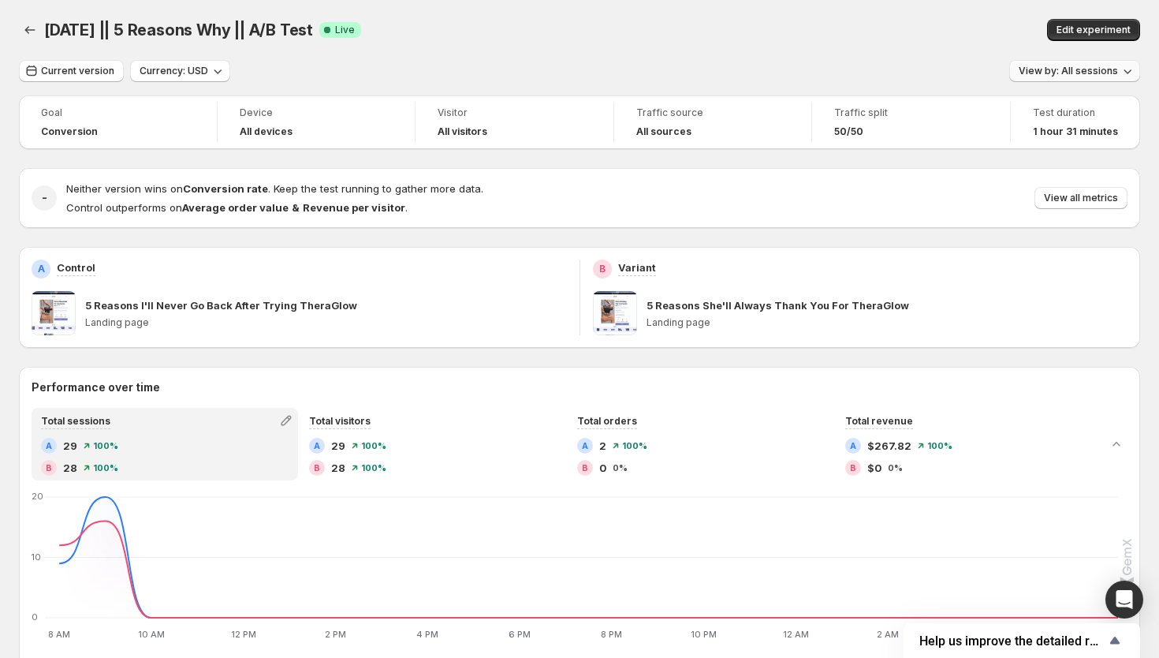
click at [1106, 67] on span "View by: All sessions" at bounding box center [1068, 71] width 99 height 13
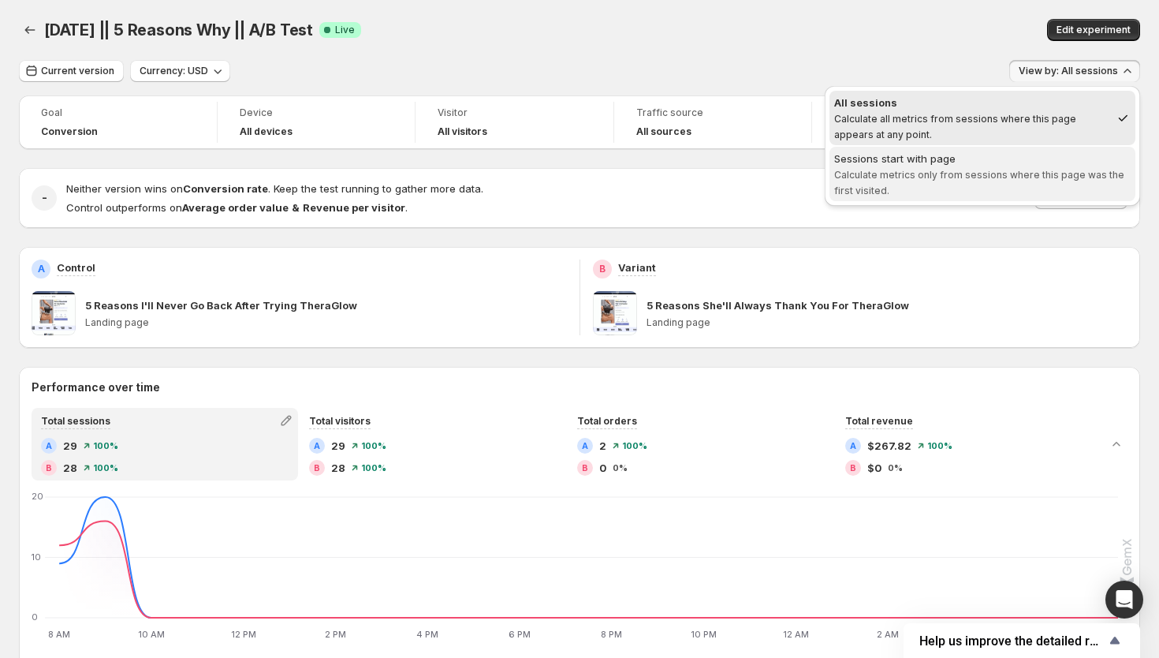
click at [1032, 174] on span "Calculate metrics only from sessions where this page was the first visited." at bounding box center [979, 183] width 290 height 28
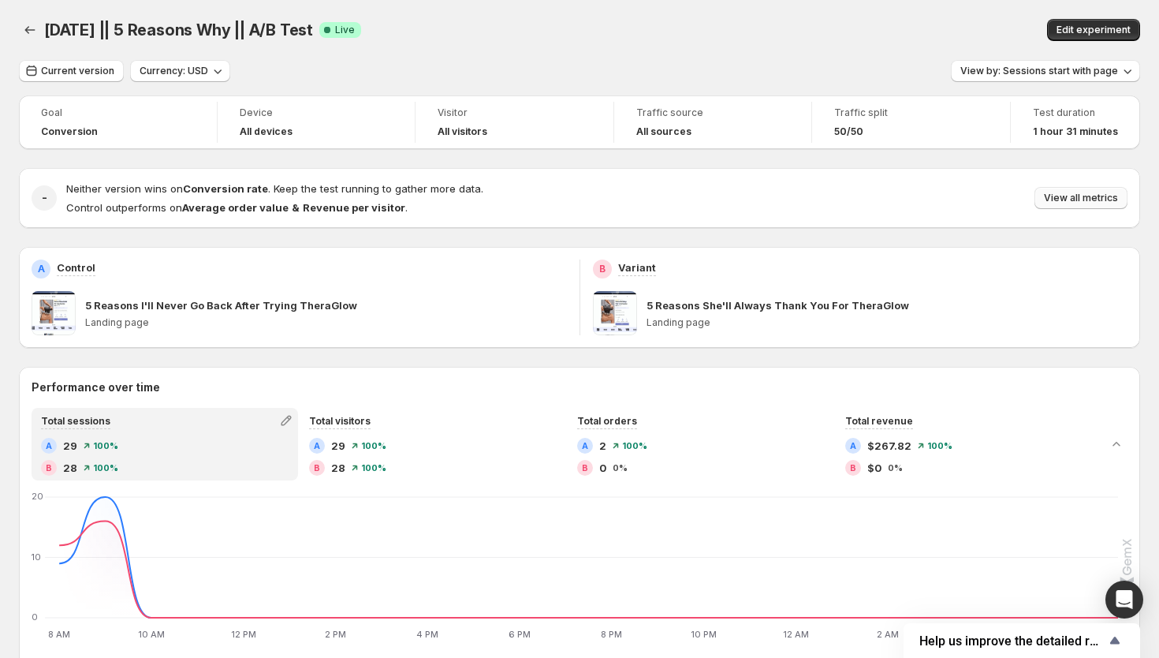
click at [1074, 197] on span "View all metrics" at bounding box center [1081, 198] width 74 height 13
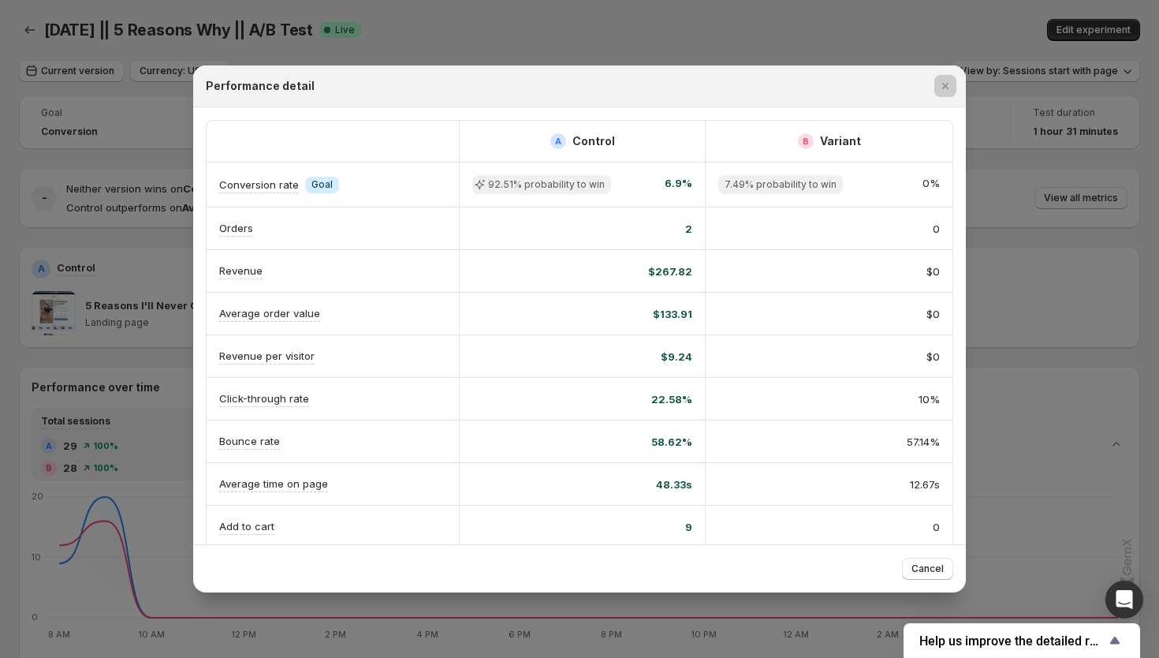
click at [1034, 392] on div at bounding box center [579, 329] width 1159 height 658
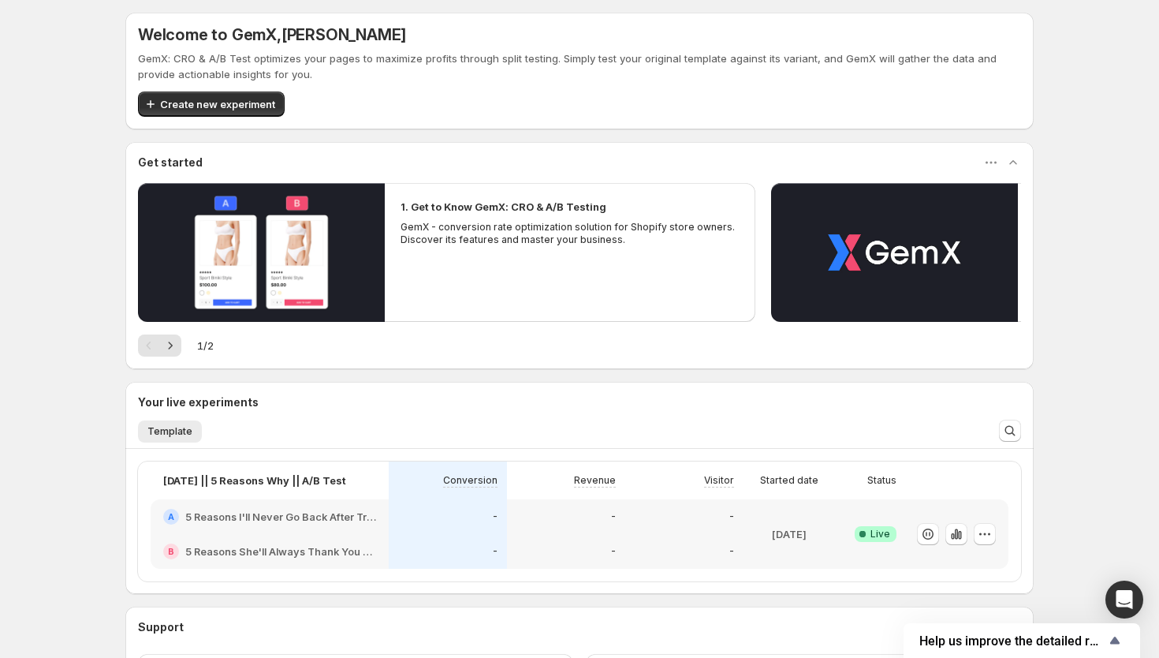
scroll to position [138, 0]
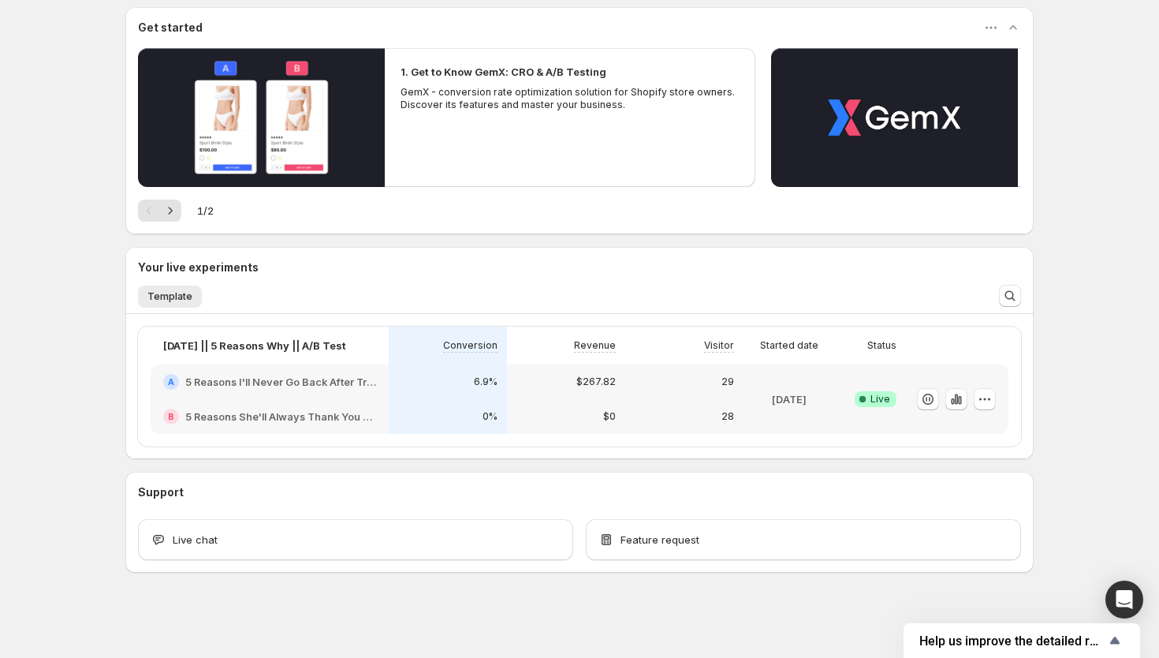
click at [617, 416] on div "$0" at bounding box center [566, 416] width 118 height 35
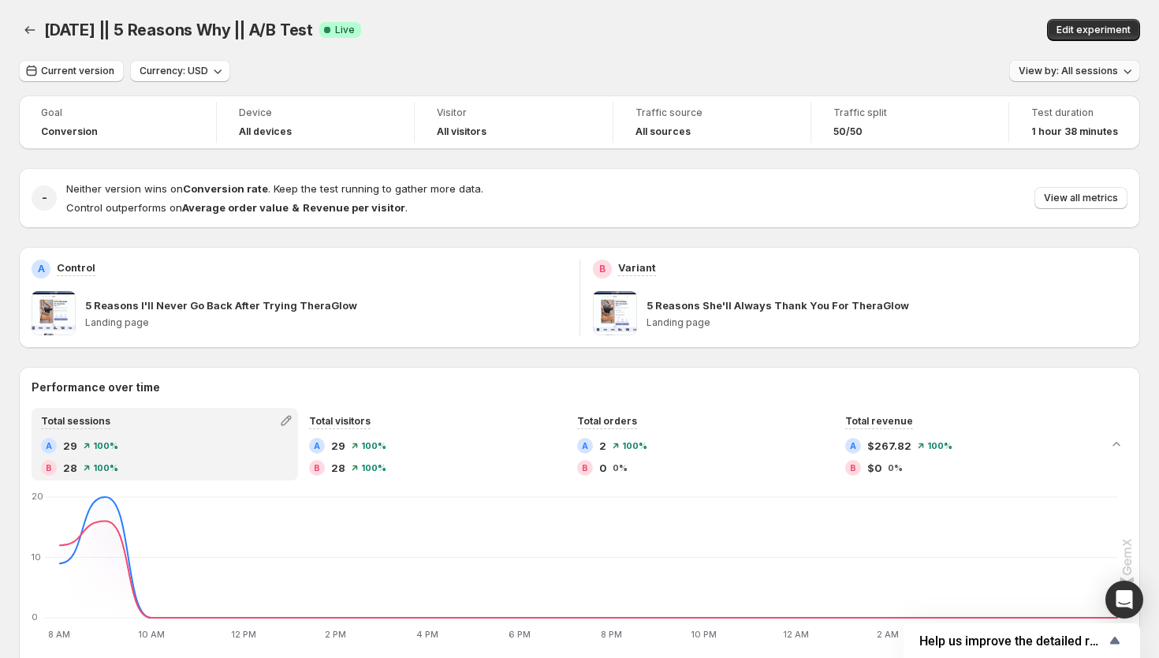
click at [1075, 70] on span "View by: All sessions" at bounding box center [1068, 71] width 99 height 13
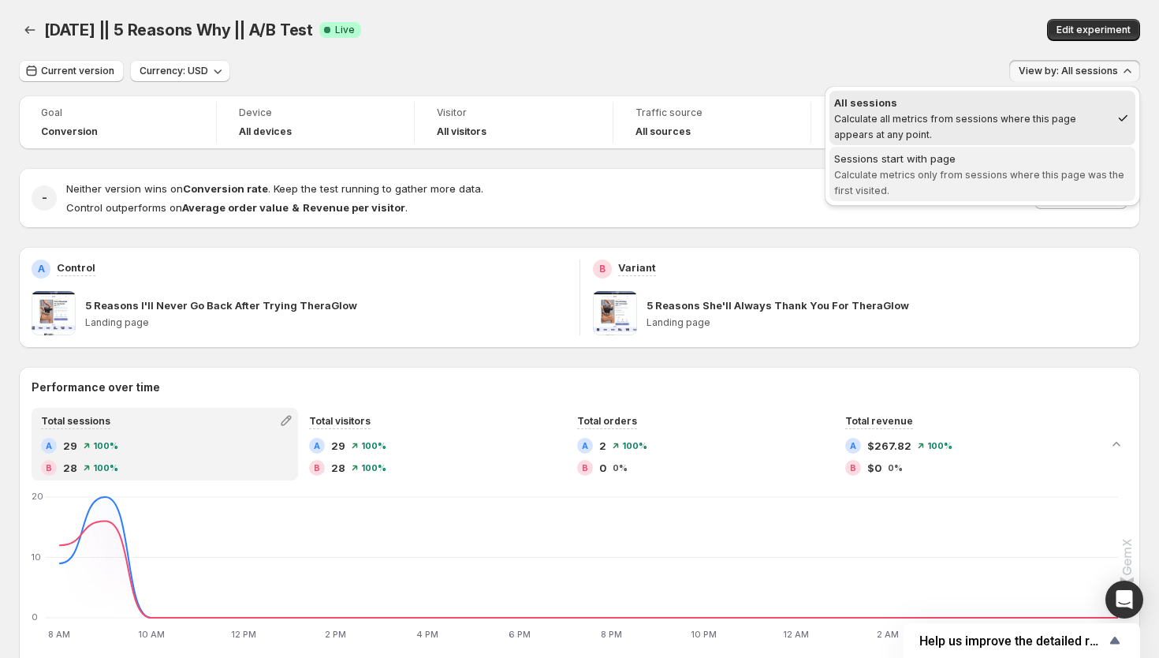
click at [993, 162] on div "Sessions start with page" at bounding box center [982, 159] width 296 height 16
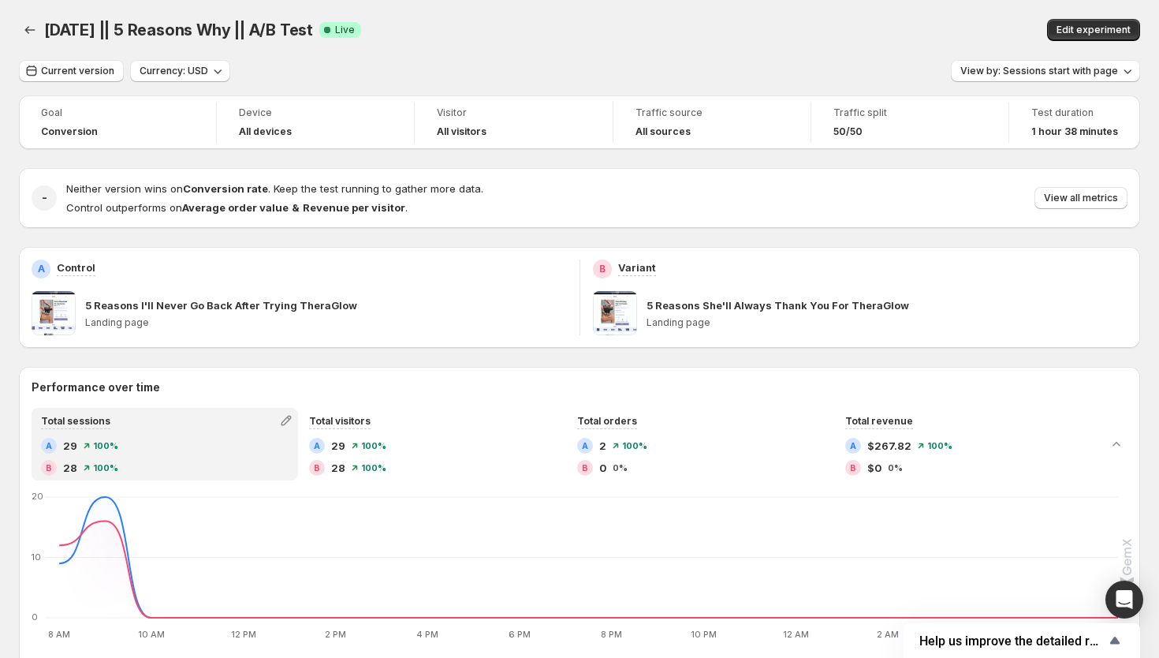
click at [1092, 214] on div "Neither version wins on Conversion rate . Keep the test running to gather more …" at bounding box center [596, 198] width 1061 height 35
click at [1100, 196] on span "View all metrics" at bounding box center [1081, 198] width 74 height 13
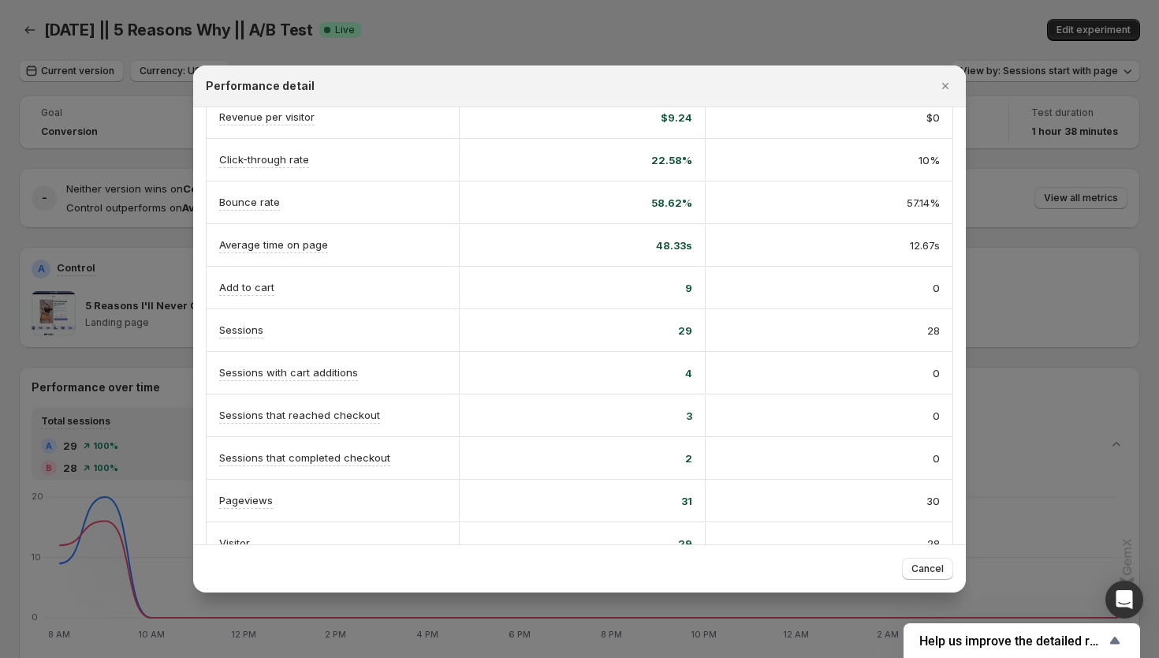
scroll to position [273, 0]
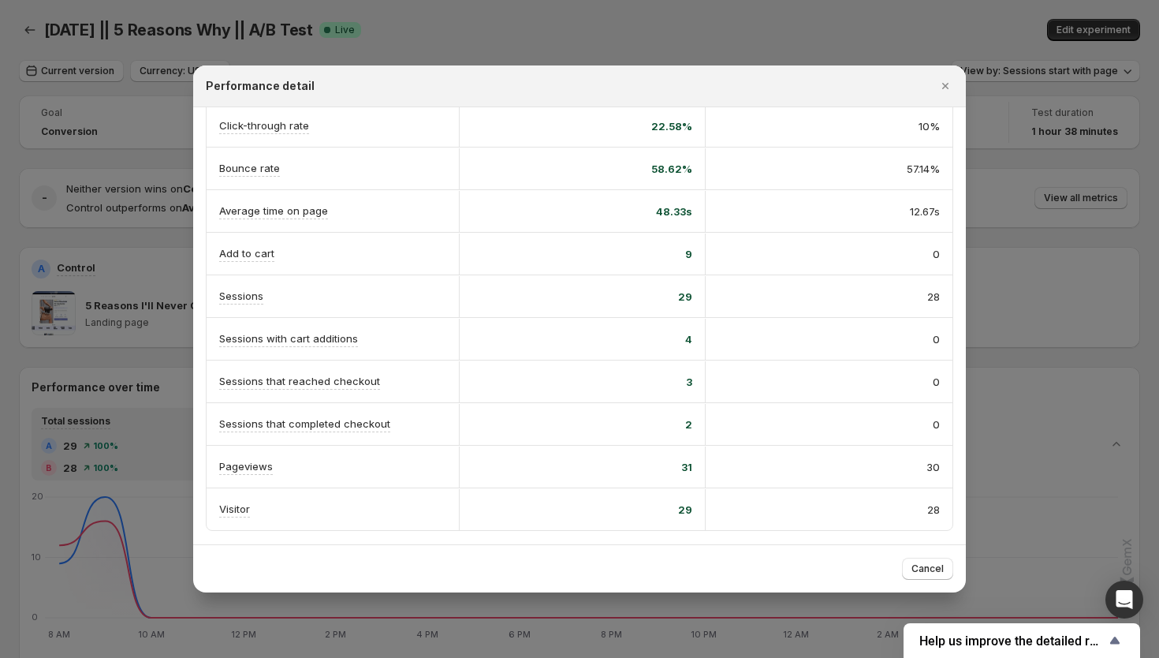
click at [69, 13] on div at bounding box center [579, 329] width 1159 height 658
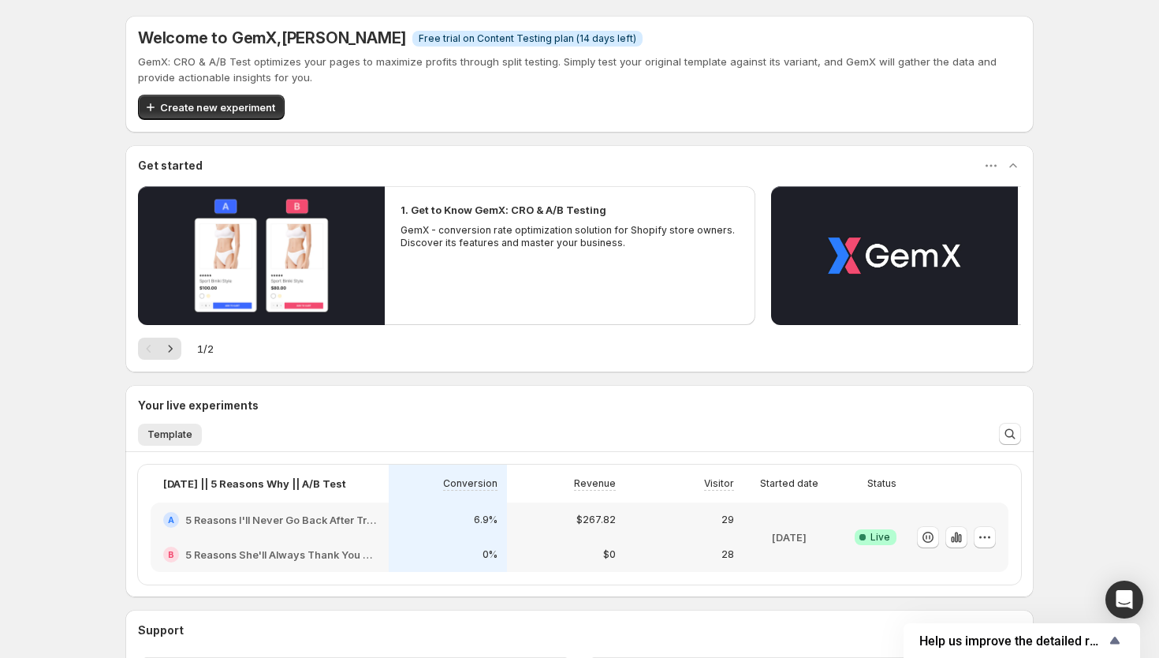
click at [510, 555] on div "$0" at bounding box center [566, 554] width 118 height 35
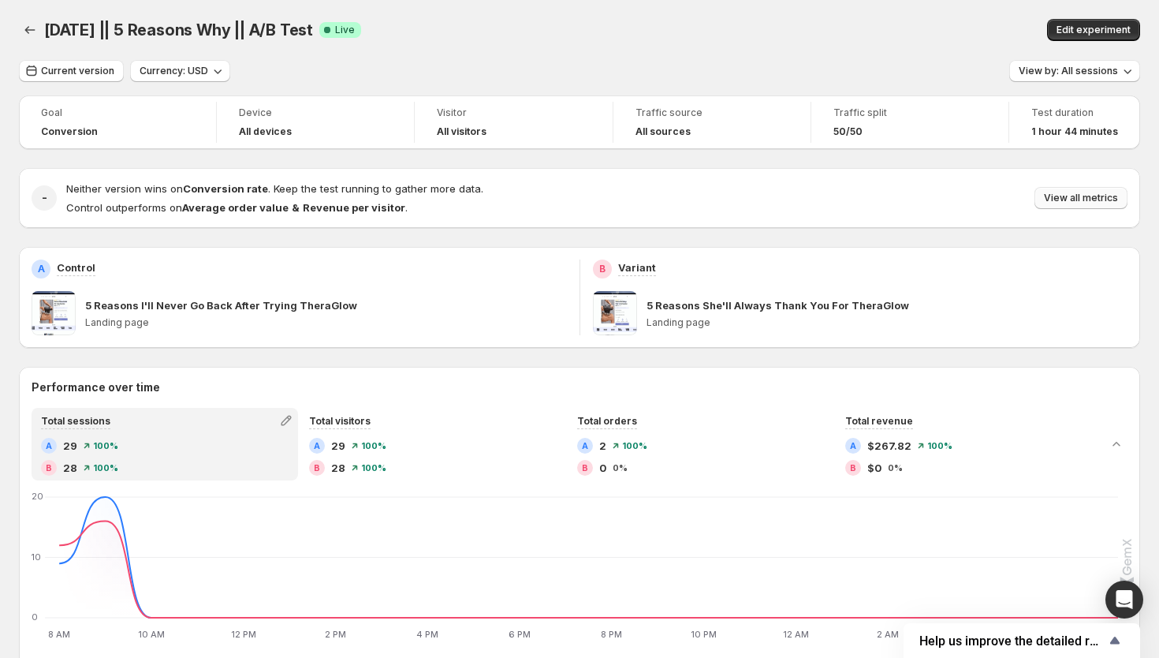
click at [1045, 196] on button "View all metrics" at bounding box center [1080, 198] width 93 height 22
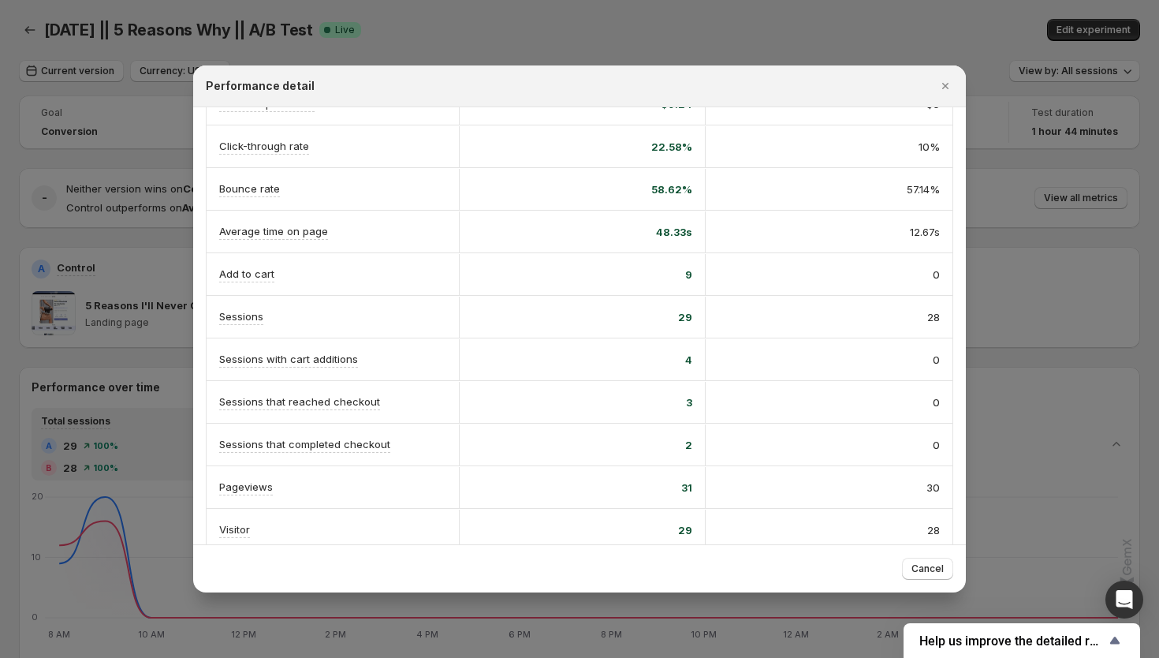
scroll to position [273, 0]
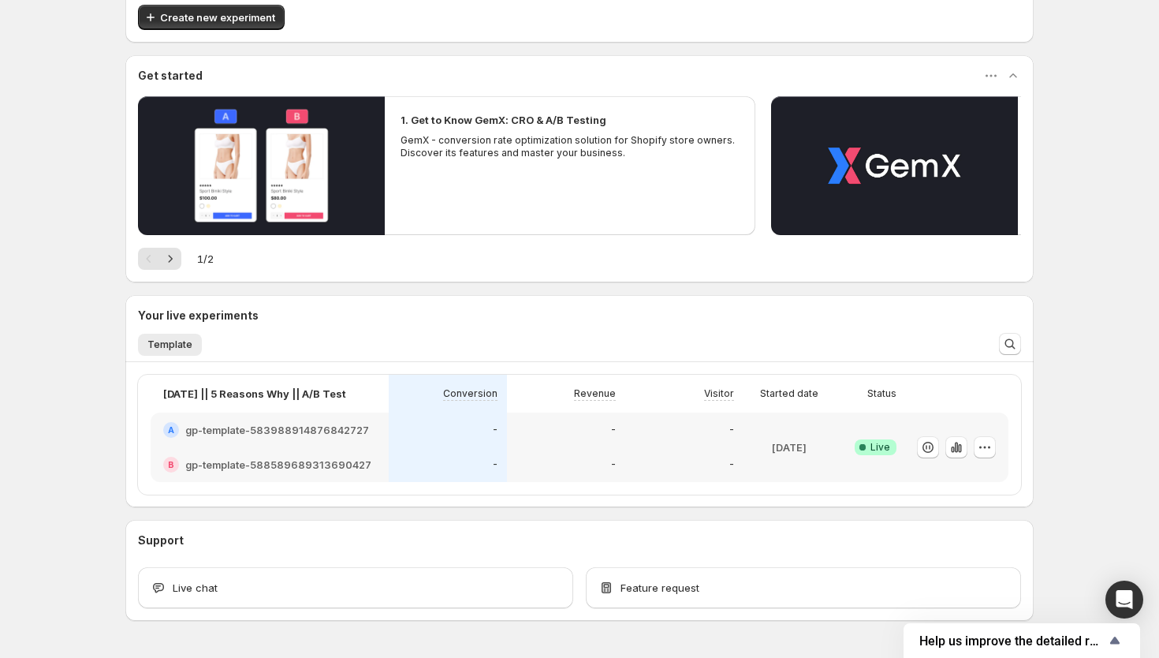
scroll to position [117, 0]
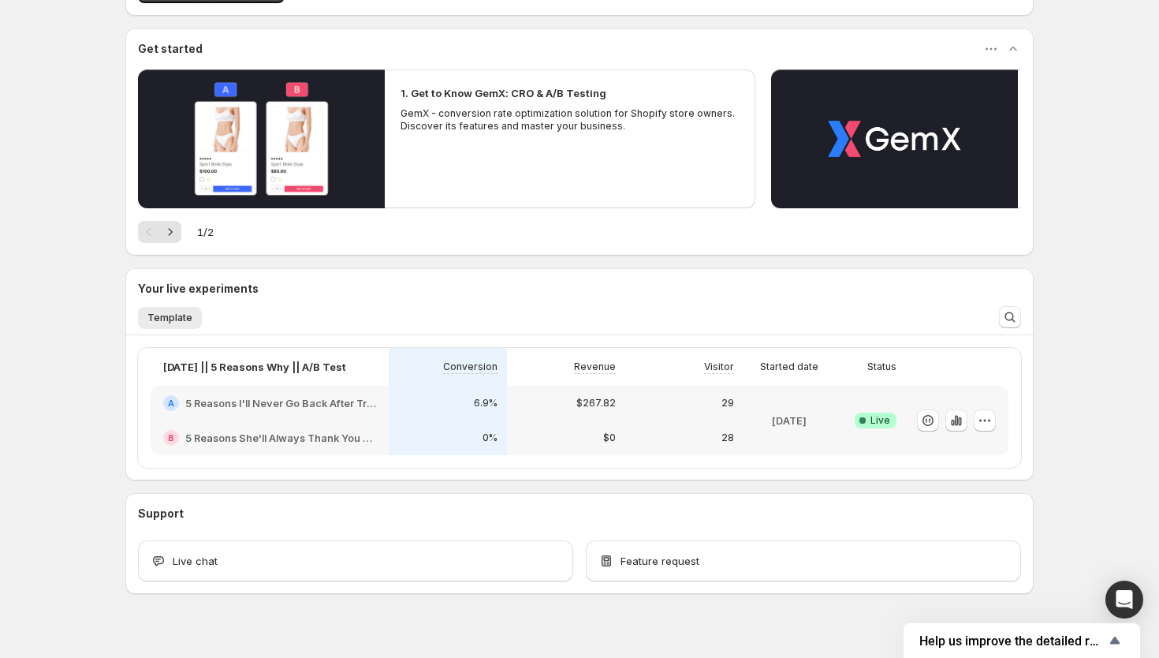
click at [695, 419] on div "29" at bounding box center [684, 403] width 118 height 35
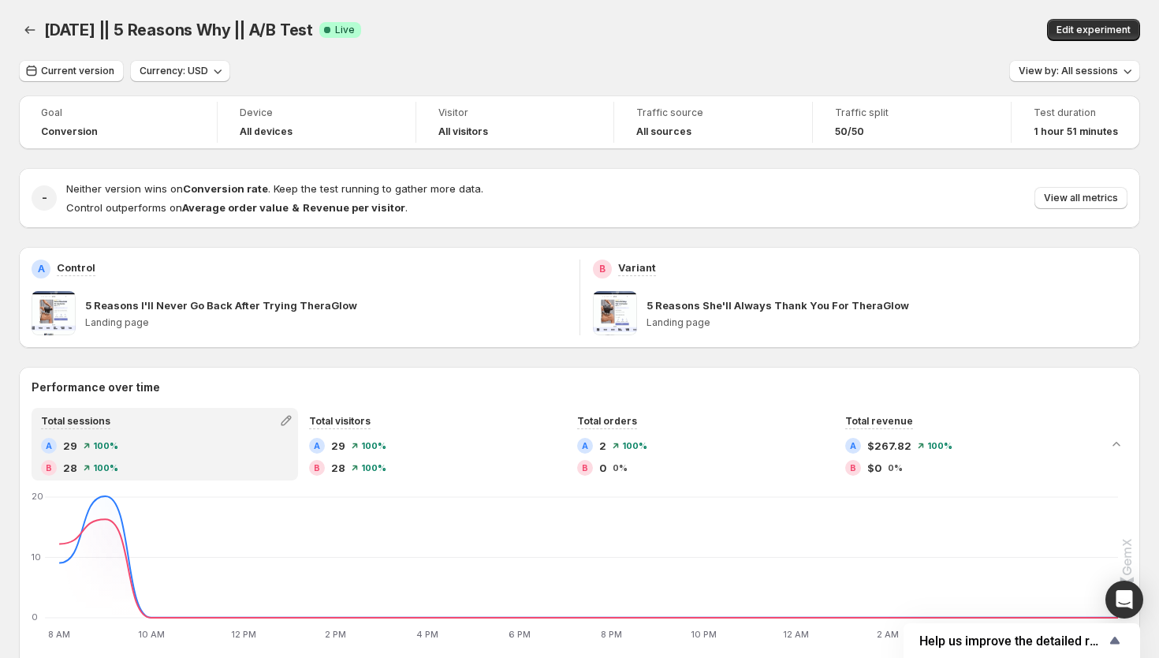
click at [1067, 184] on div "Neither version wins on Conversion rate . Keep the test running to gather more …" at bounding box center [596, 198] width 1061 height 35
click at [1098, 76] on span "View by: All sessions" at bounding box center [1068, 71] width 99 height 13
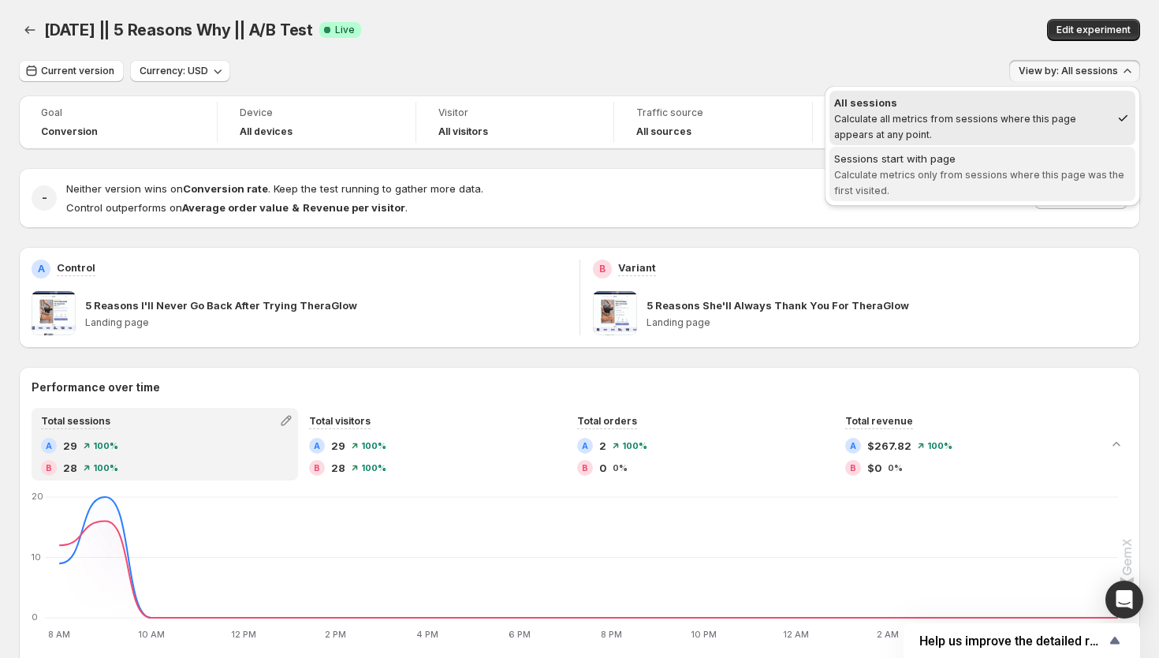
click at [1031, 183] on span "Sessions start with page Calculate metrics only from sessions where this page w…" at bounding box center [982, 174] width 296 height 47
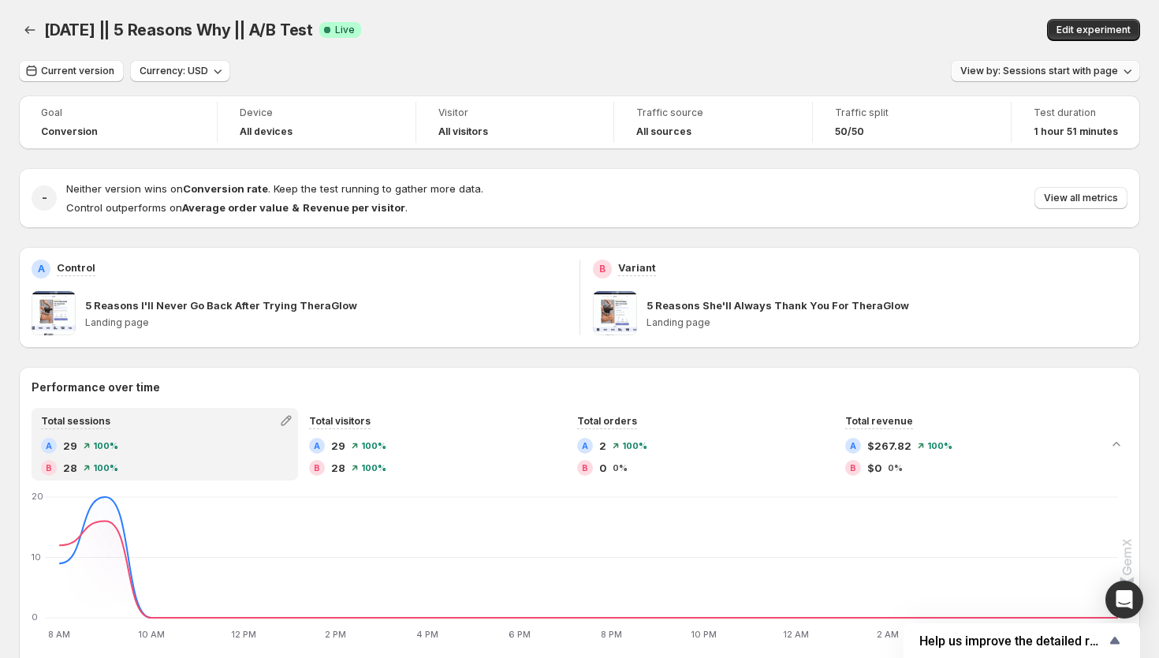
click at [1083, 76] on span "View by: Sessions start with page" at bounding box center [1039, 71] width 158 height 13
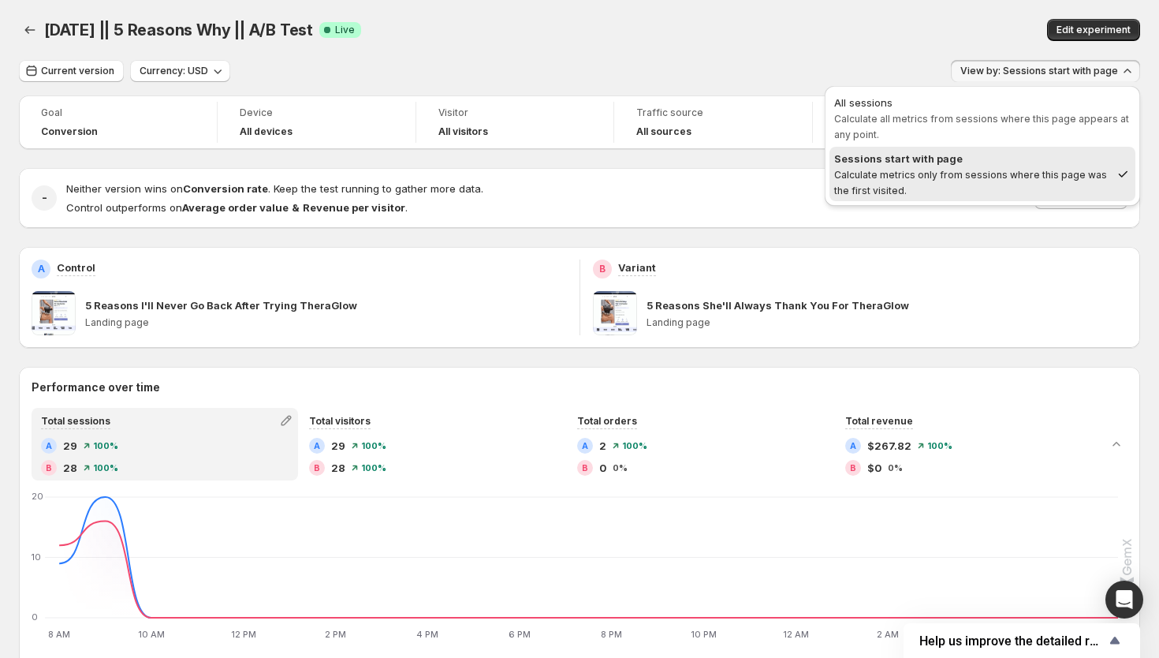
click at [1019, 193] on span "Sessions start with page Calculate metrics only from sessions where this page w…" at bounding box center [972, 174] width 276 height 47
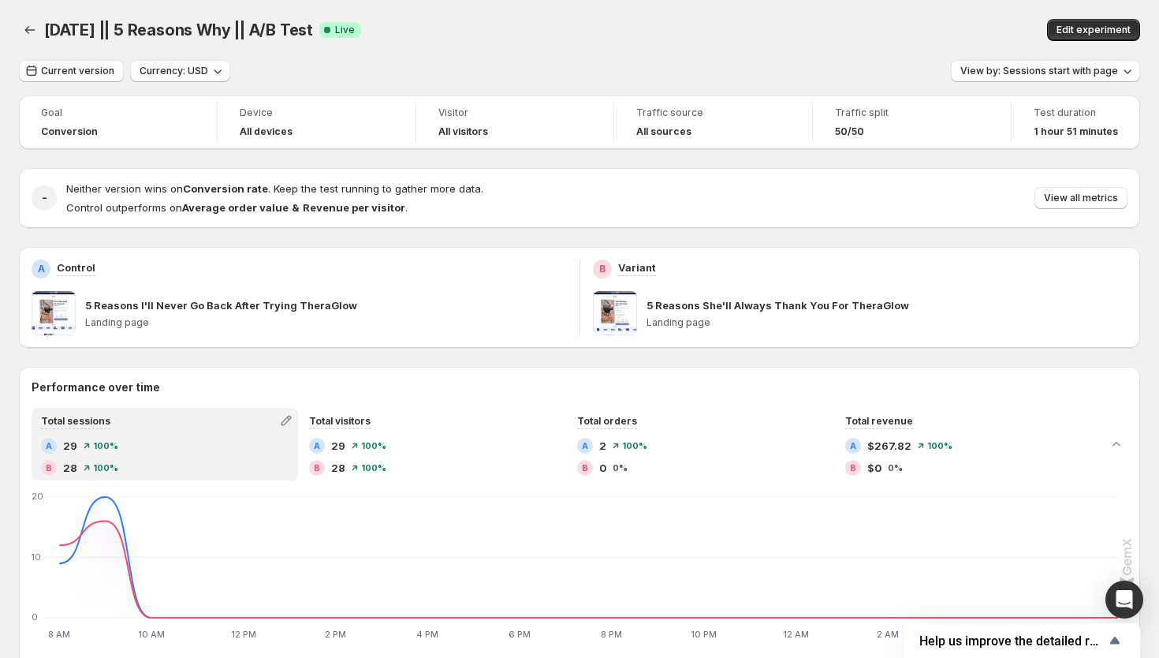
click at [1067, 188] on button "View all metrics" at bounding box center [1080, 198] width 93 height 22
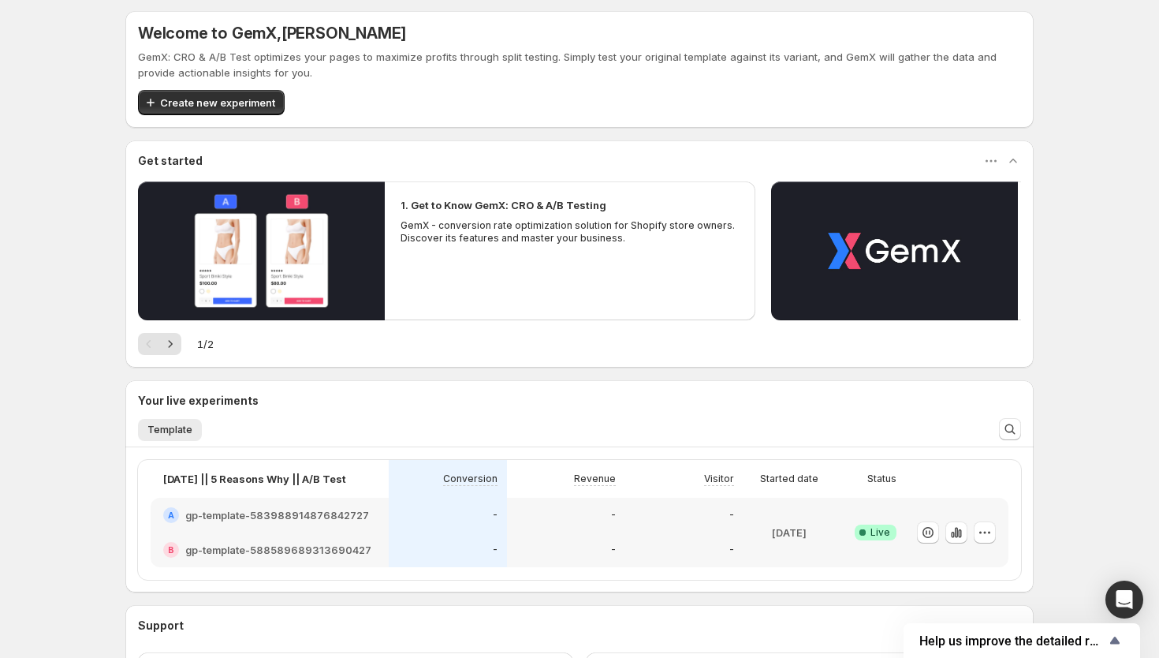
scroll to position [6, 0]
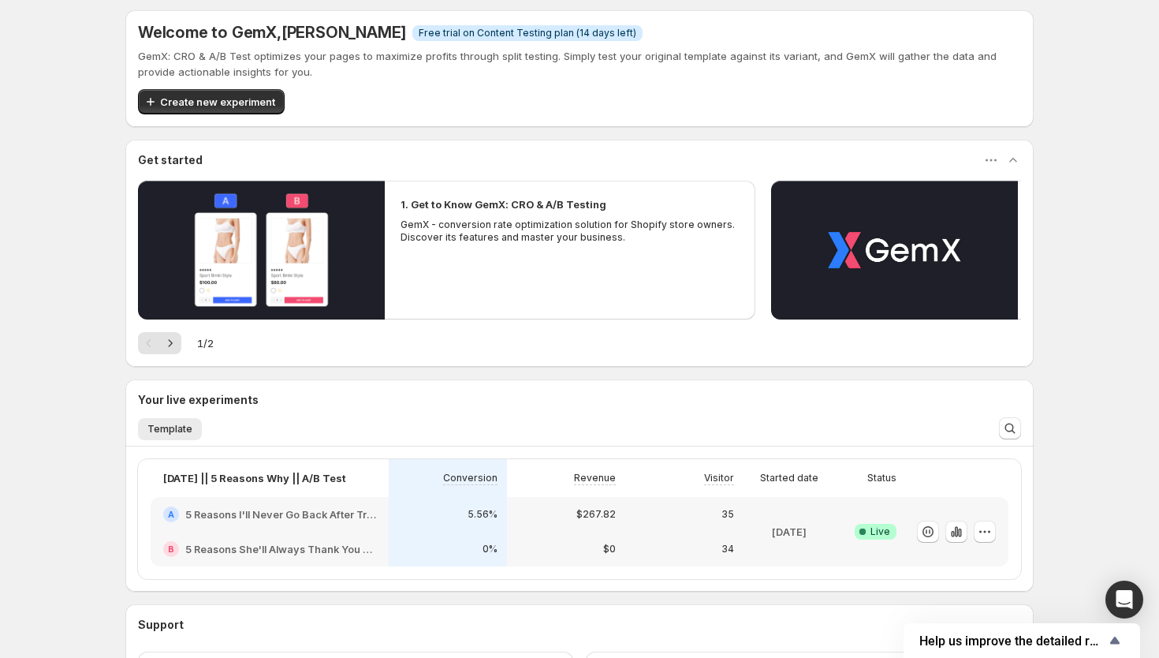
click at [697, 546] on div "34" at bounding box center [684, 549] width 99 height 16
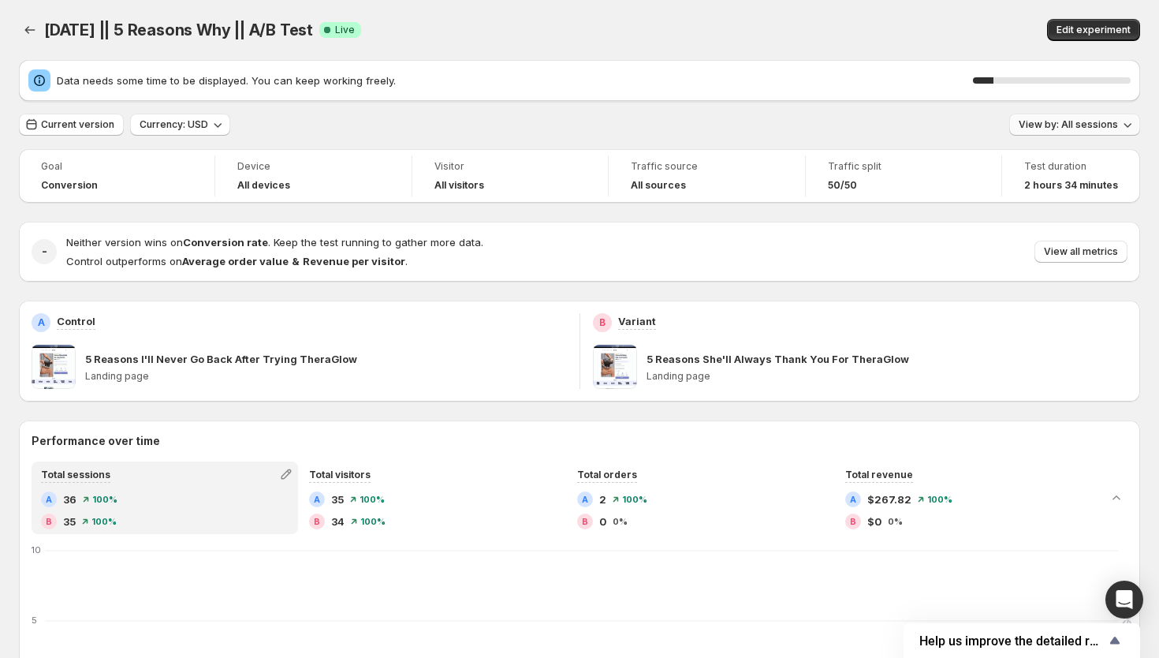
click at [1096, 124] on span "View by: All sessions" at bounding box center [1068, 124] width 99 height 13
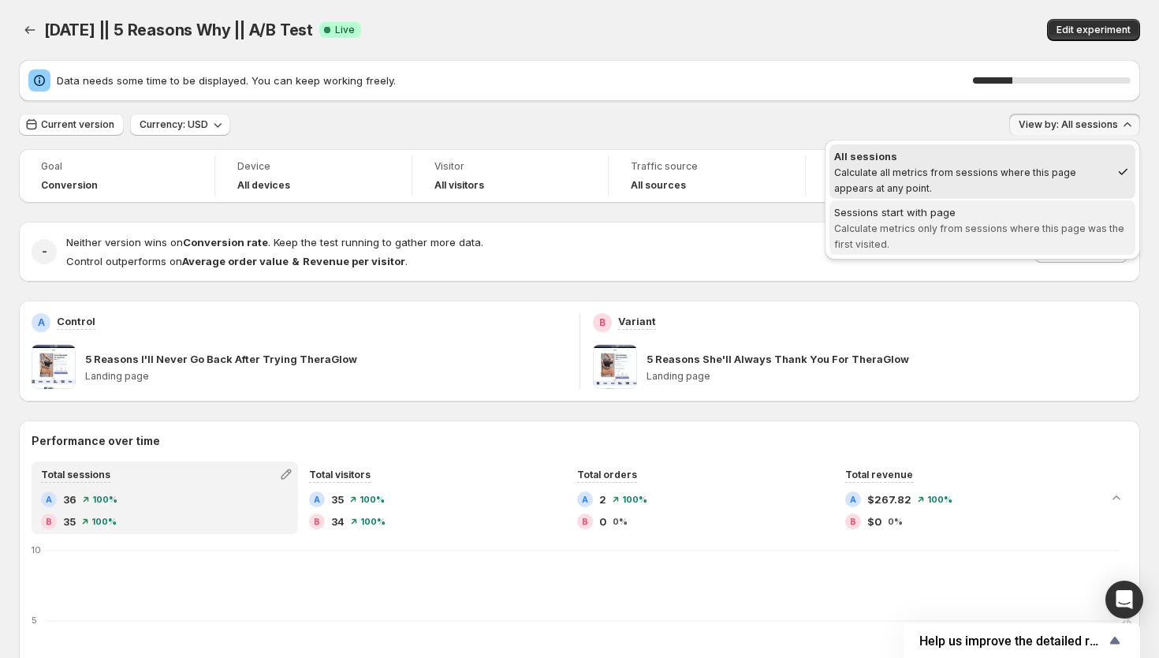
click at [1038, 228] on span "Calculate metrics only from sessions where this page was the first visited." at bounding box center [979, 236] width 290 height 28
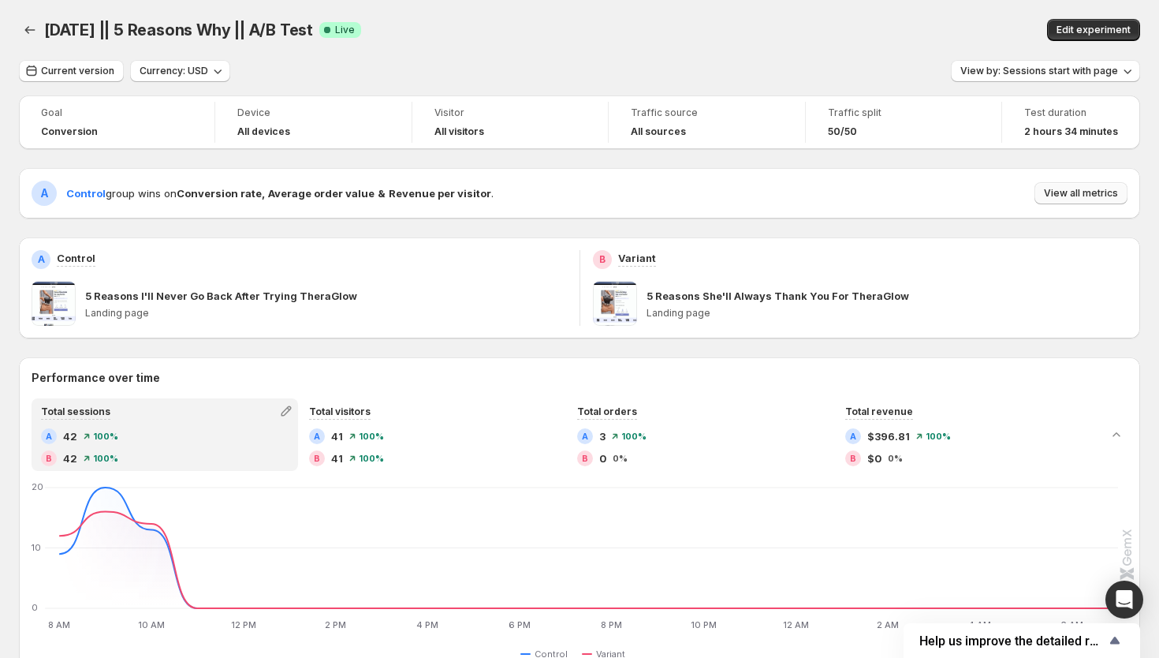
click at [1076, 185] on button "View all metrics" at bounding box center [1080, 193] width 93 height 22
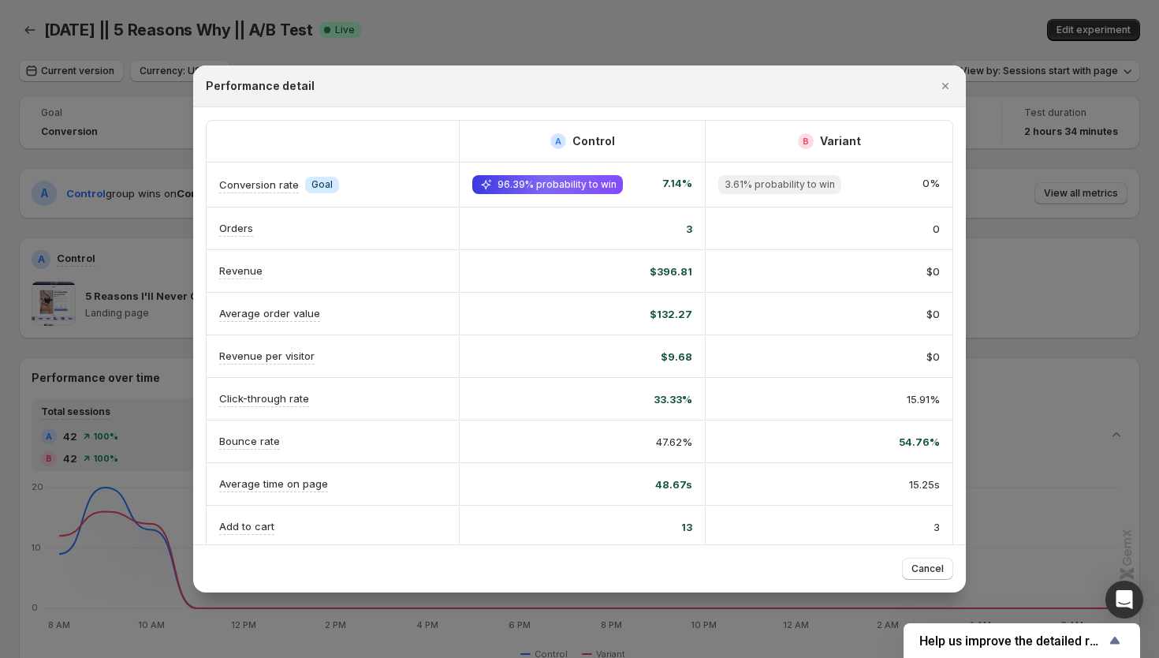
click at [600, 188] on span "96.39% probability to win" at bounding box center [556, 184] width 119 height 13
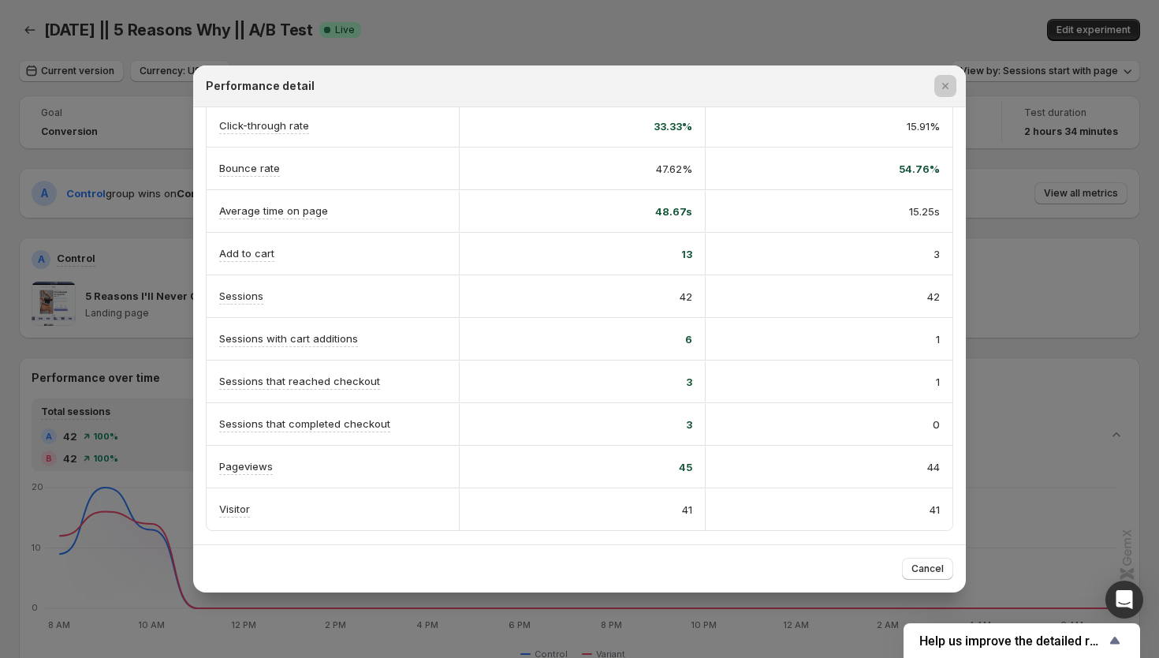
click at [1142, 320] on div at bounding box center [579, 329] width 1159 height 658
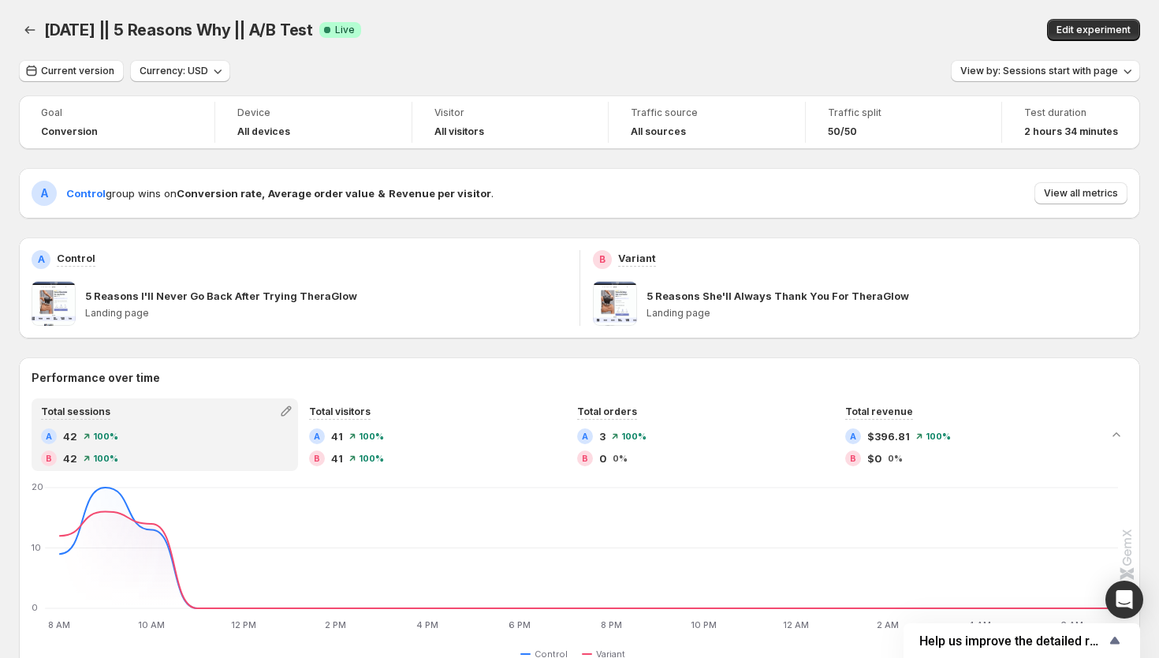
scroll to position [729, 0]
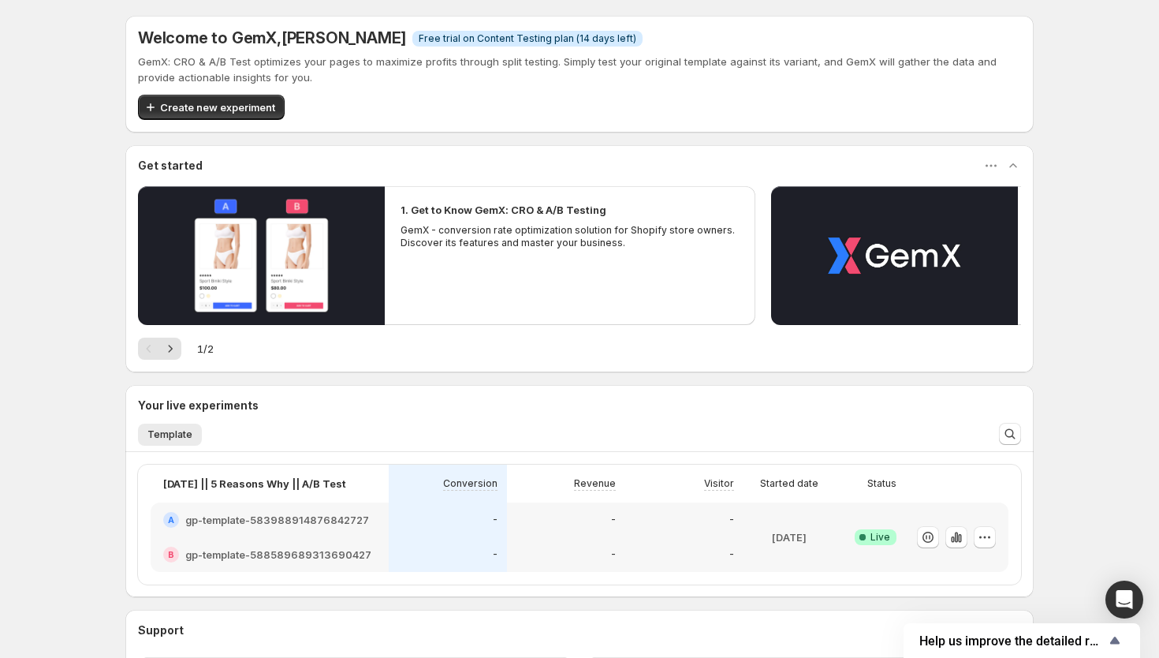
scroll to position [105, 0]
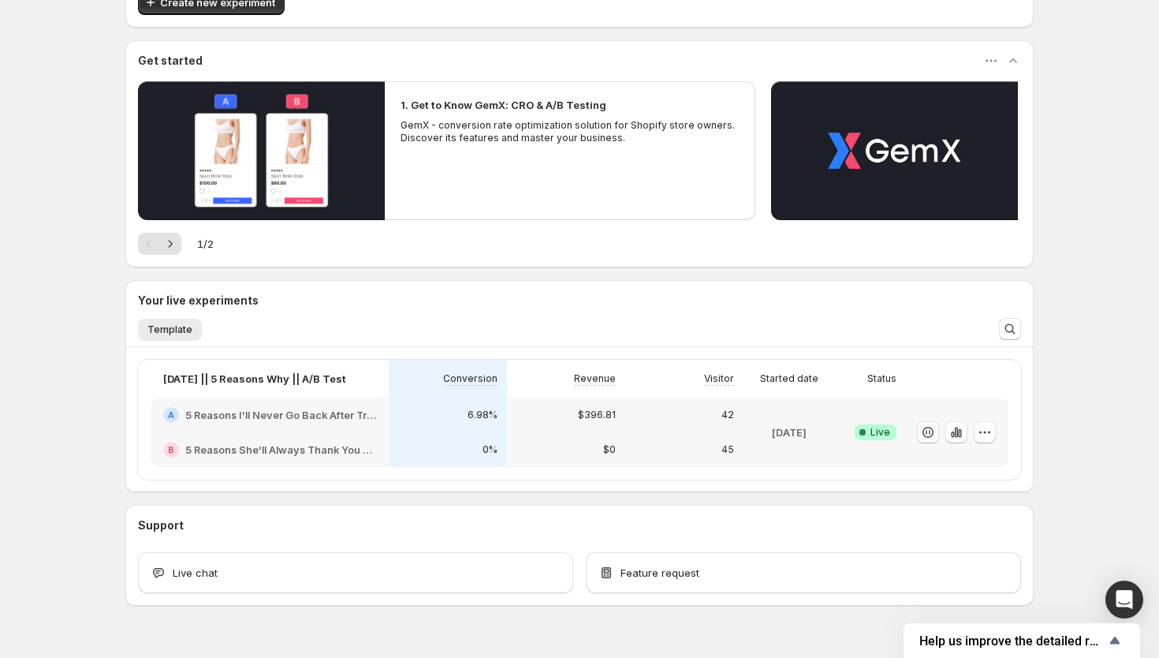
click at [725, 445] on p "45" at bounding box center [727, 449] width 13 height 13
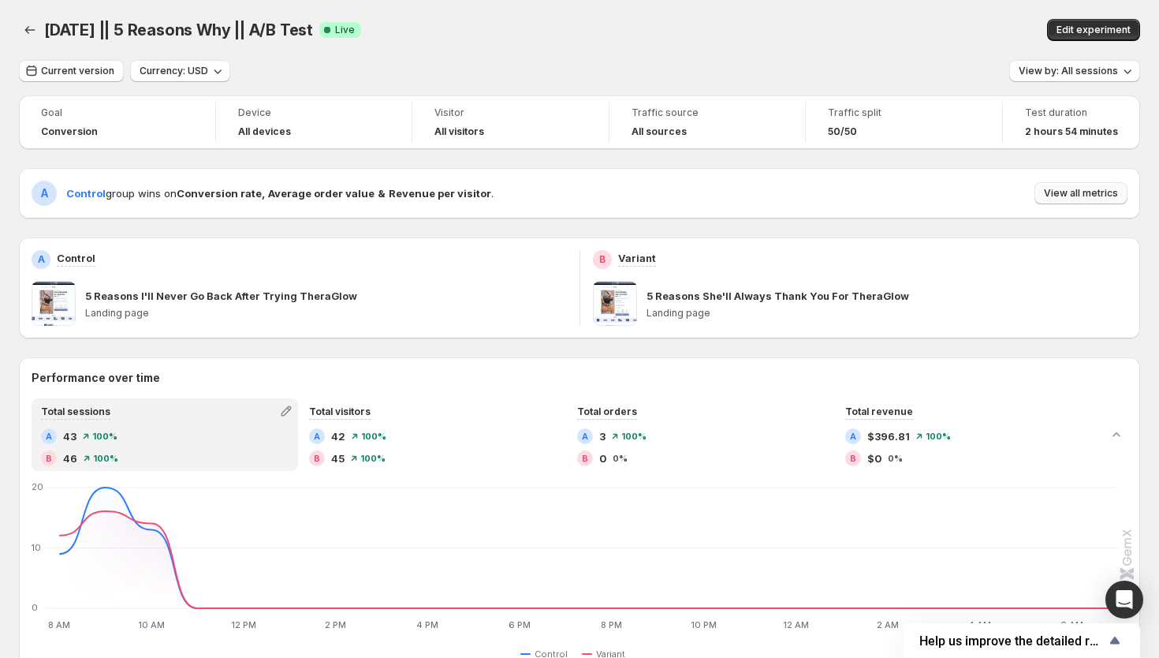
click at [1109, 184] on button "View all metrics" at bounding box center [1080, 193] width 93 height 22
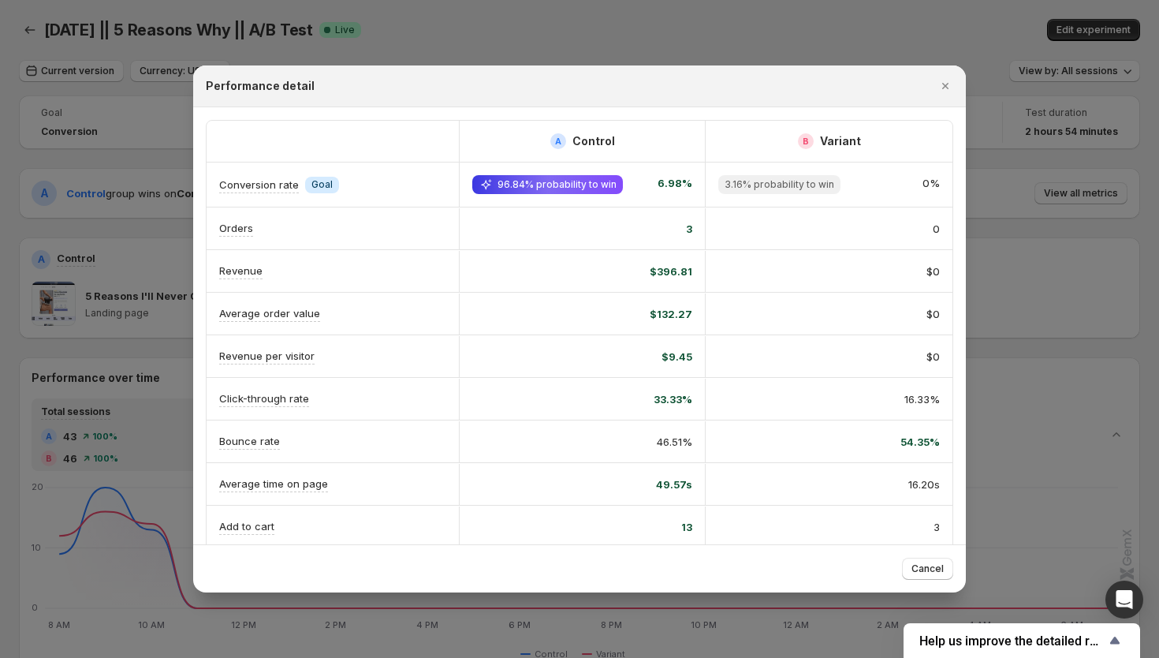
click at [1033, 184] on div at bounding box center [579, 329] width 1159 height 658
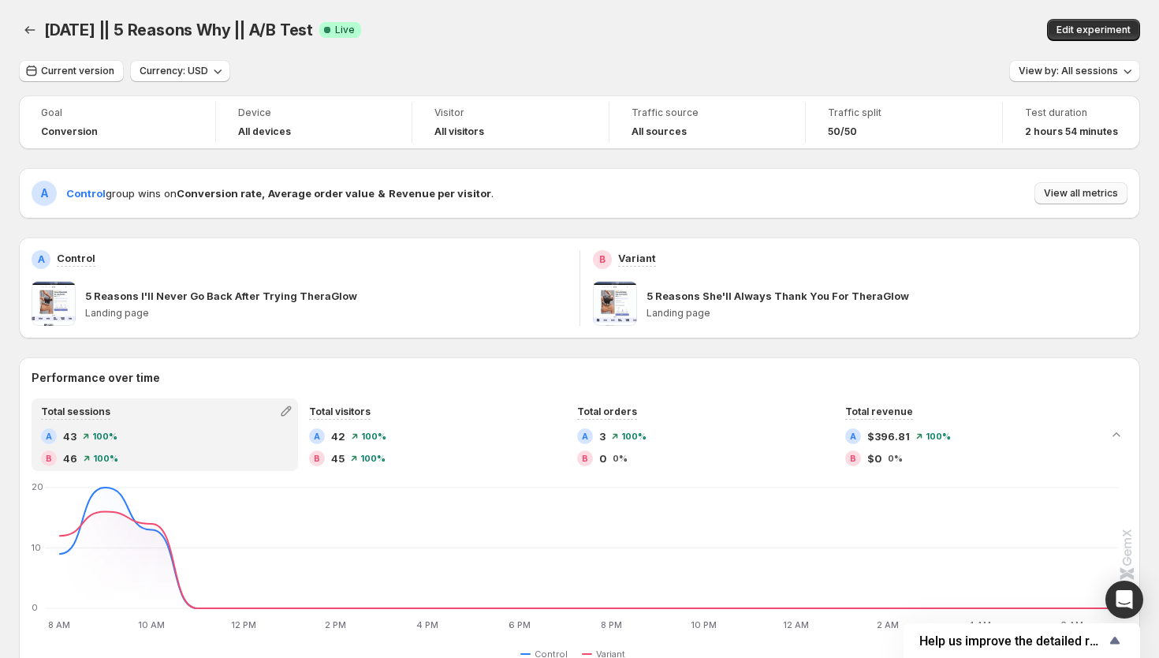
click at [1060, 185] on button "View all metrics" at bounding box center [1080, 193] width 93 height 22
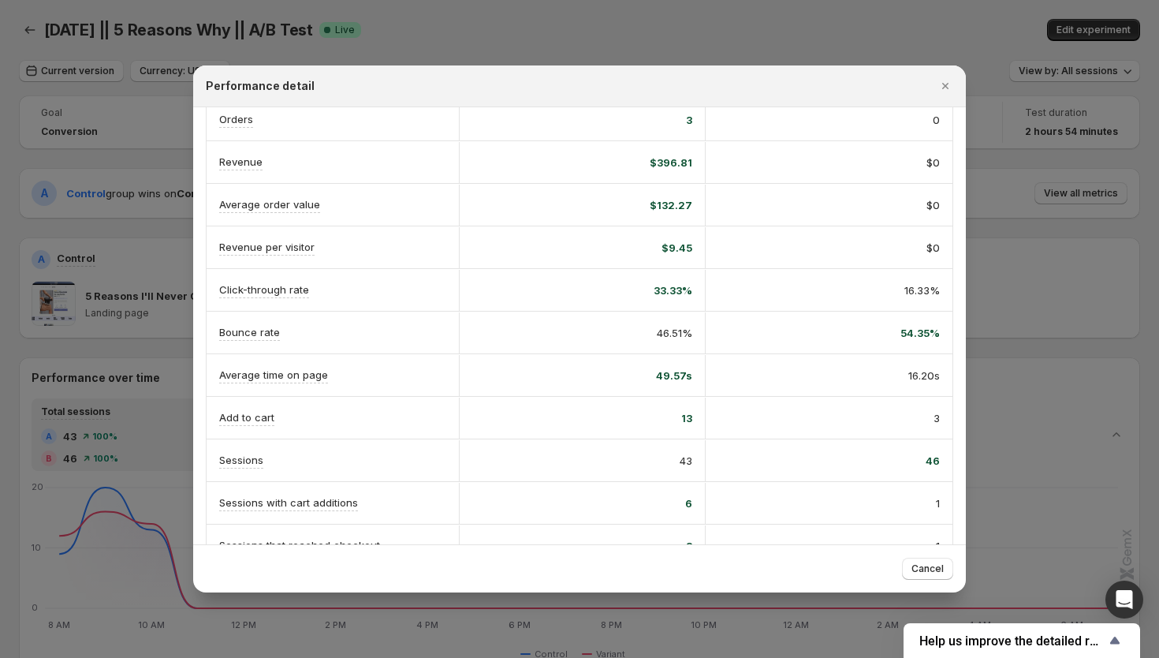
scroll to position [191, 0]
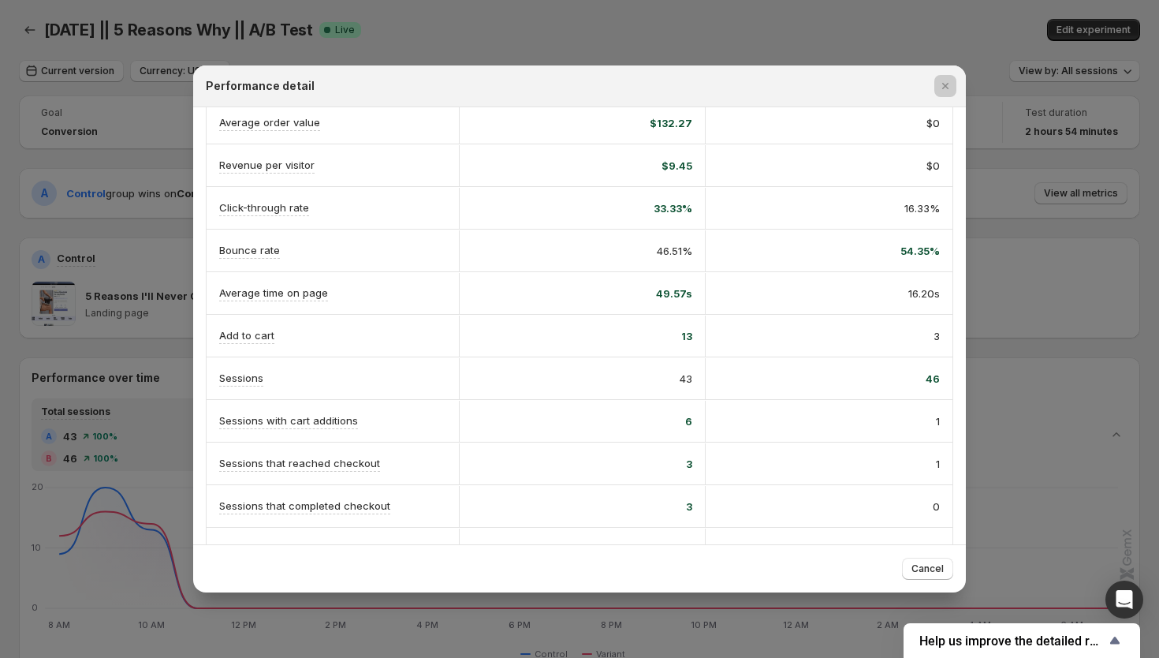
click at [1050, 368] on div at bounding box center [579, 329] width 1159 height 658
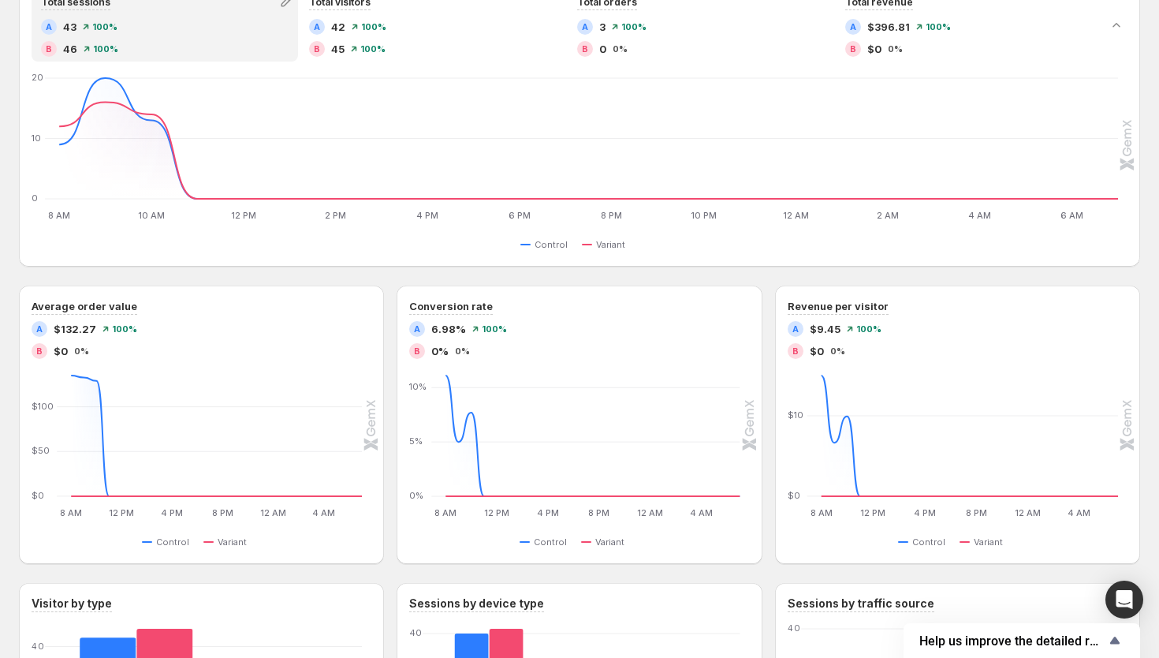
scroll to position [443, 0]
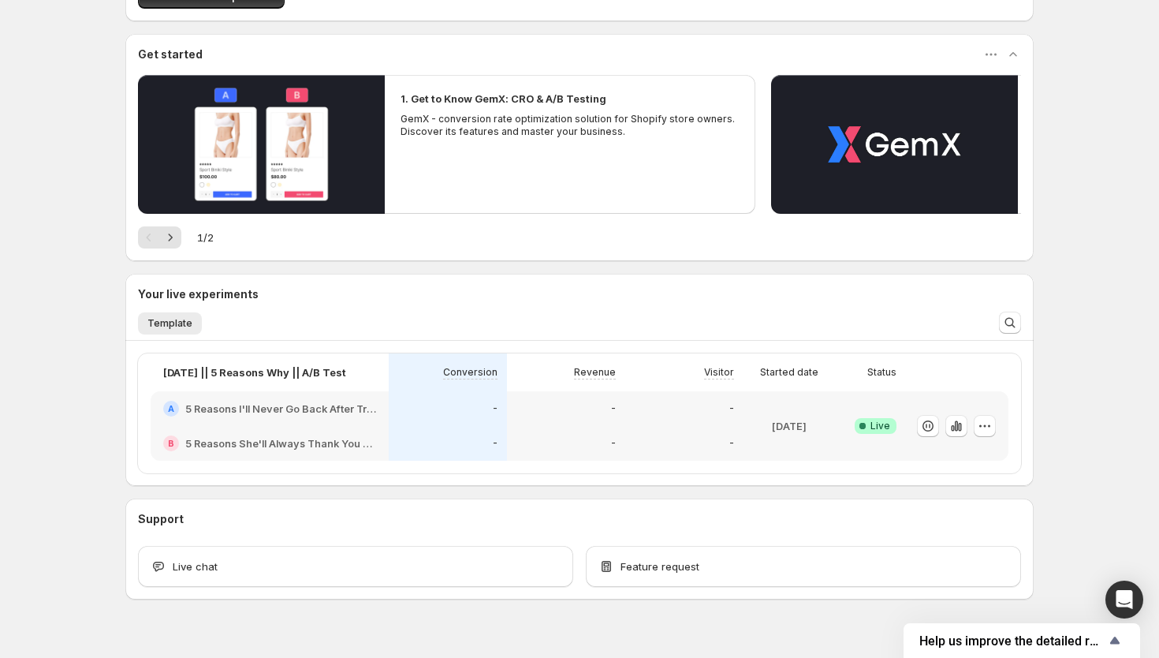
scroll to position [138, 0]
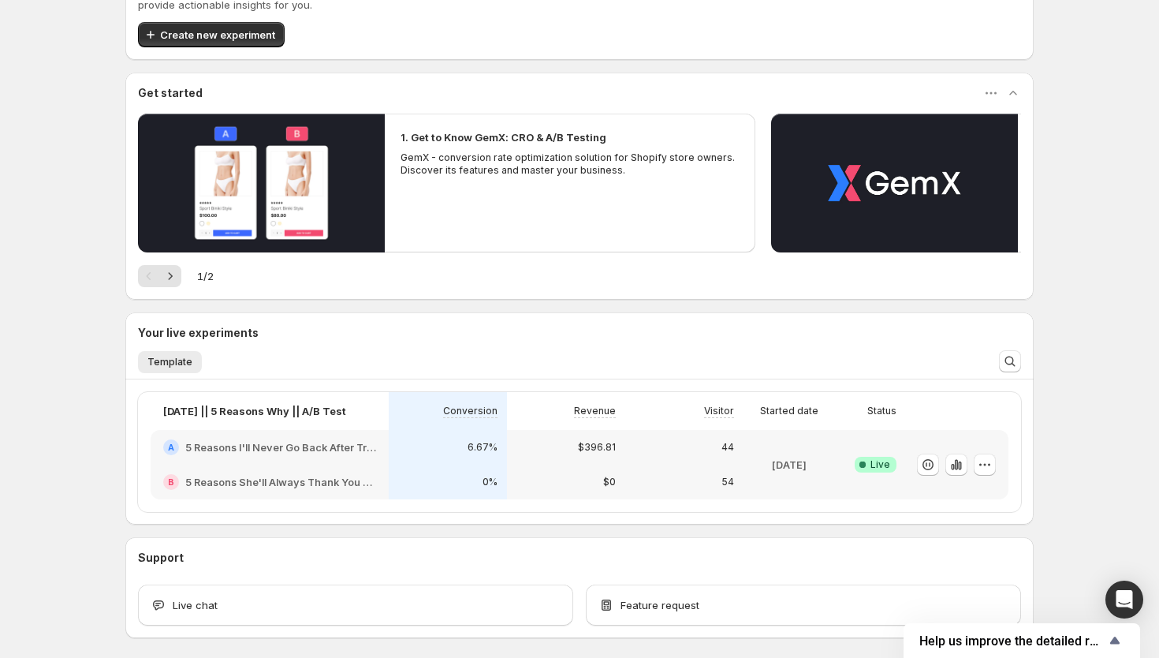
scroll to position [138, 0]
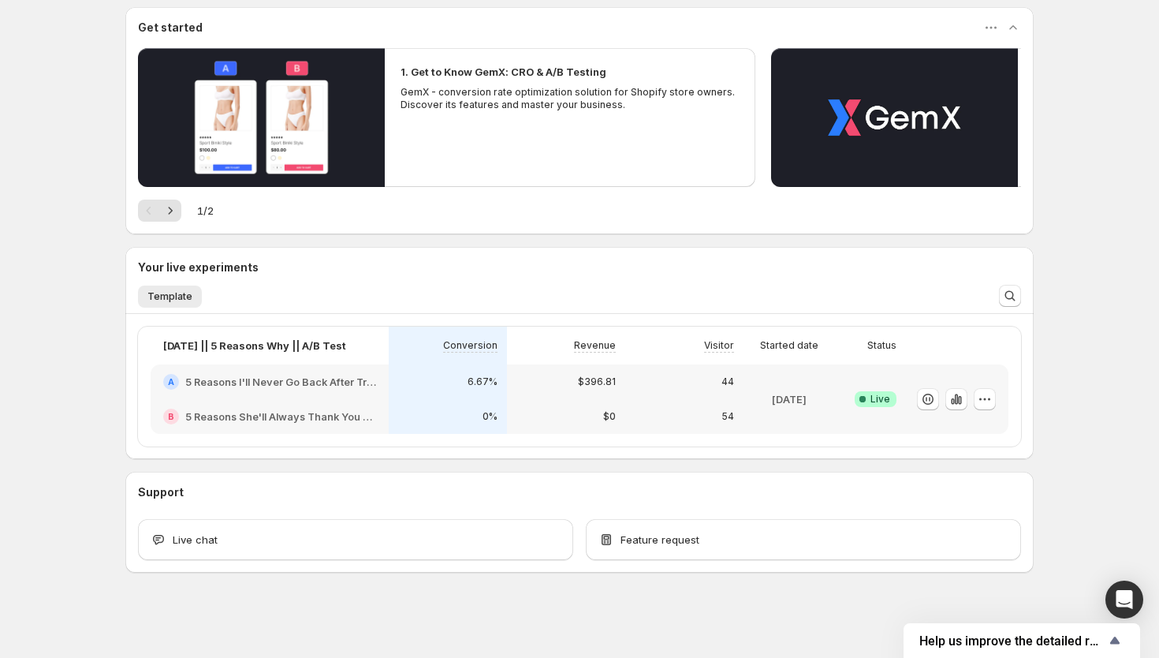
click at [565, 416] on div "$0" at bounding box center [565, 416] width 99 height 16
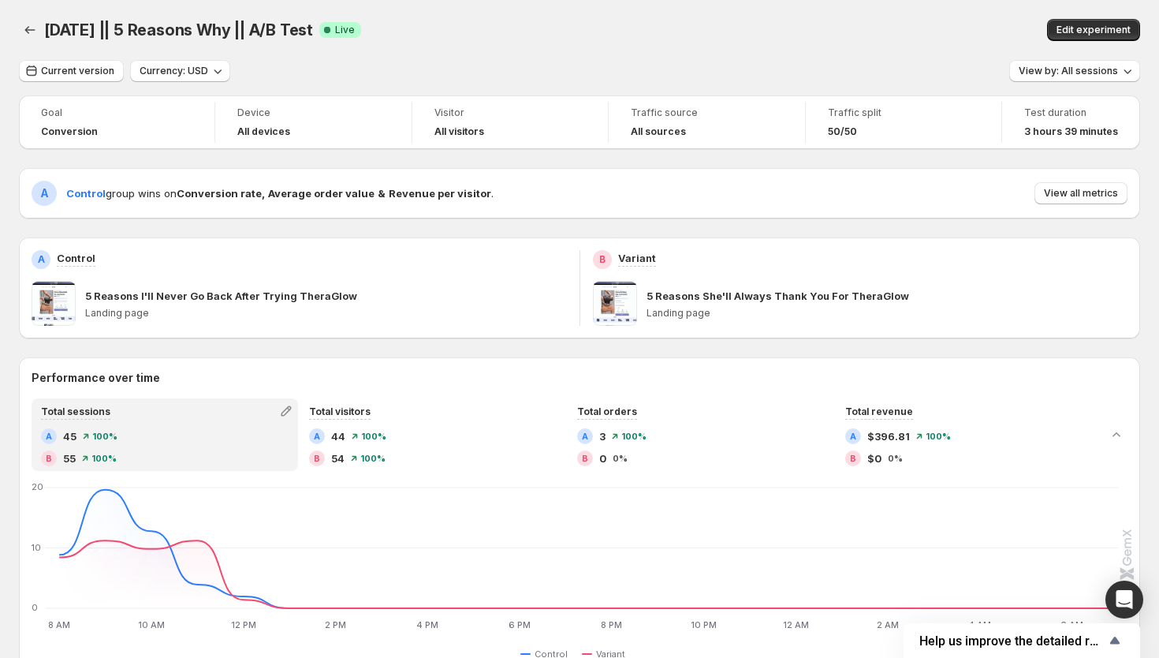
click at [1066, 181] on div "A Control group wins on Conversion rate , Average order value & Revenue per vis…" at bounding box center [580, 193] width 1096 height 25
click at [1065, 185] on button "View all metrics" at bounding box center [1080, 193] width 93 height 22
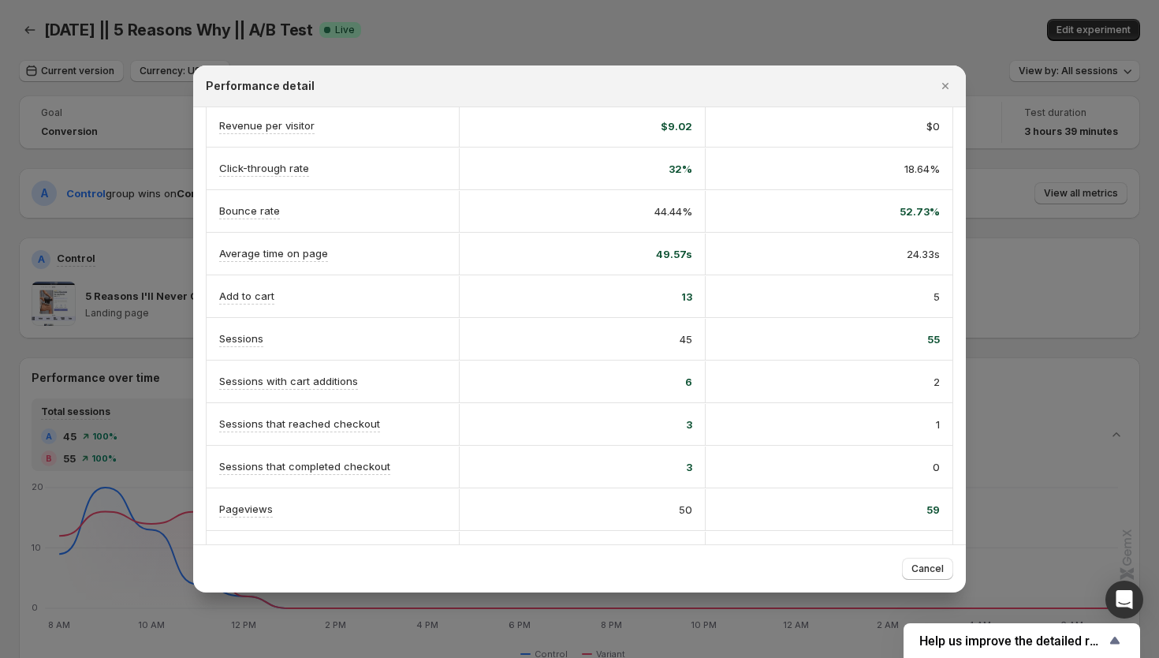
scroll to position [223, 0]
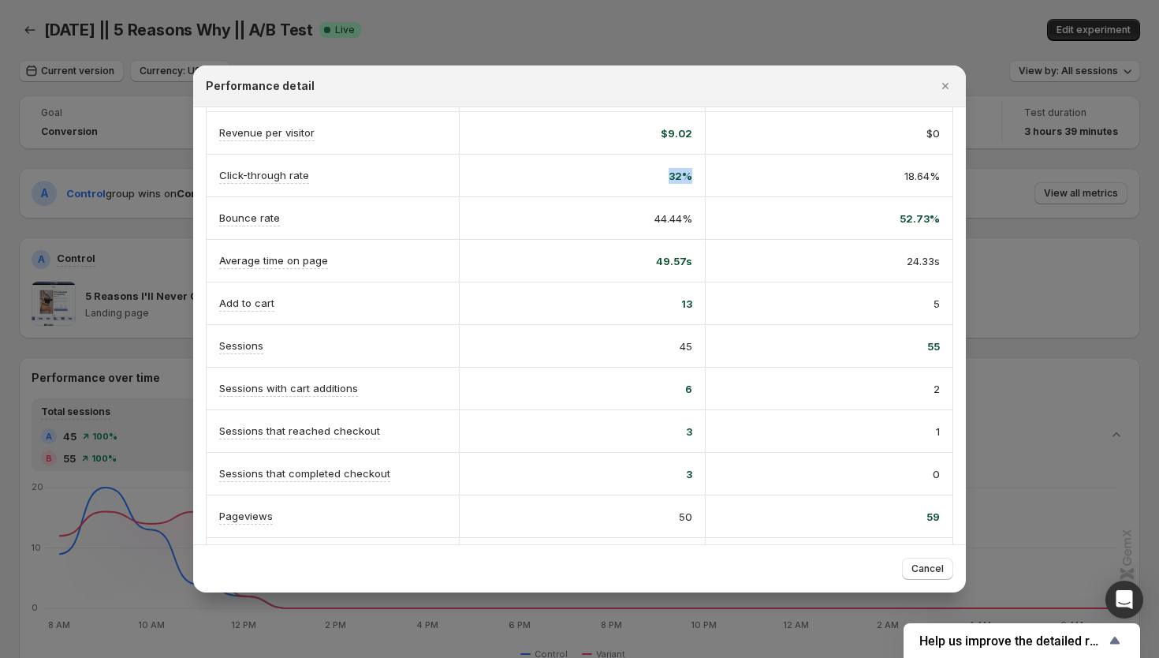
drag, startPoint x: 646, startPoint y: 180, endPoint x: 725, endPoint y: 180, distance: 79.6
click at [725, 180] on div "Click-through rate 32% 18.64%" at bounding box center [580, 176] width 746 height 42
click at [725, 180] on div "18.64%" at bounding box center [829, 176] width 222 height 16
click at [948, 81] on icon "Close" at bounding box center [945, 86] width 16 height 16
